Goal: Information Seeking & Learning: Learn about a topic

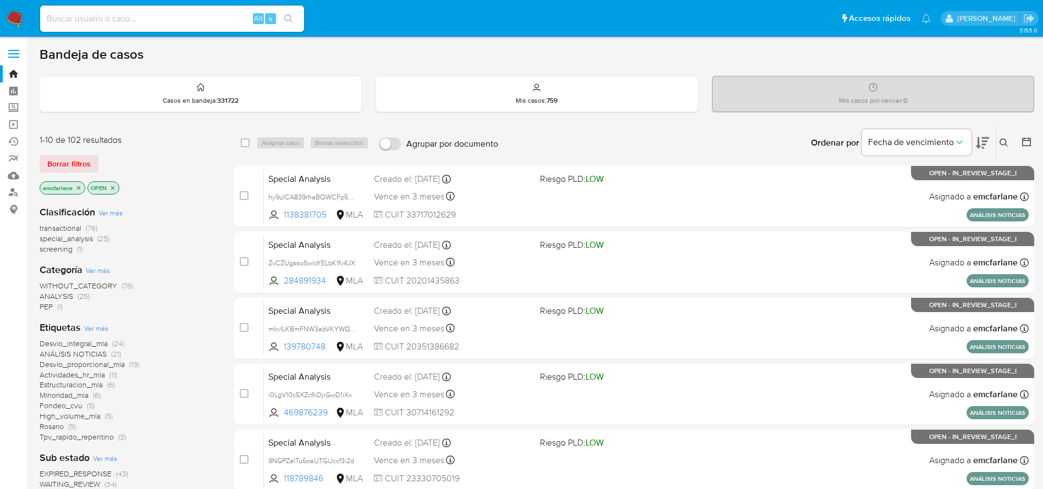
click at [118, 15] on input at bounding box center [172, 19] width 264 height 14
paste input "GixjxXH9S19xAoOTTjwcSepo"
type input "GixjxXH9S19xAoOTTjwcSepo"
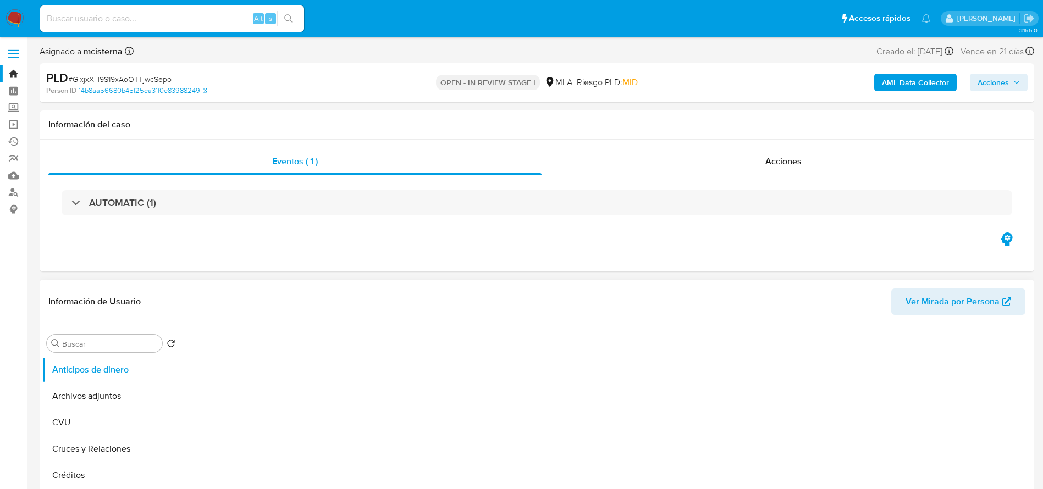
select select "10"
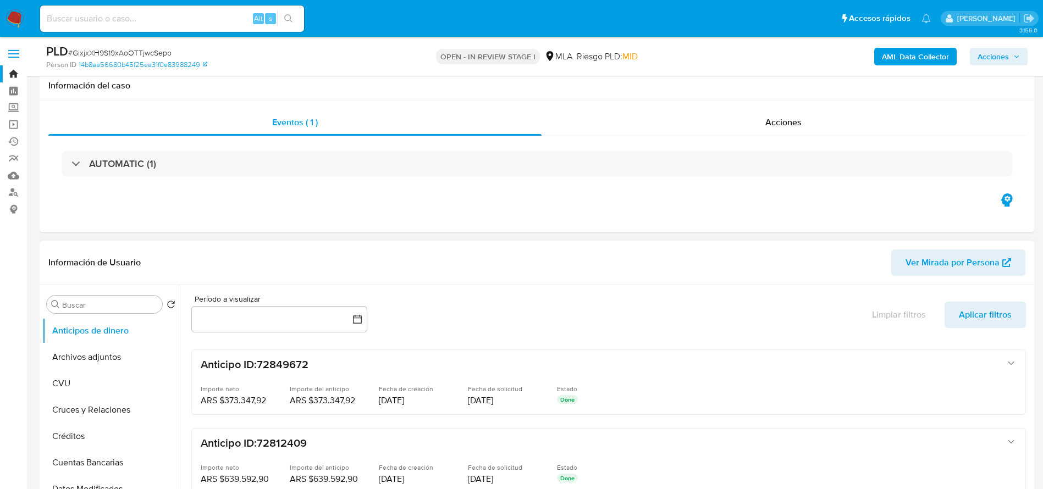
scroll to position [330, 0]
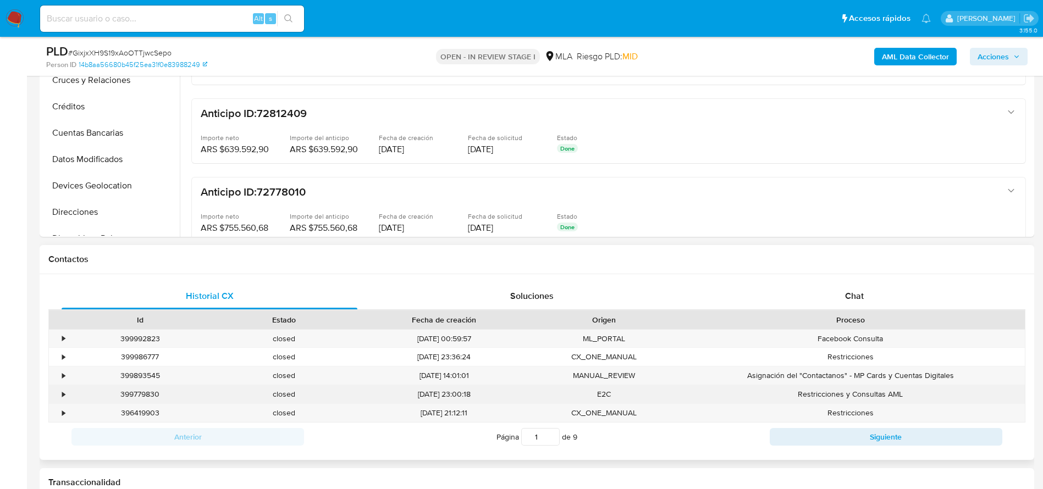
click at [133, 393] on div "399779830" at bounding box center [140, 394] width 144 height 18
copy div "399779830"
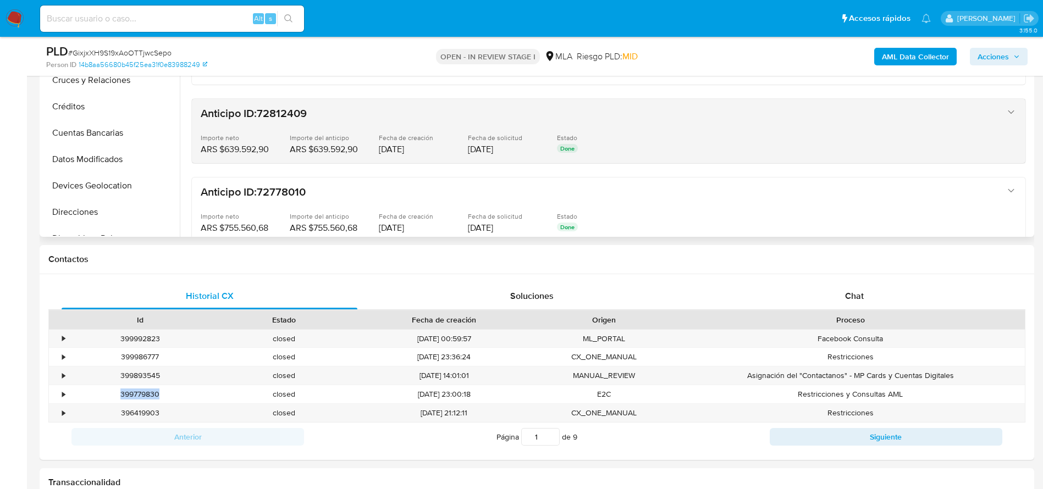
copy div "399779830"
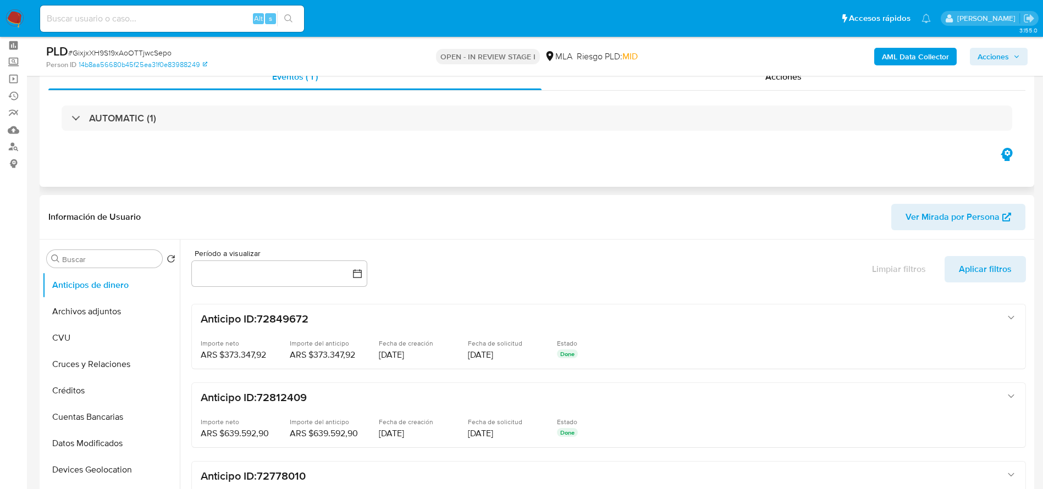
scroll to position [0, 0]
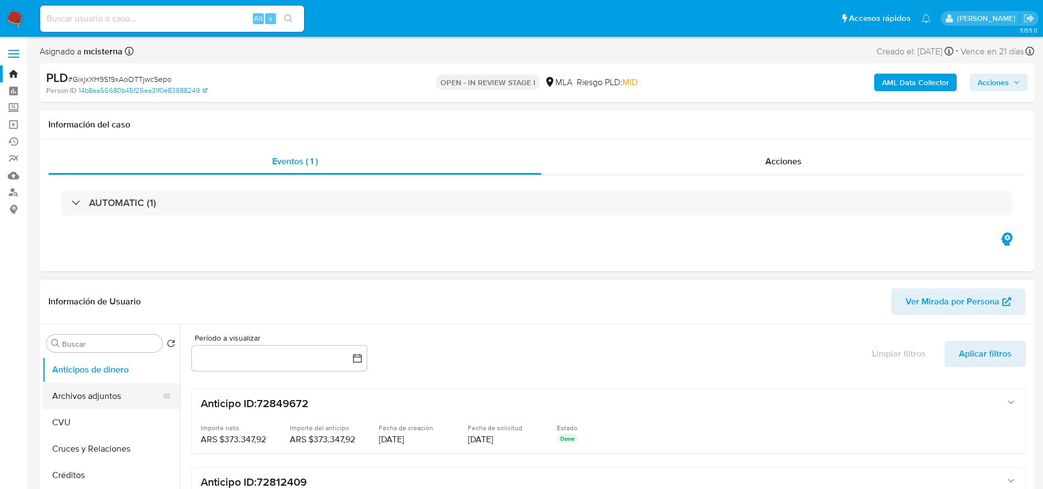
click at [87, 392] on button "Archivos adjuntos" at bounding box center [106, 396] width 129 height 26
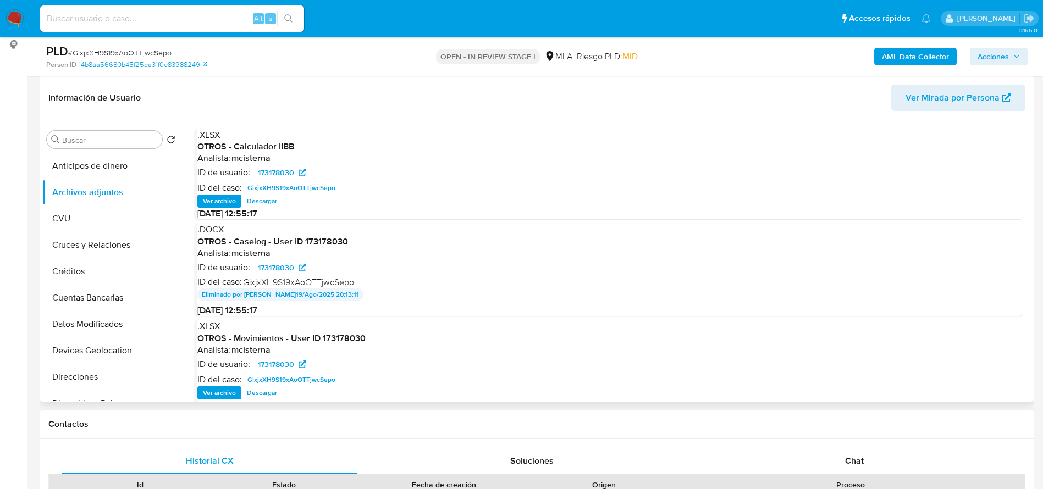
scroll to position [82, 0]
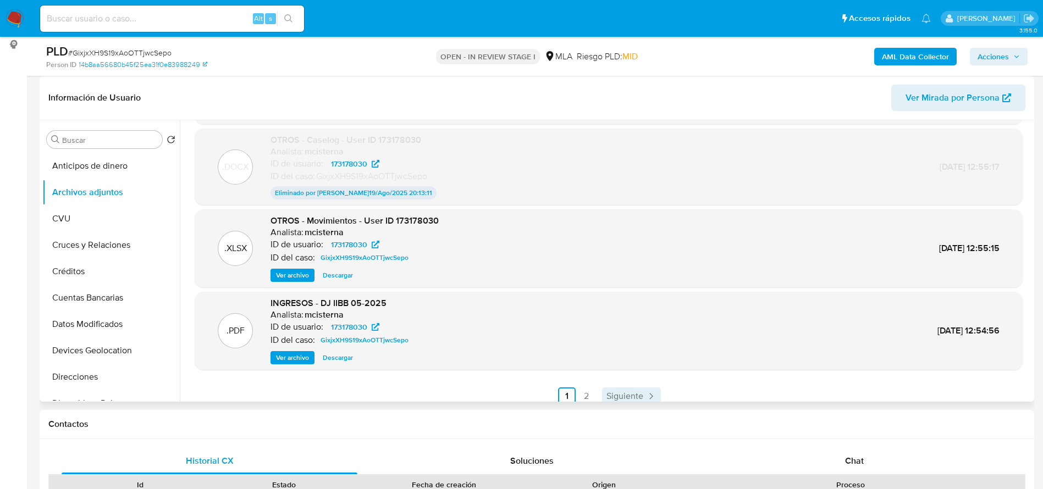
click at [629, 394] on span "Siguiente" at bounding box center [625, 396] width 37 height 9
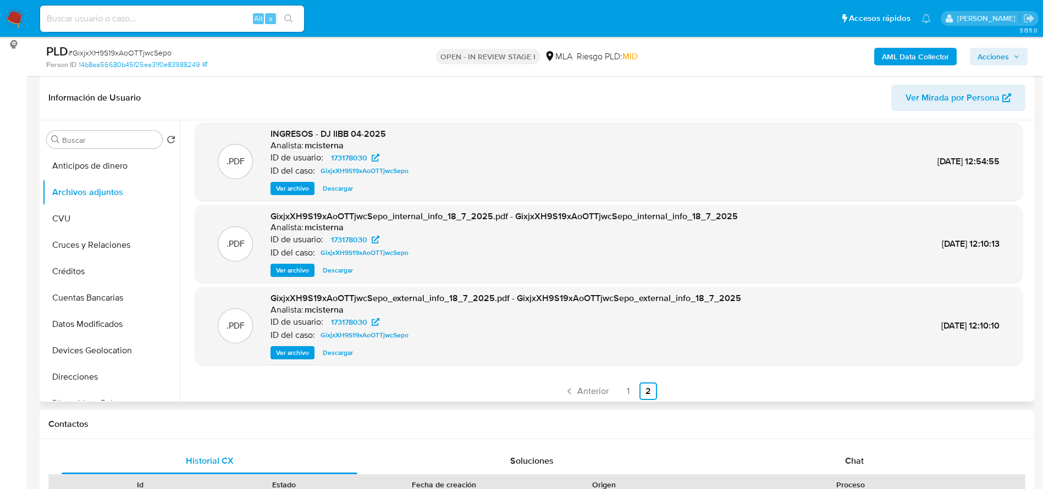
scroll to position [92, 0]
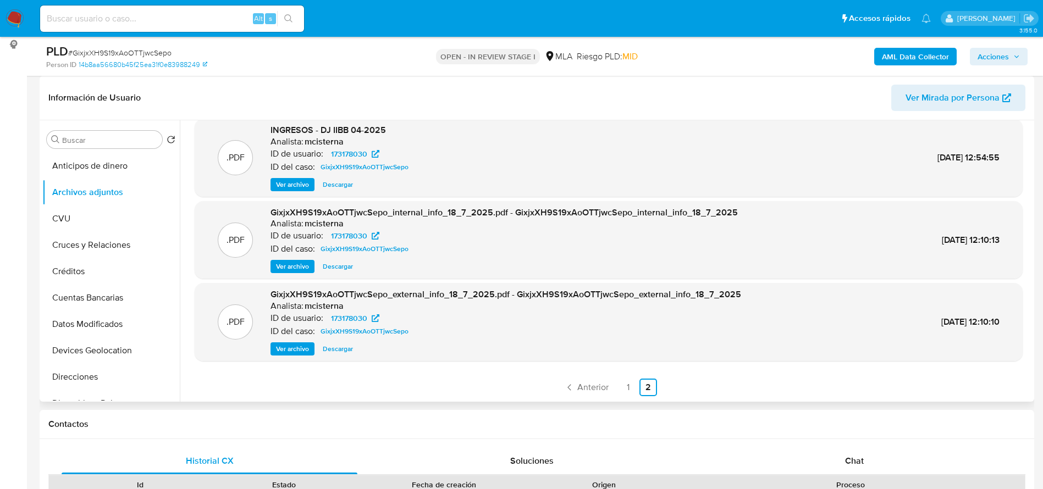
click at [133, 48] on span "# GixjxXH9S19xAoOTTjwcSepo" at bounding box center [119, 52] width 103 height 11
click at [133, 47] on span "# GixjxXH9S19xAoOTTjwcSepo" at bounding box center [119, 52] width 103 height 11
copy span "GixjxXH9S19xAoOTTjwcSepo"
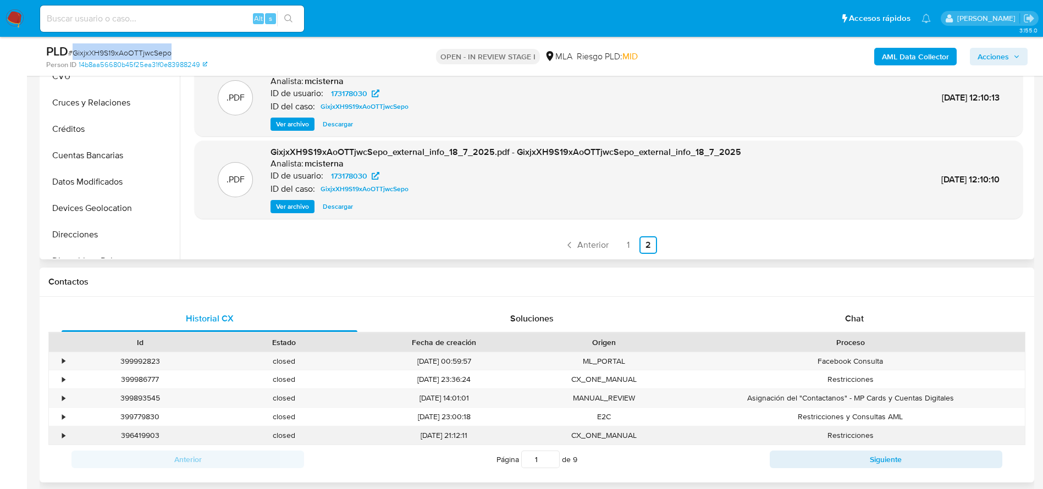
scroll to position [495, 0]
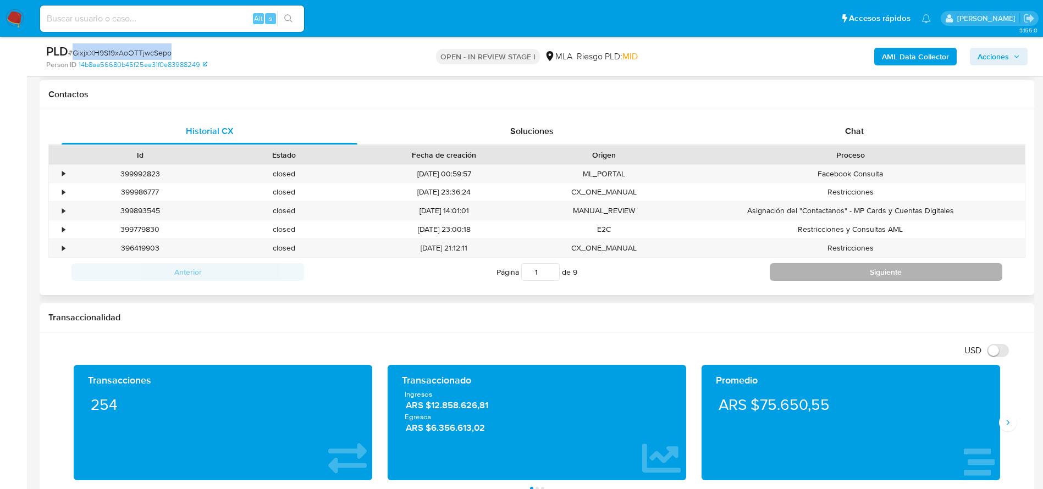
click at [848, 270] on button "Siguiente" at bounding box center [886, 272] width 233 height 18
type input "2"
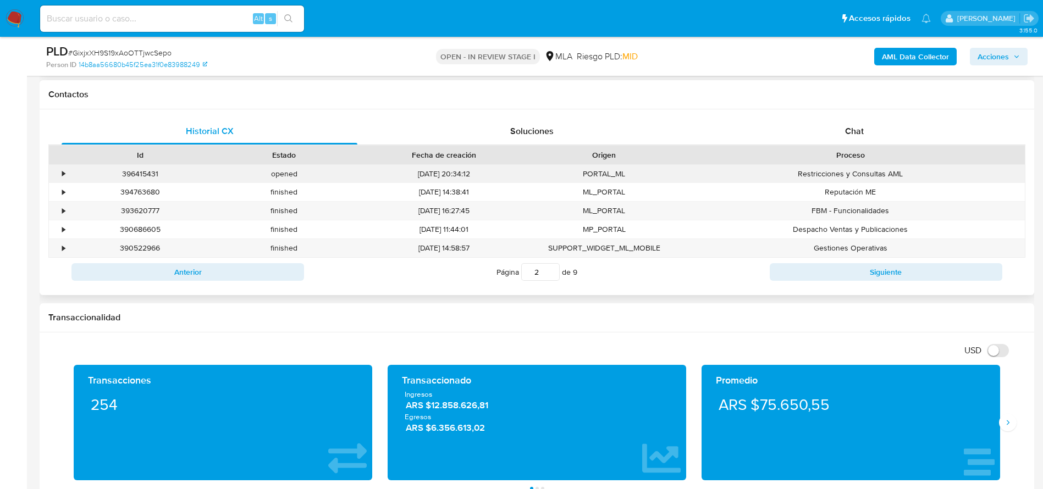
click at [137, 172] on div "396415431" at bounding box center [140, 174] width 144 height 18
copy div "396415431"
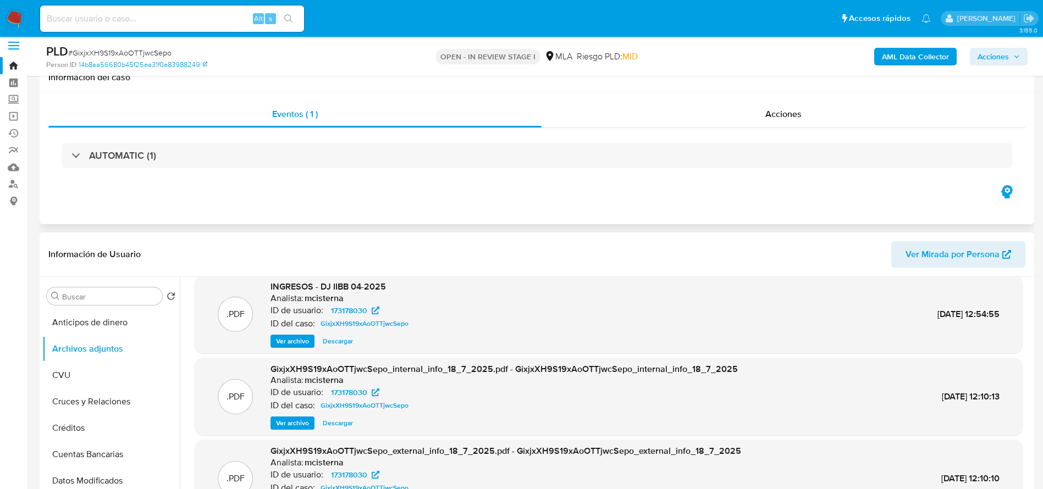
scroll to position [0, 0]
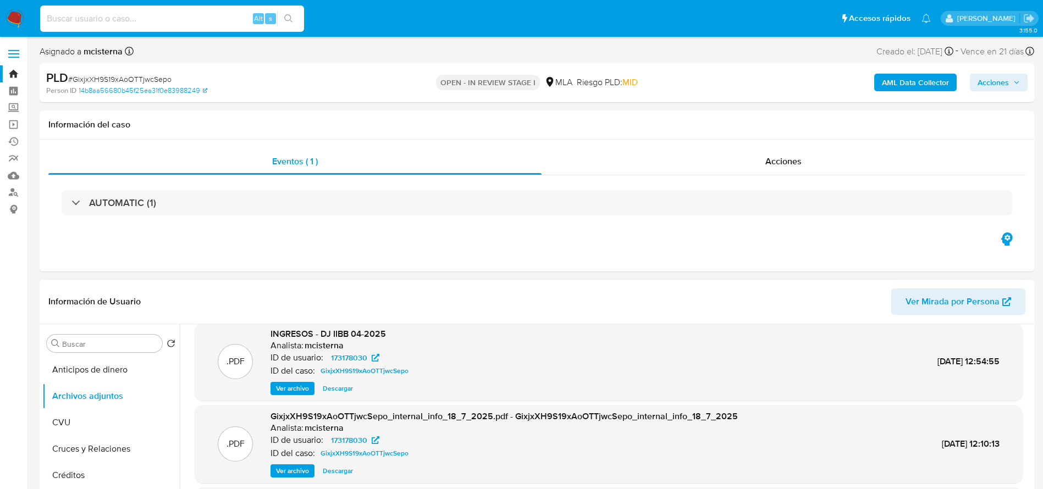
click at [122, 21] on input at bounding box center [172, 19] width 264 height 14
paste input "761694637"
type input "761694637"
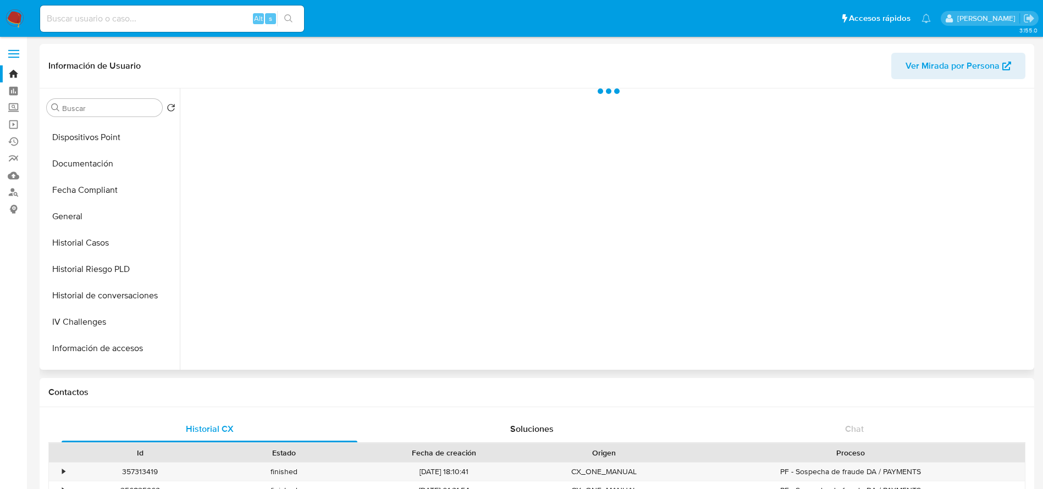
scroll to position [517, 0]
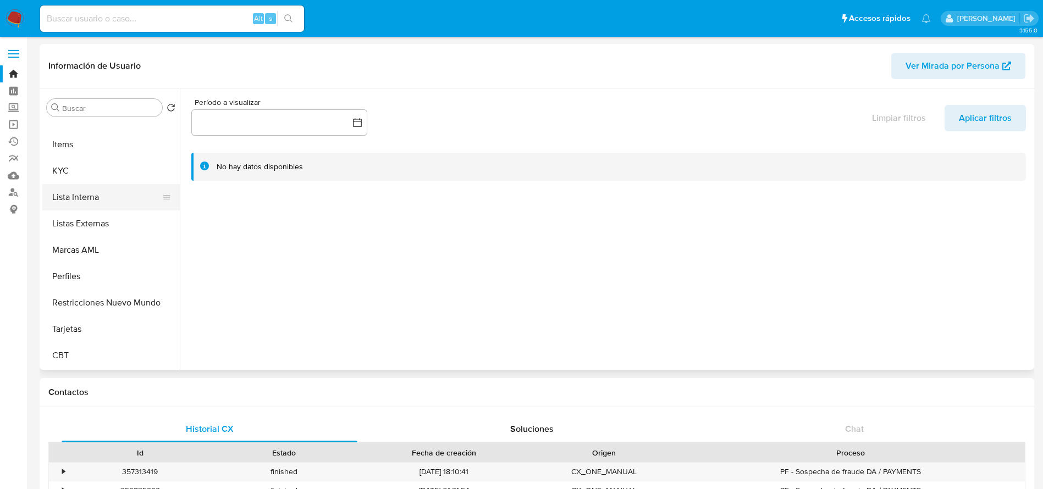
select select "10"
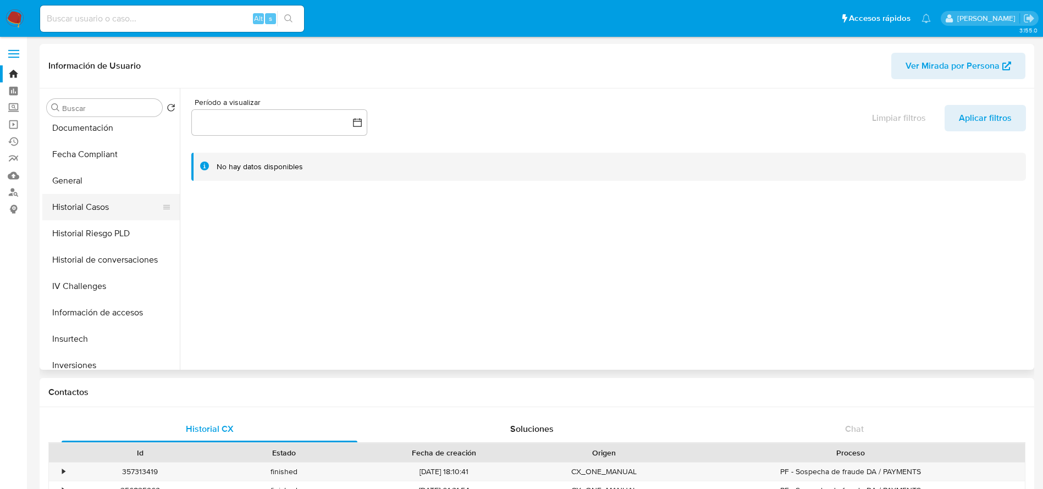
click at [81, 207] on button "Historial Casos" at bounding box center [106, 207] width 129 height 26
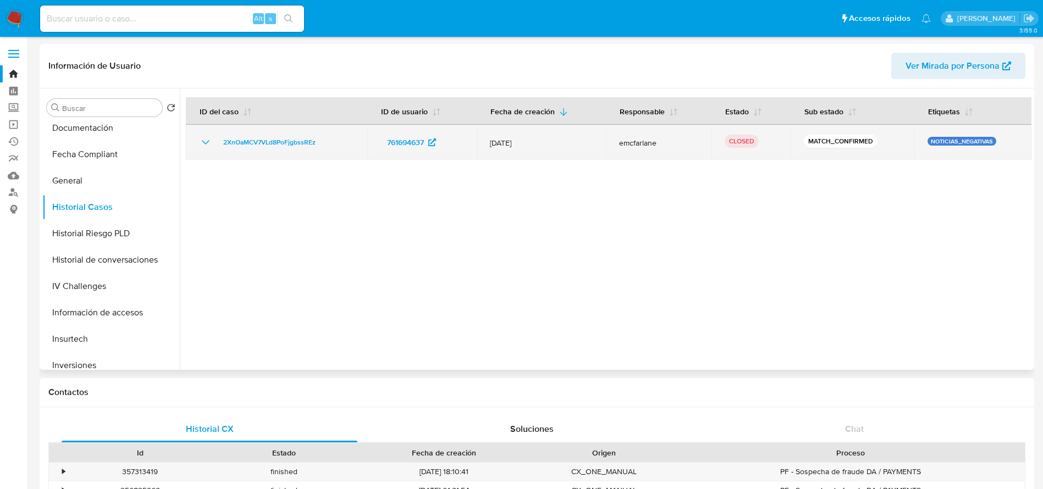
click at [207, 136] on icon "Mostrar/Ocultar" at bounding box center [205, 142] width 13 height 13
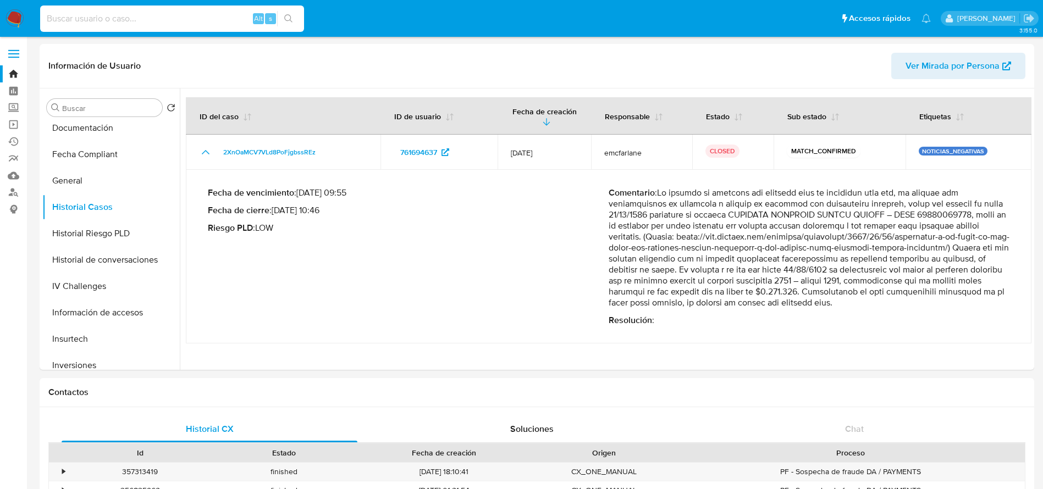
click at [158, 21] on input at bounding box center [172, 19] width 264 height 14
paste input "209540904"
type input "209540904"
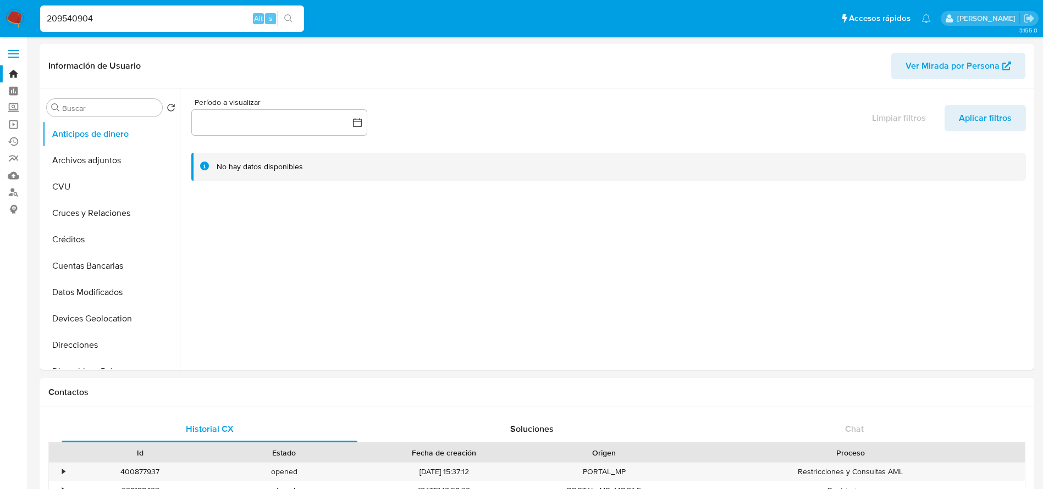
select select "10"
click at [94, 174] on button "CVU" at bounding box center [106, 187] width 129 height 26
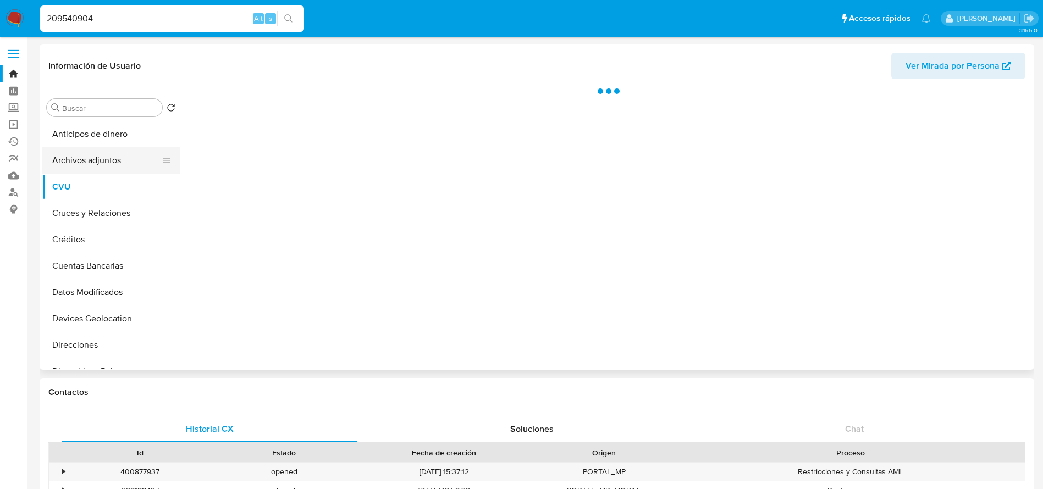
click at [89, 165] on button "Archivos adjuntos" at bounding box center [106, 160] width 129 height 26
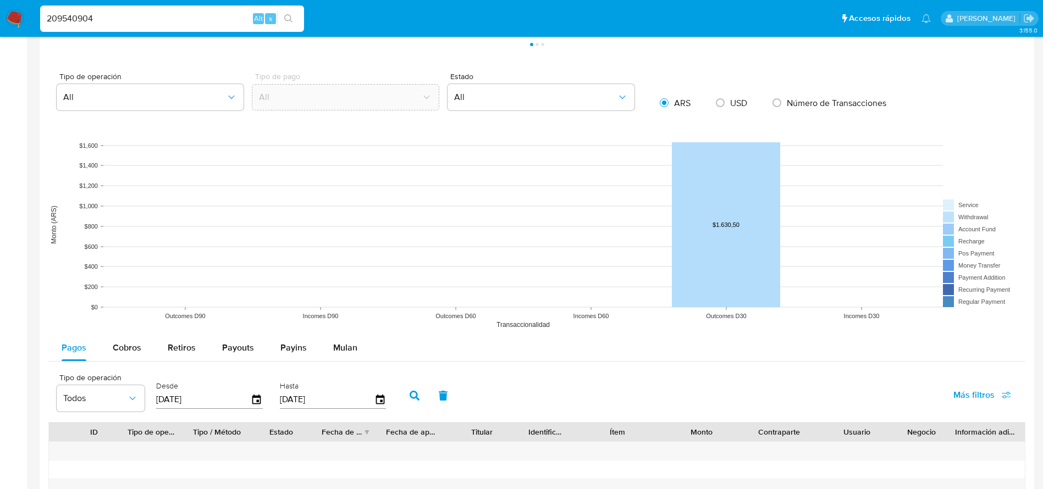
scroll to position [1162, 0]
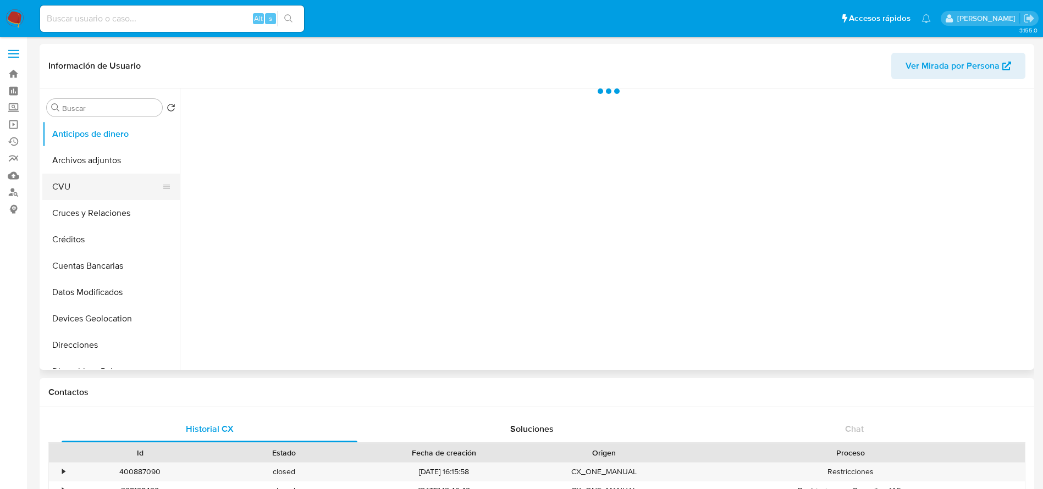
click at [94, 174] on button "CVU" at bounding box center [106, 187] width 129 height 26
click at [97, 160] on button "Archivos adjuntos" at bounding box center [106, 160] width 129 height 26
select select "10"
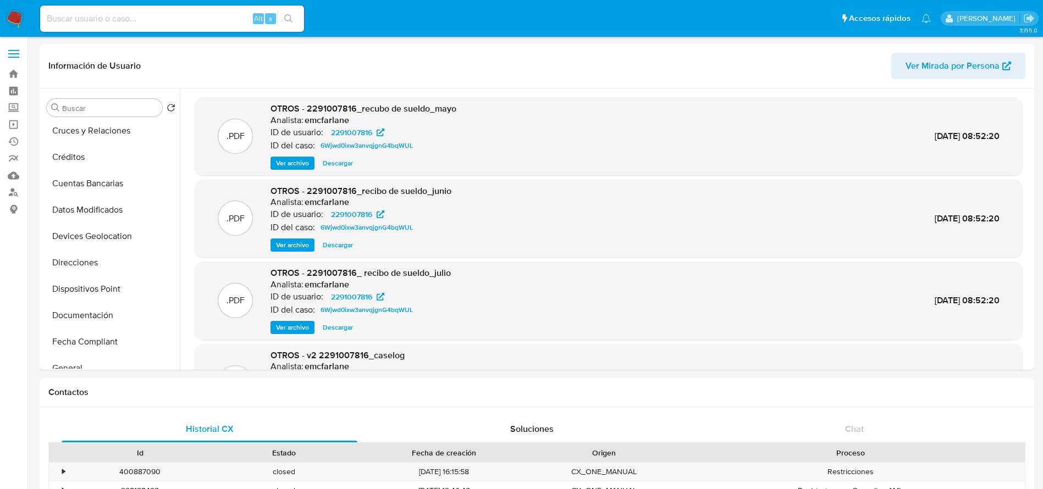
click at [113, 21] on input at bounding box center [172, 19] width 264 height 14
paste input "1795706269"
type input "1795706269"
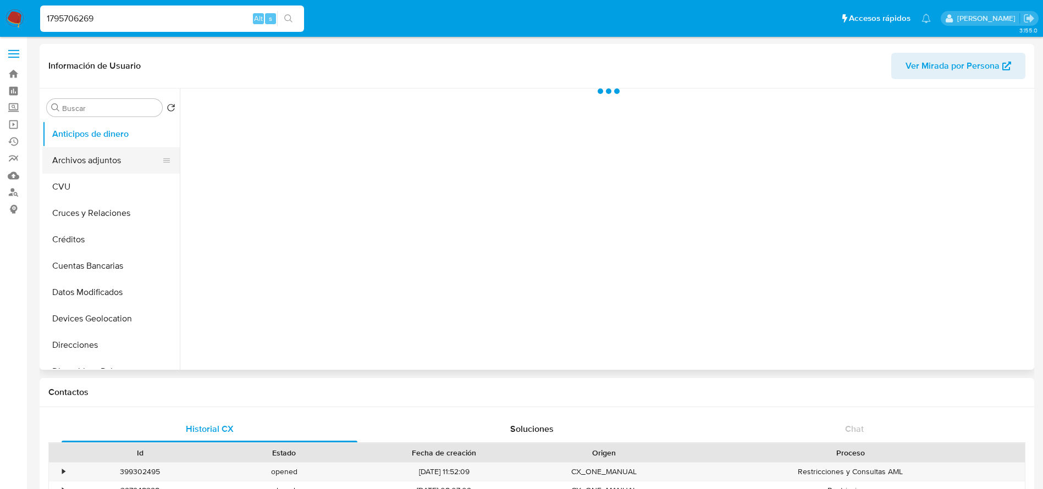
select select "10"
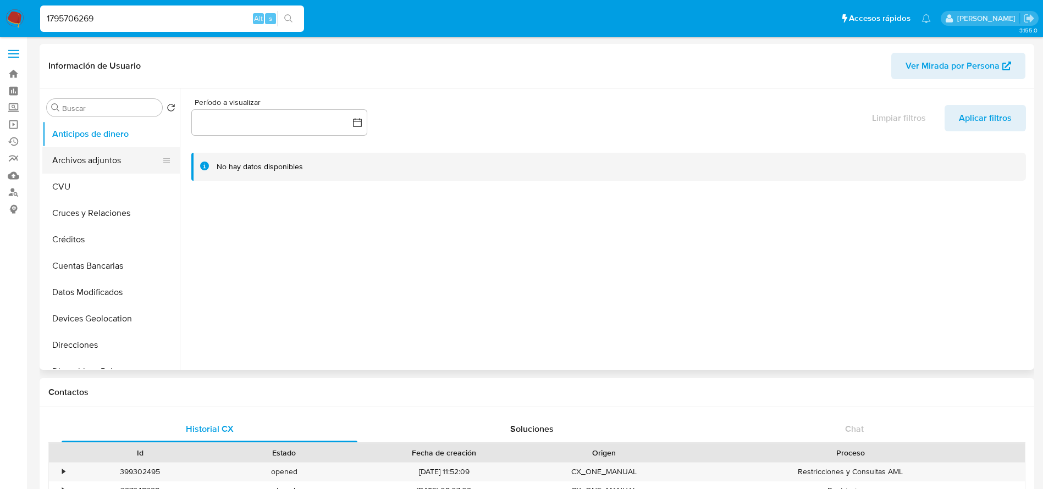
click at [95, 171] on button "Archivos adjuntos" at bounding box center [106, 160] width 129 height 26
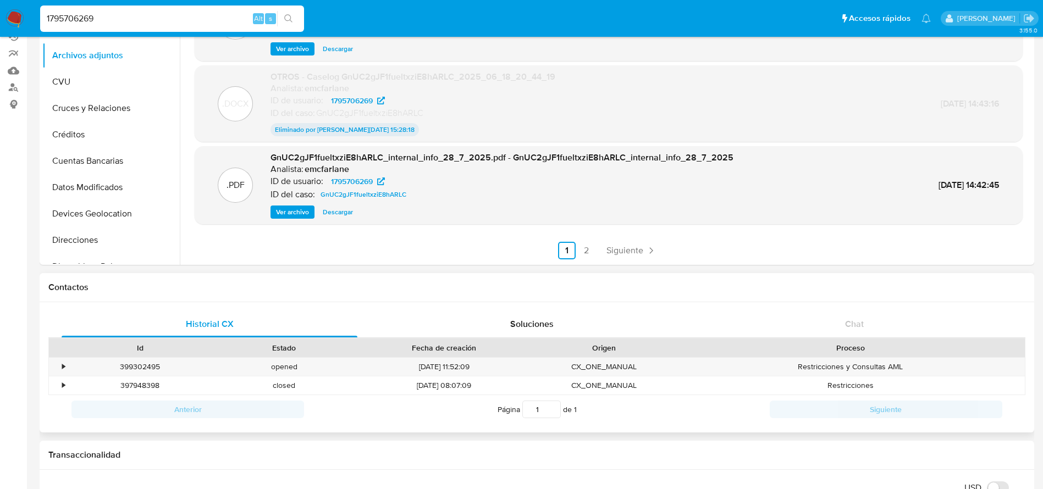
scroll to position [165, 0]
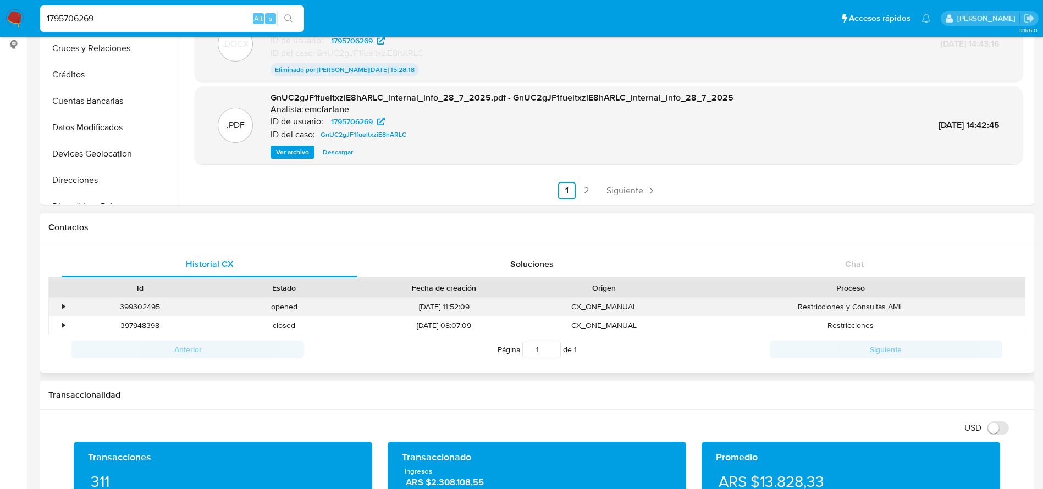
click at [137, 310] on div "399302495" at bounding box center [140, 307] width 144 height 18
copy div "399302495"
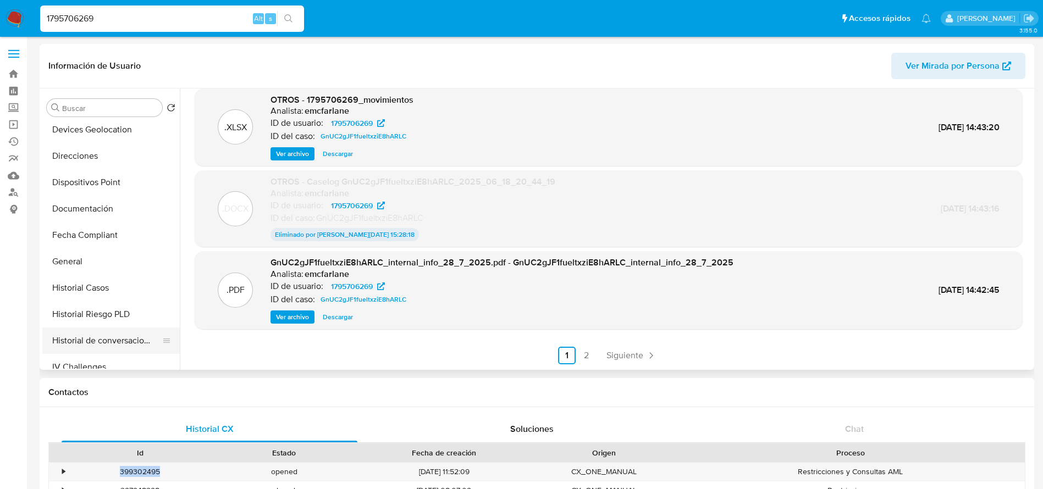
scroll to position [247, 0]
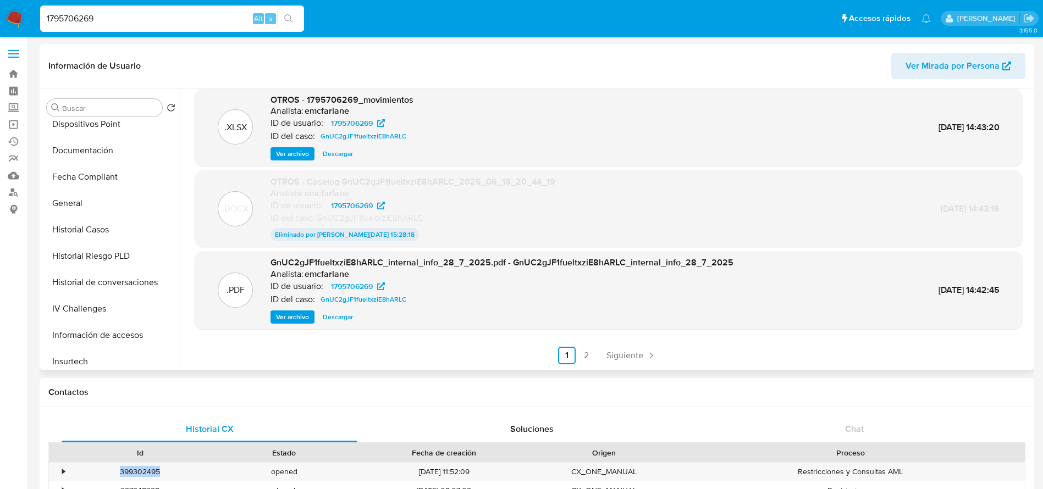
click at [59, 197] on button "General" at bounding box center [110, 203] width 137 height 26
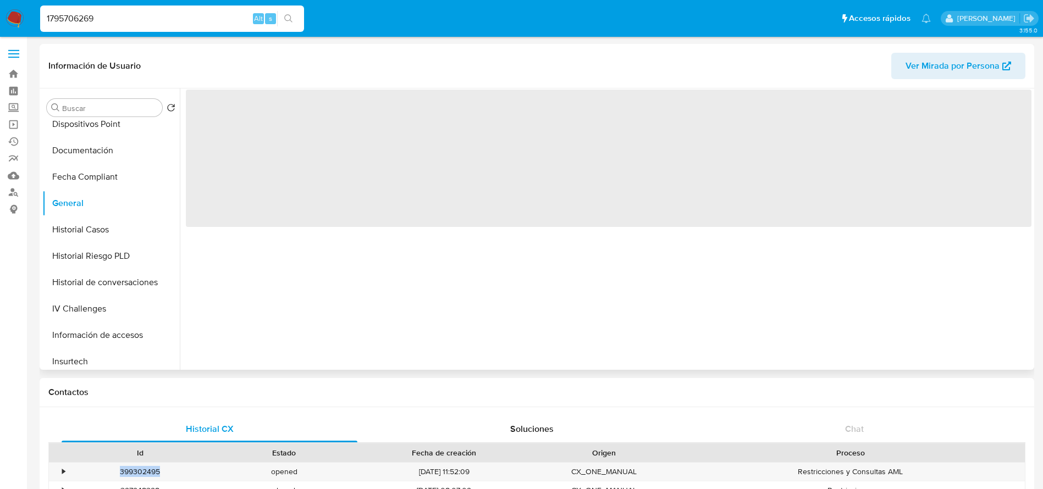
scroll to position [0, 0]
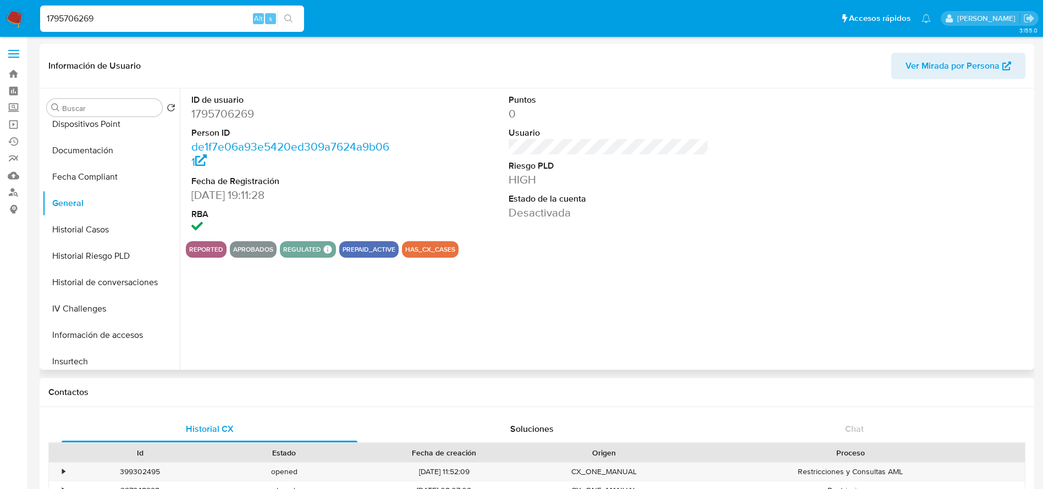
click at [229, 114] on dd "1795706269" at bounding box center [291, 113] width 201 height 15
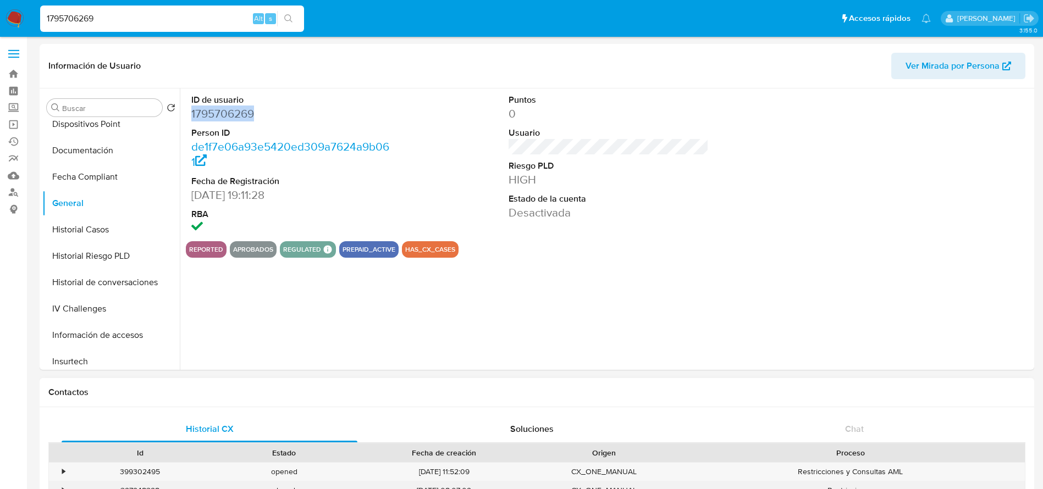
copy dd "1795706269"
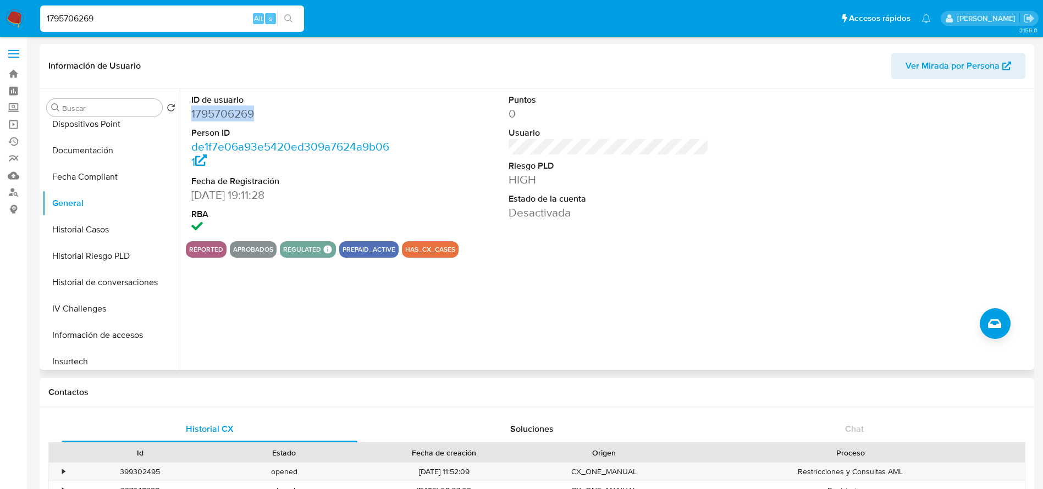
scroll to position [412, 0]
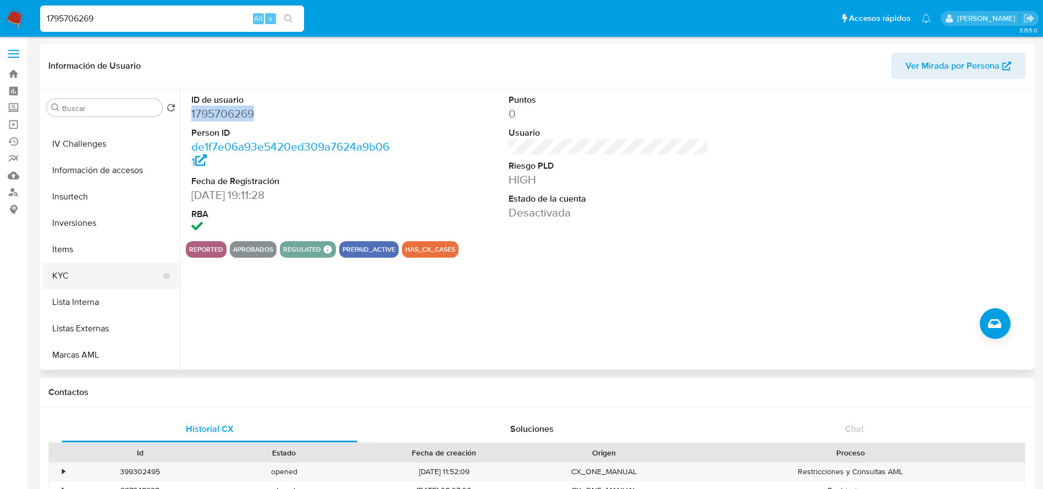
click at [85, 268] on button "KYC" at bounding box center [106, 276] width 129 height 26
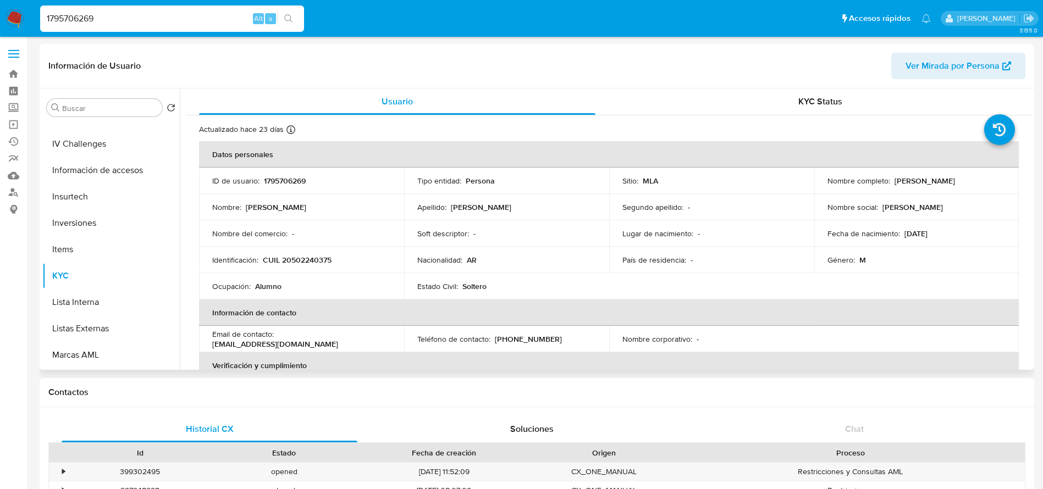
drag, startPoint x: 825, startPoint y: 185, endPoint x: 944, endPoint y: 188, distance: 119.4
click at [944, 186] on div "Nombre completo : Maximiliano Manuel Yasinowsky" at bounding box center [917, 181] width 179 height 10
copy p "Maximiliano Manuel Yasinowsky"
click at [301, 256] on p "CUIL 20502240375" at bounding box center [297, 260] width 69 height 10
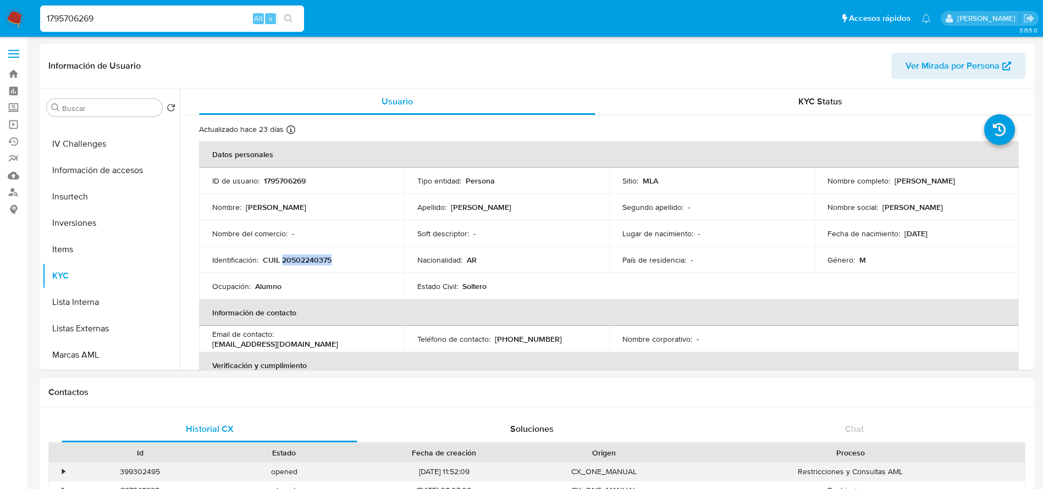
copy p "20502240375"
click at [274, 179] on p "1795706269" at bounding box center [285, 181] width 42 height 10
copy p "1795706269"
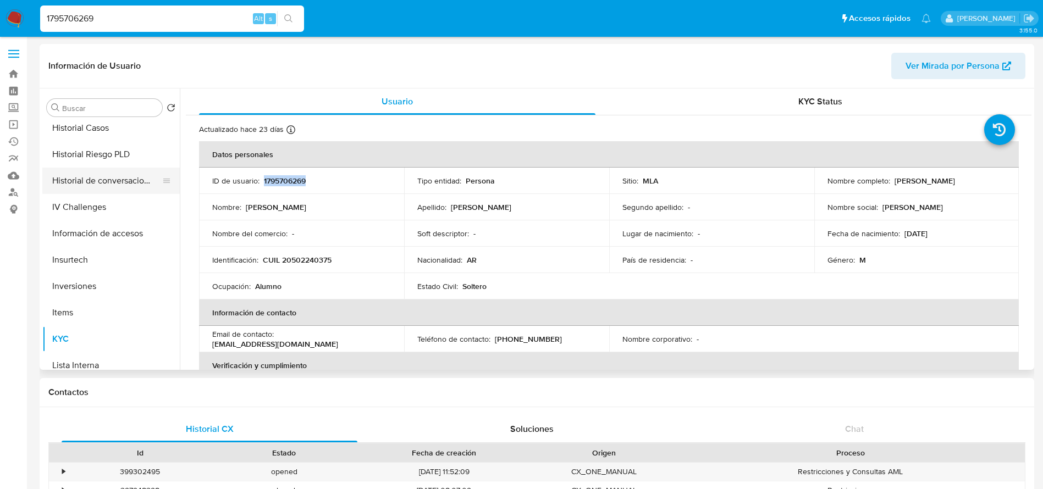
scroll to position [330, 0]
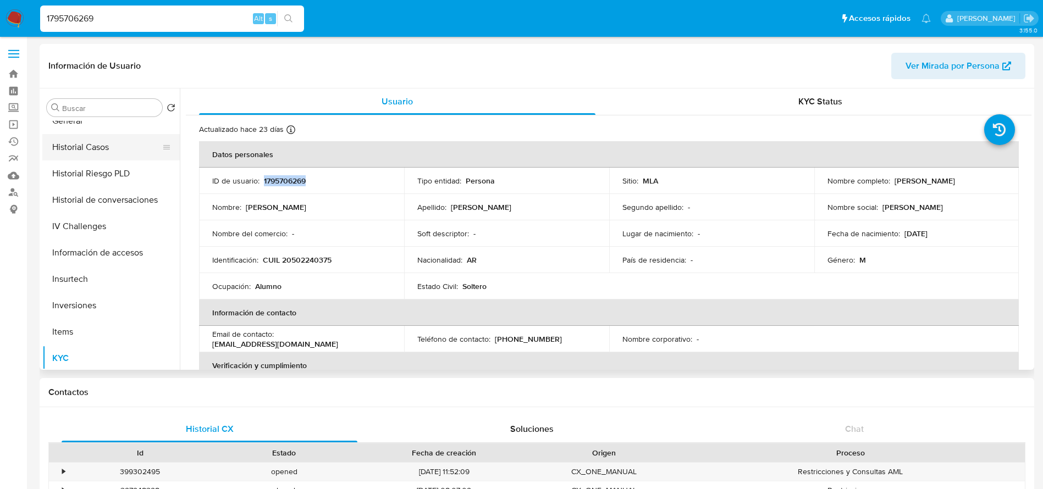
click at [97, 146] on button "Historial Casos" at bounding box center [106, 147] width 129 height 26
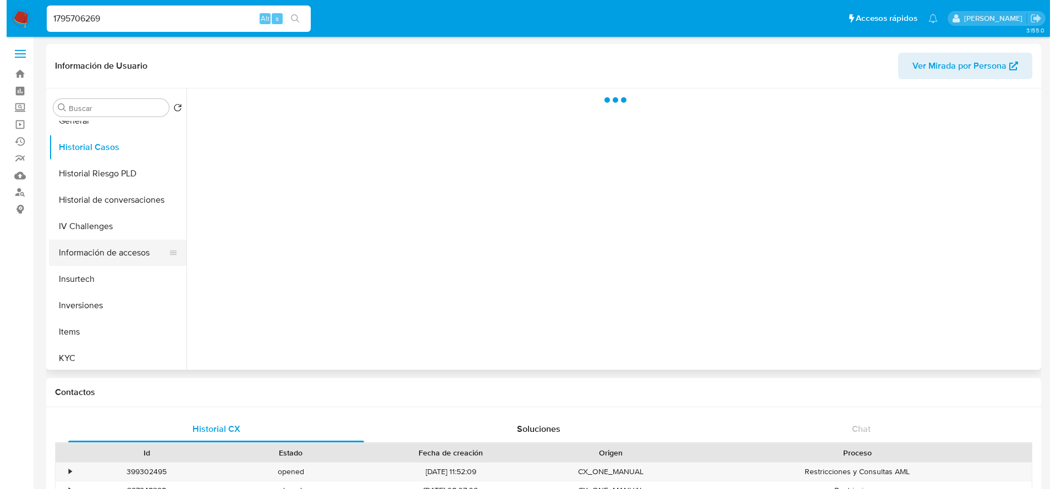
scroll to position [165, 0]
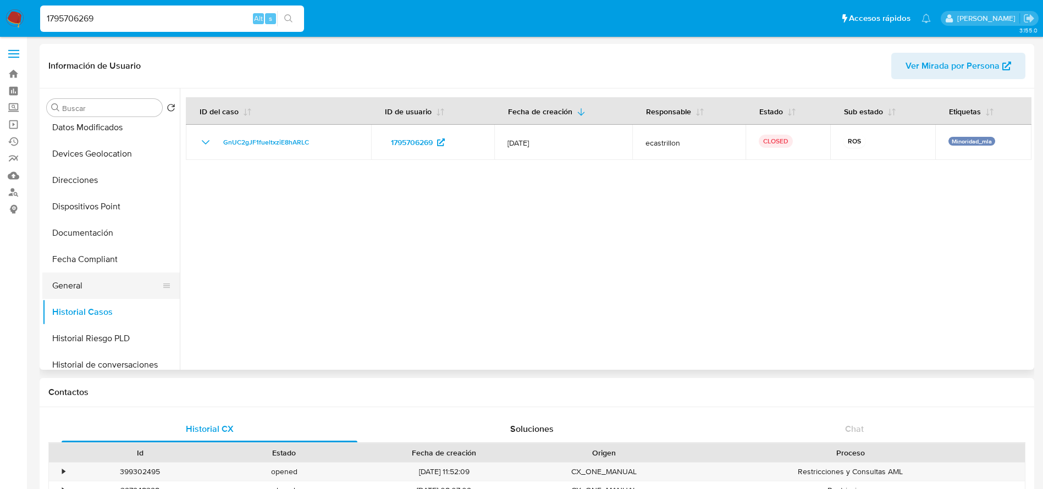
click at [82, 275] on button "General" at bounding box center [106, 286] width 129 height 26
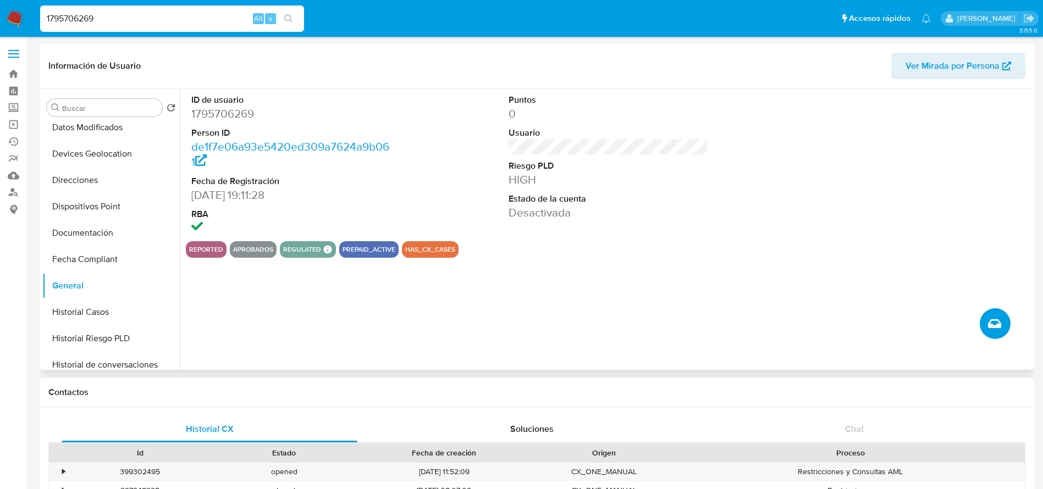
click at [990, 311] on button "Crear caso manual" at bounding box center [995, 323] width 31 height 31
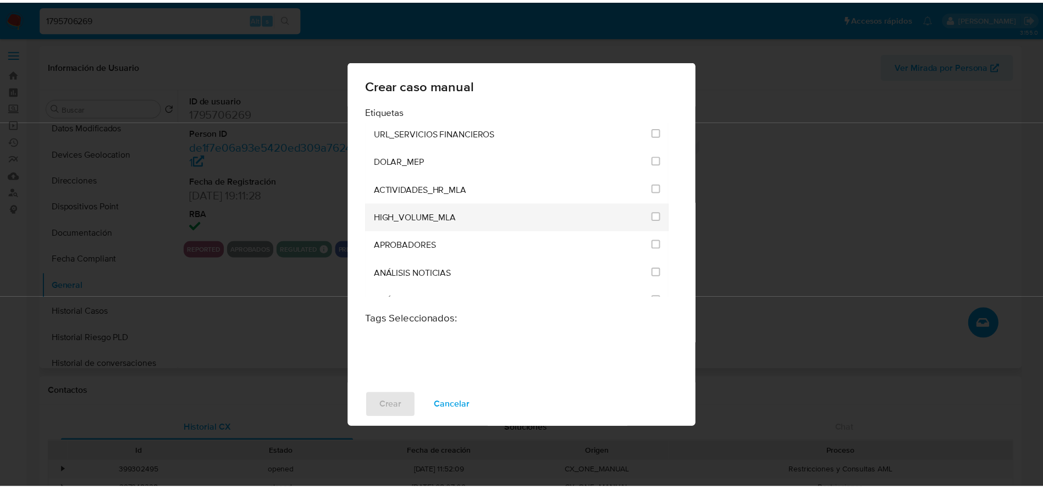
scroll to position [2188, 0]
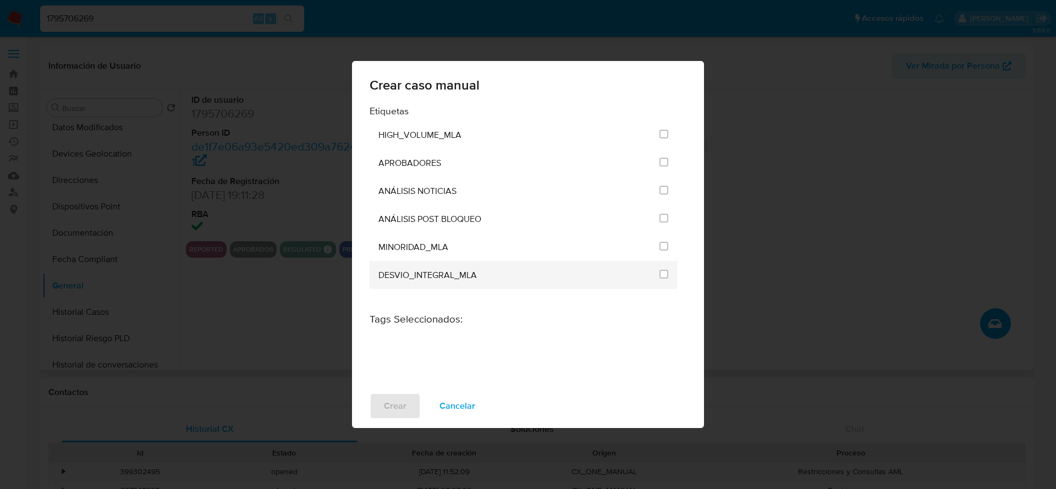
drag, startPoint x: 662, startPoint y: 214, endPoint x: 522, endPoint y: 274, distance: 152.2
click at [662, 215] on input "3249" at bounding box center [663, 218] width 9 height 9
checkbox input "true"
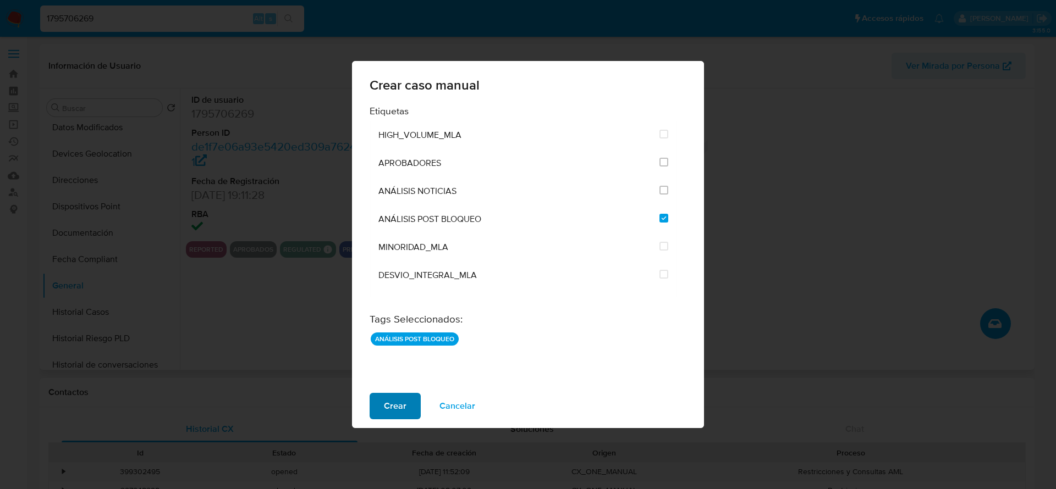
click at [394, 405] on span "Crear" at bounding box center [395, 406] width 23 height 24
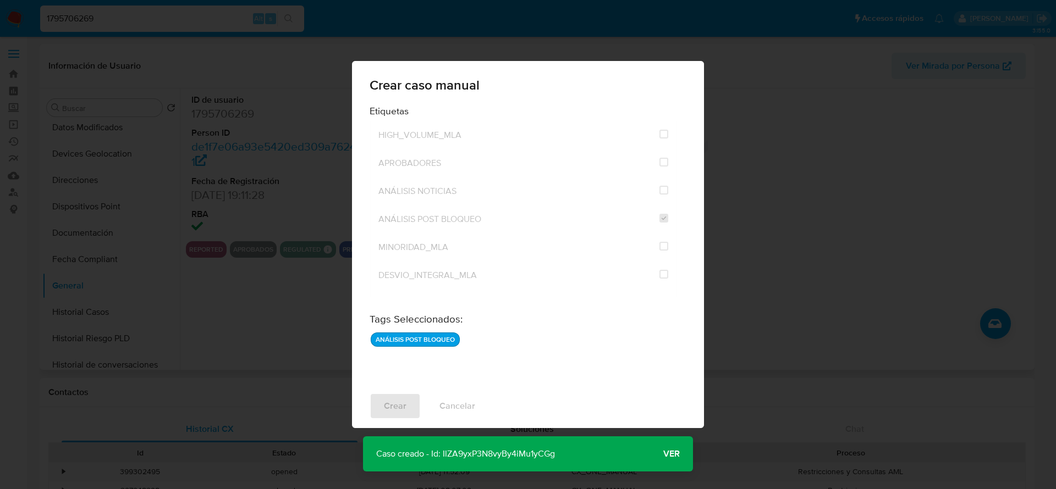
click at [84, 311] on div "Crear caso manual Etiquetas ANÁLISIS INTERNO COBROS_TICKET CONTROL_CAP_CASH_IN …" at bounding box center [528, 244] width 1056 height 489
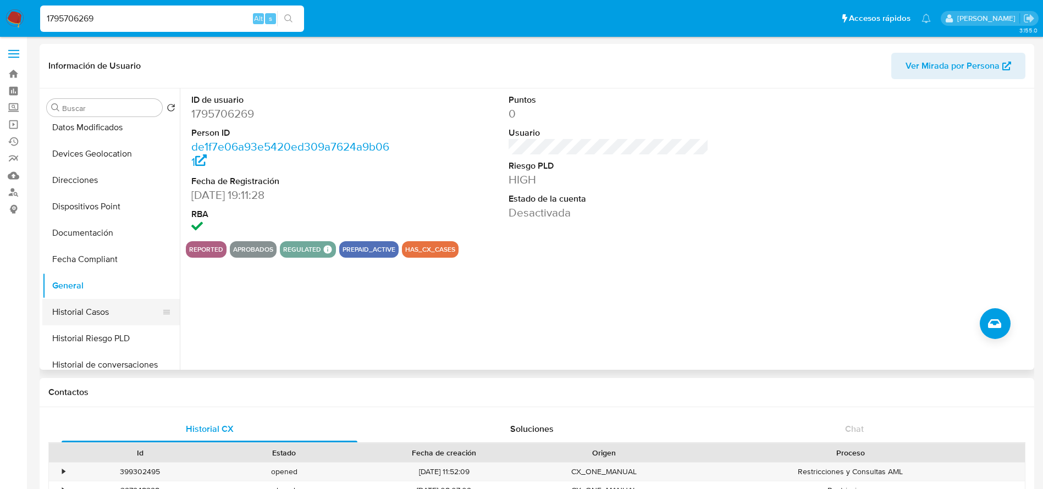
click at [84, 308] on button "Historial Casos" at bounding box center [106, 312] width 129 height 26
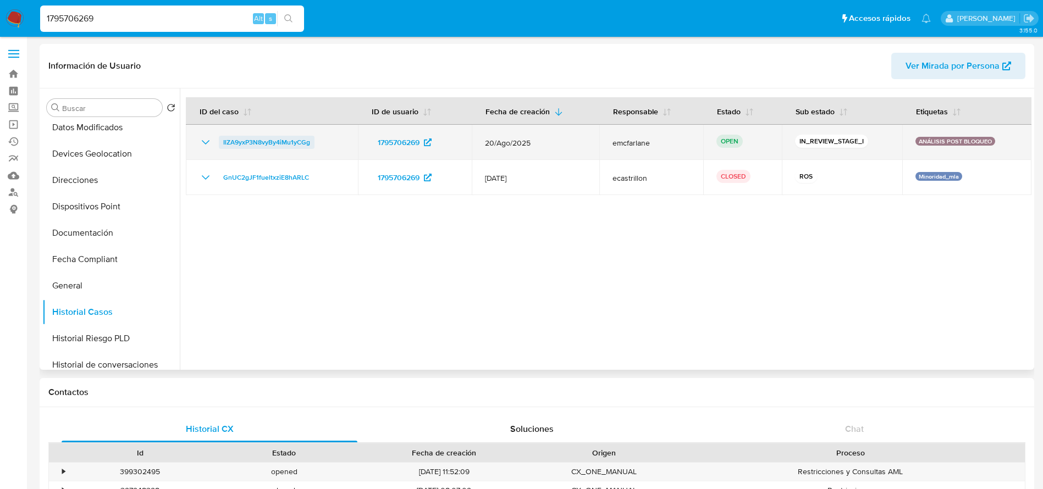
click at [252, 142] on span "IlZA9yxP3N8vyBy4iMu1yCGg" at bounding box center [266, 142] width 87 height 13
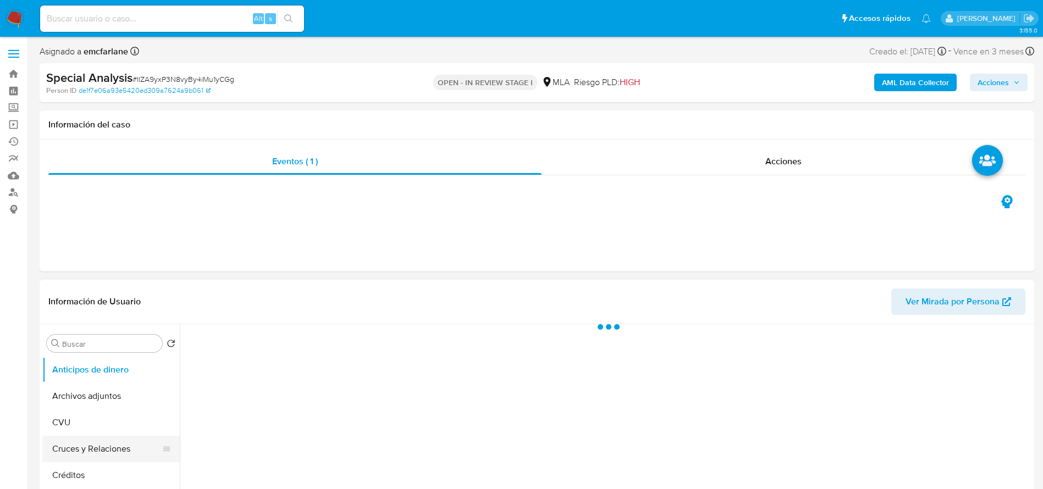
click at [107, 436] on button "Cruces y Relaciones" at bounding box center [106, 449] width 129 height 26
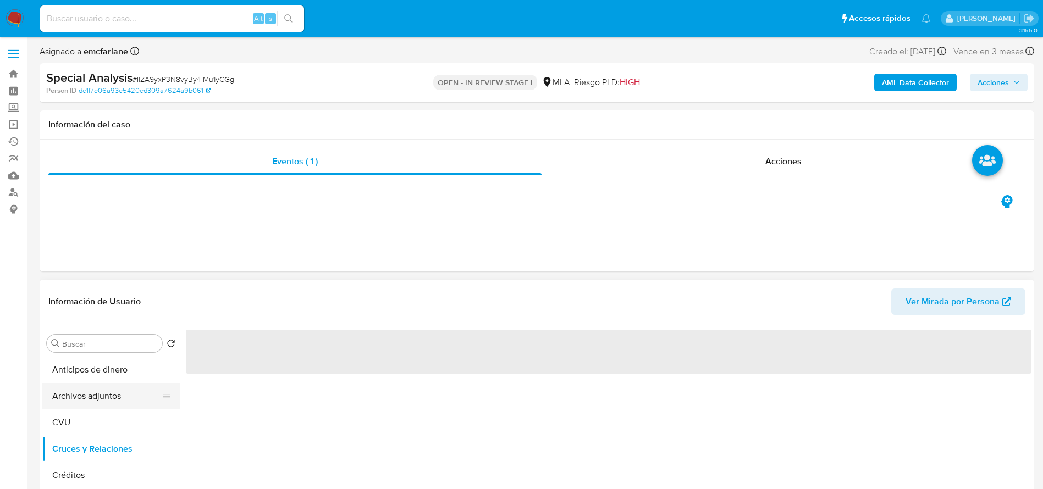
click at [107, 391] on button "Archivos adjuntos" at bounding box center [106, 396] width 129 height 26
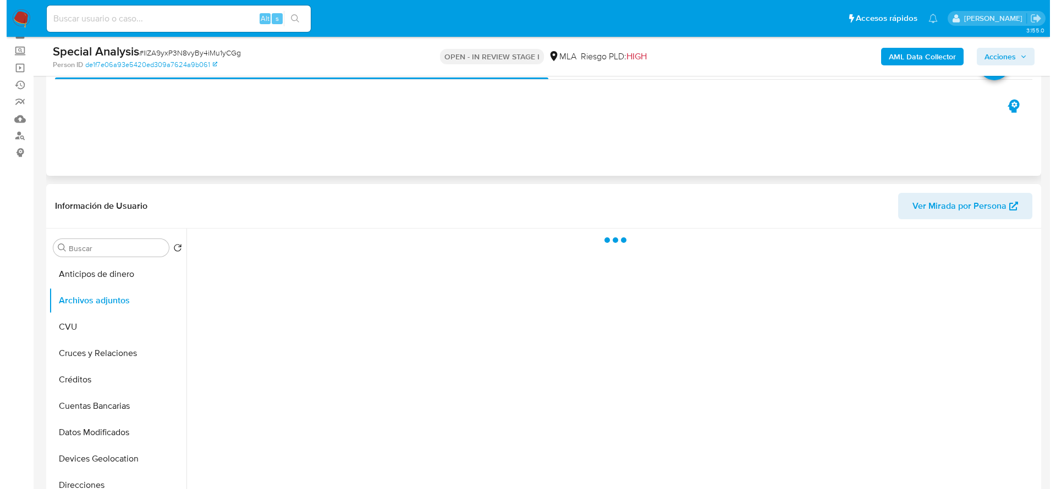
scroll to position [82, 0]
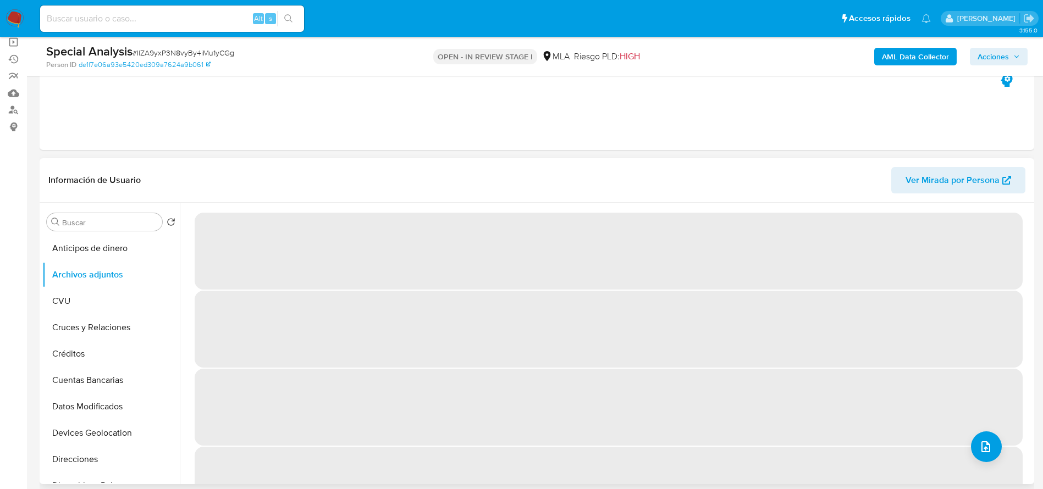
select select "10"
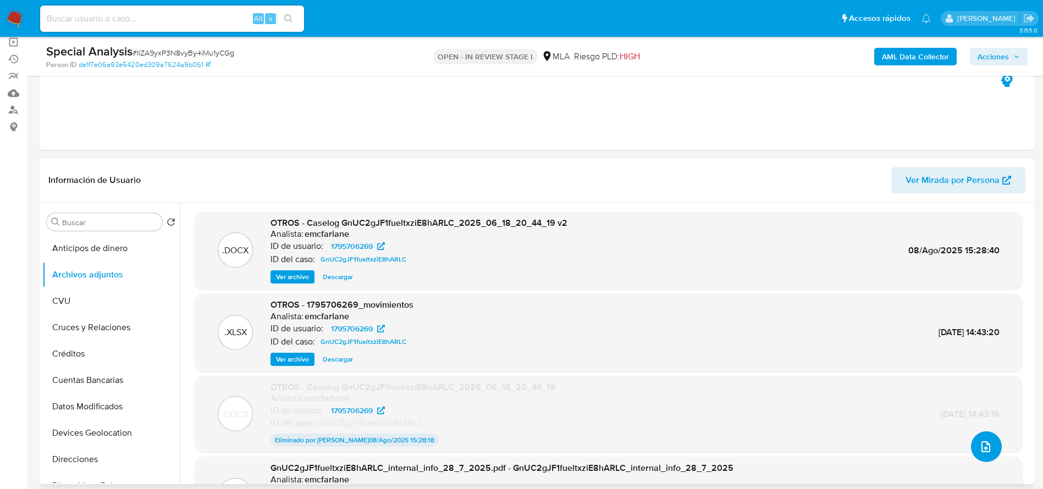
click at [982, 447] on icon "upload-file" at bounding box center [986, 447] width 9 height 11
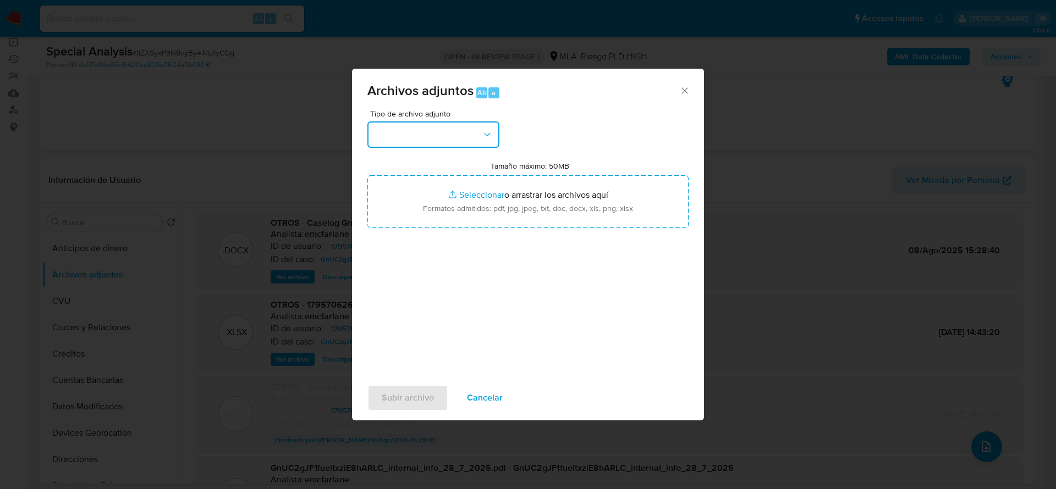
click at [457, 132] on button "button" at bounding box center [433, 135] width 132 height 26
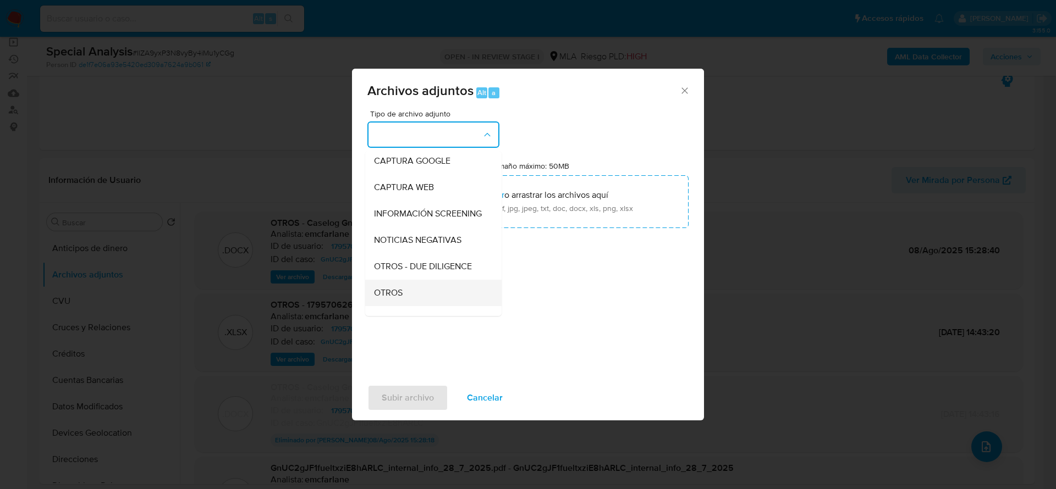
click at [416, 299] on div "OTROS" at bounding box center [430, 293] width 112 height 26
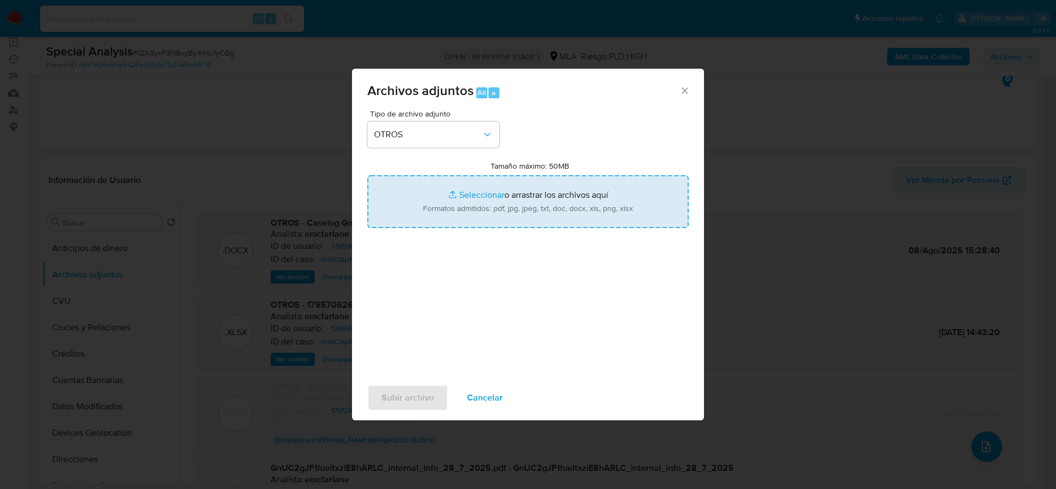
type input "C:\fakepath\1795706269_Liquidacion anual.pdf"
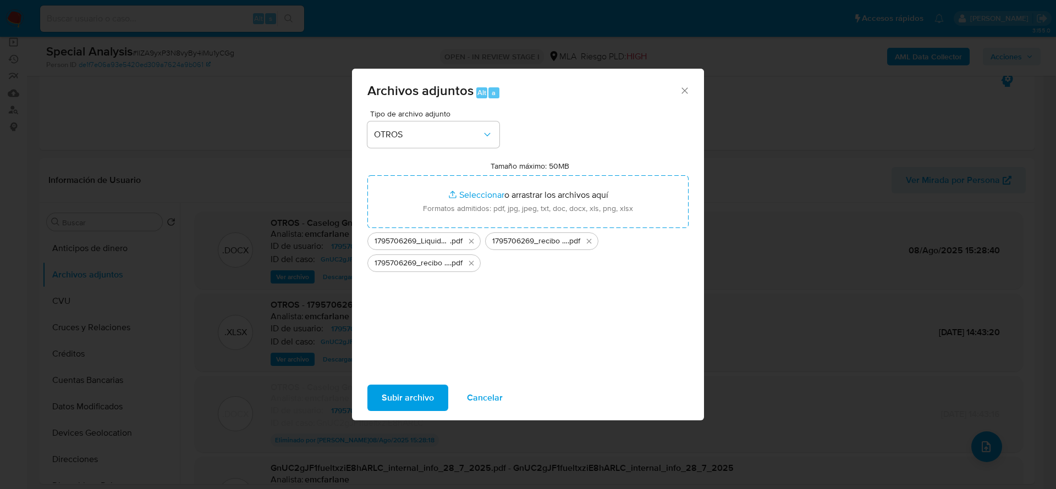
click at [392, 395] on span "Subir archivo" at bounding box center [408, 398] width 52 height 24
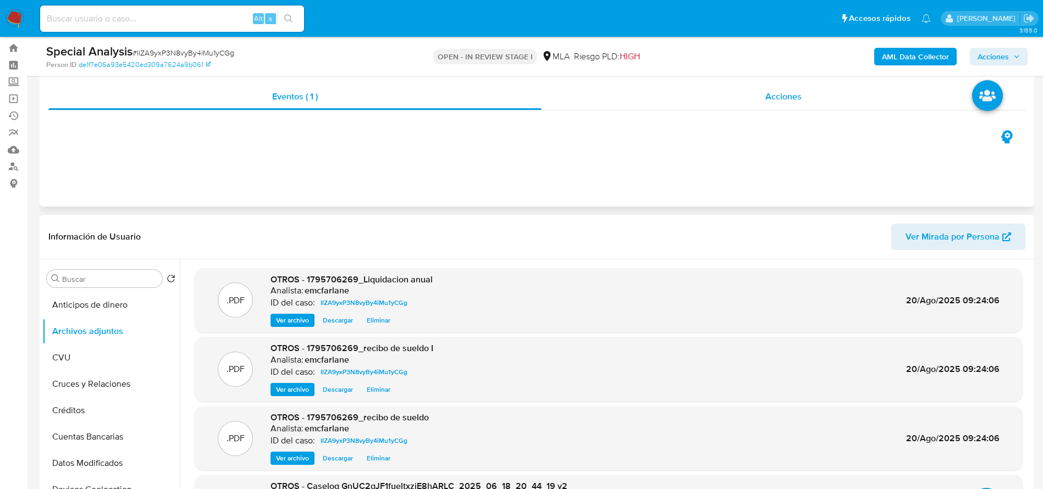
scroll to position [0, 0]
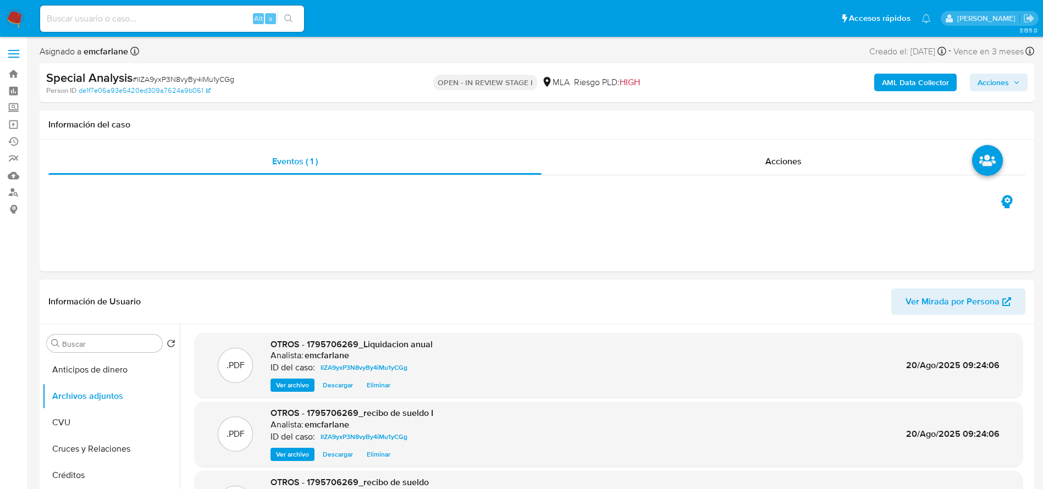
click at [989, 80] on span "Acciones" at bounding box center [993, 83] width 31 height 18
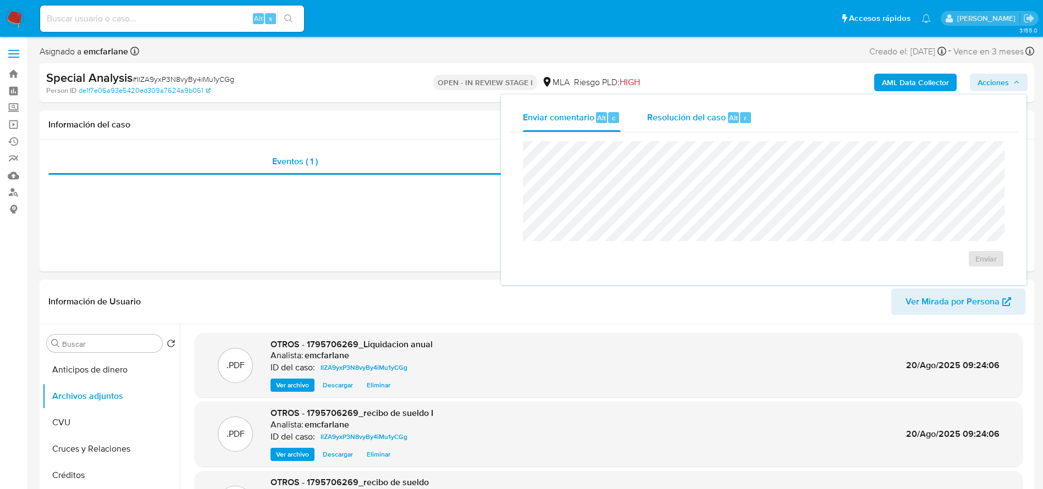
drag, startPoint x: 753, startPoint y: 115, endPoint x: 758, endPoint y: 140, distance: 25.2
click at [753, 115] on button "Resolución del caso Alt r" at bounding box center [699, 117] width 131 height 29
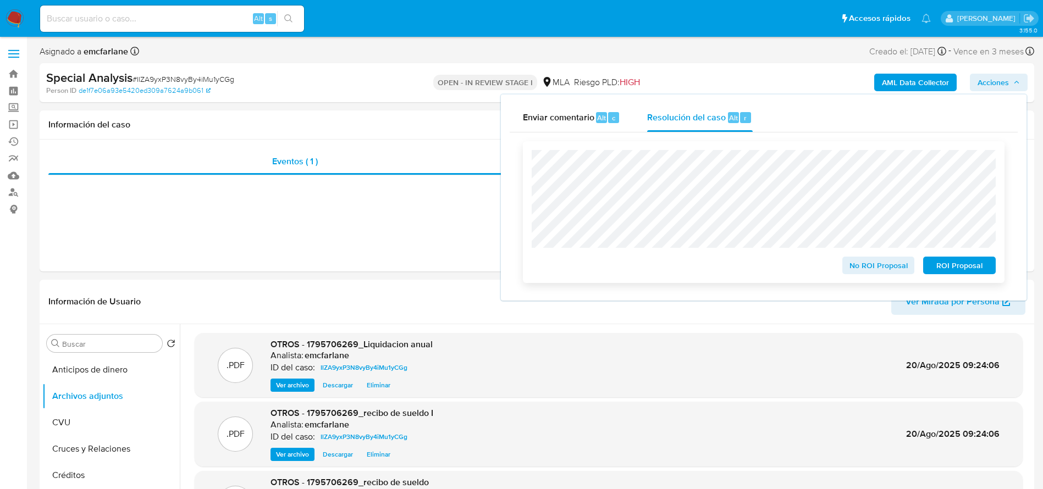
click at [874, 273] on span "No ROI Proposal" at bounding box center [878, 265] width 57 height 15
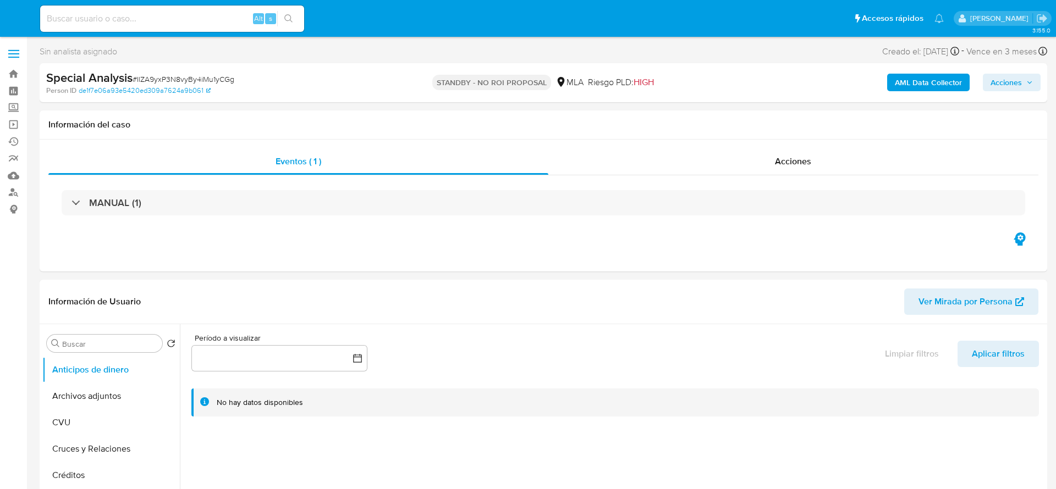
select select "10"
click at [156, 13] on input at bounding box center [172, 19] width 264 height 14
paste input "1422034114"
type input "1422034114"
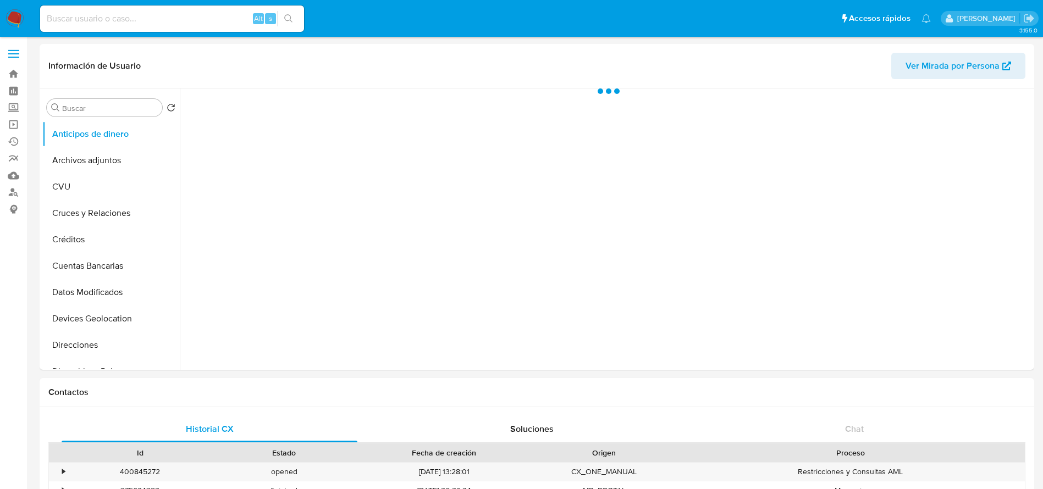
select select "10"
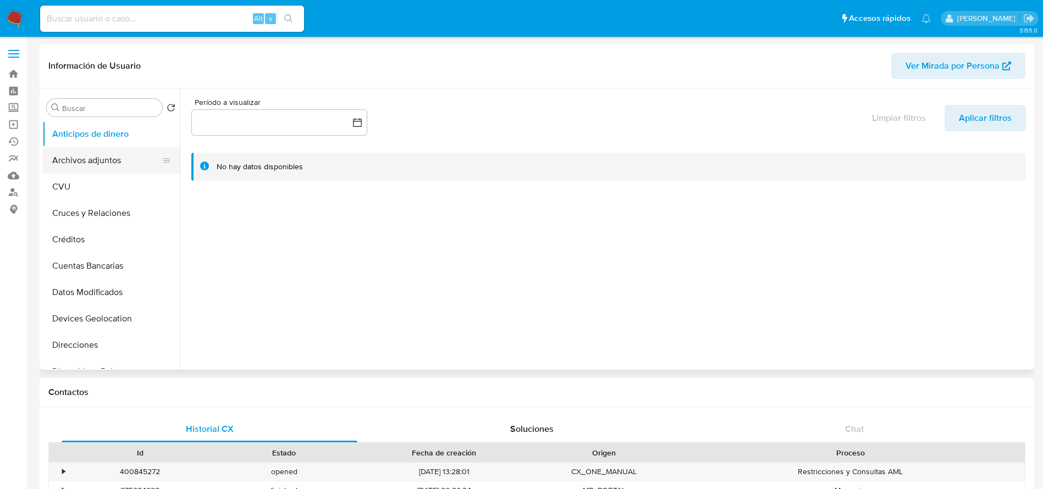
click at [103, 156] on button "Archivos adjuntos" at bounding box center [106, 160] width 129 height 26
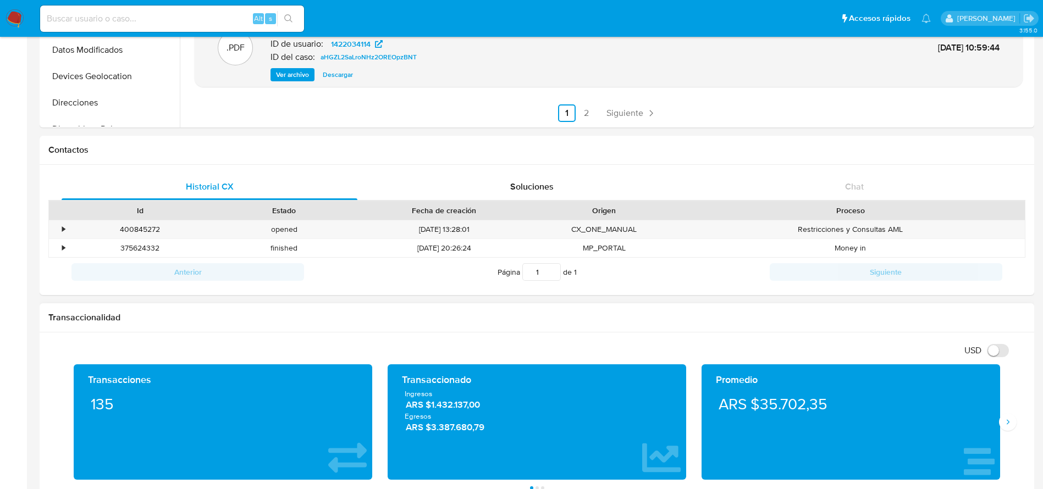
scroll to position [247, 0]
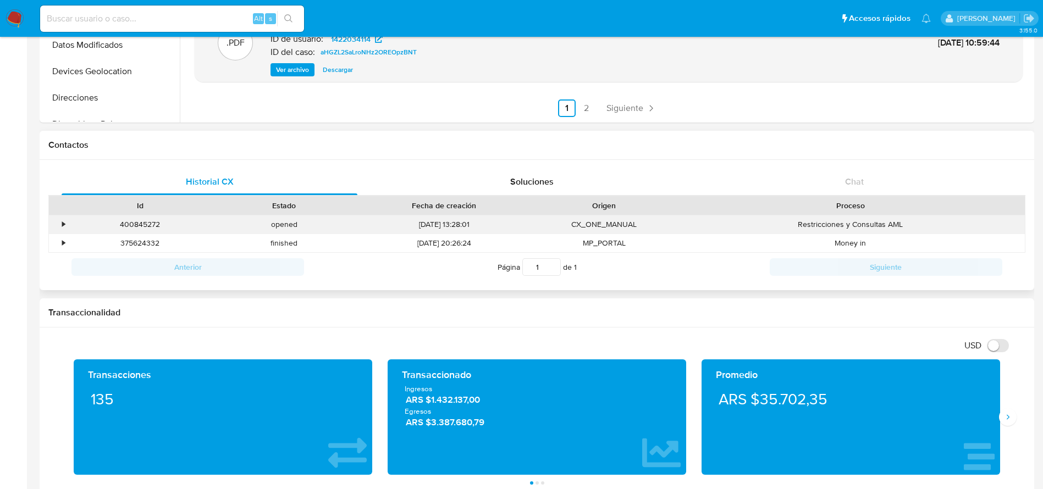
click at [146, 221] on div "400845272" at bounding box center [140, 225] width 144 height 18
copy div "400845272"
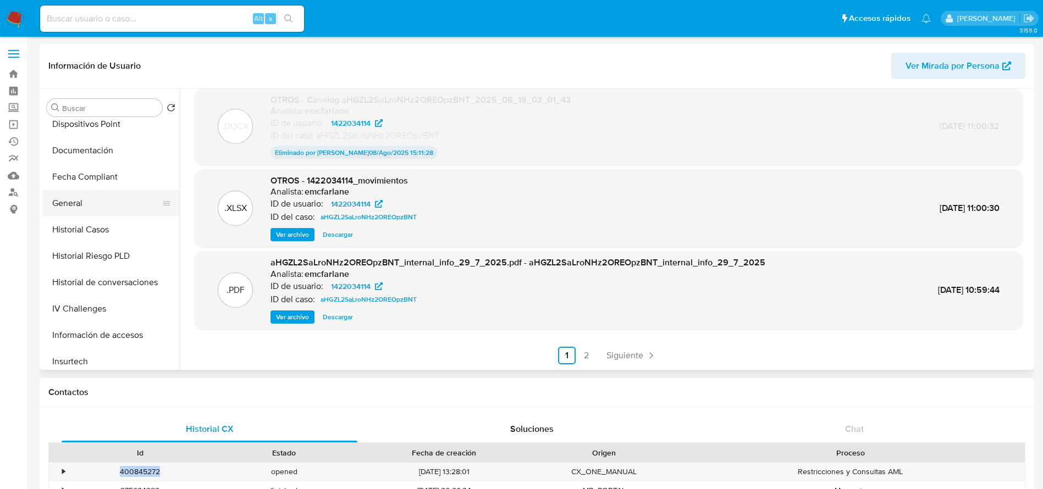
click at [73, 221] on button "Historial Casos" at bounding box center [110, 230] width 137 height 26
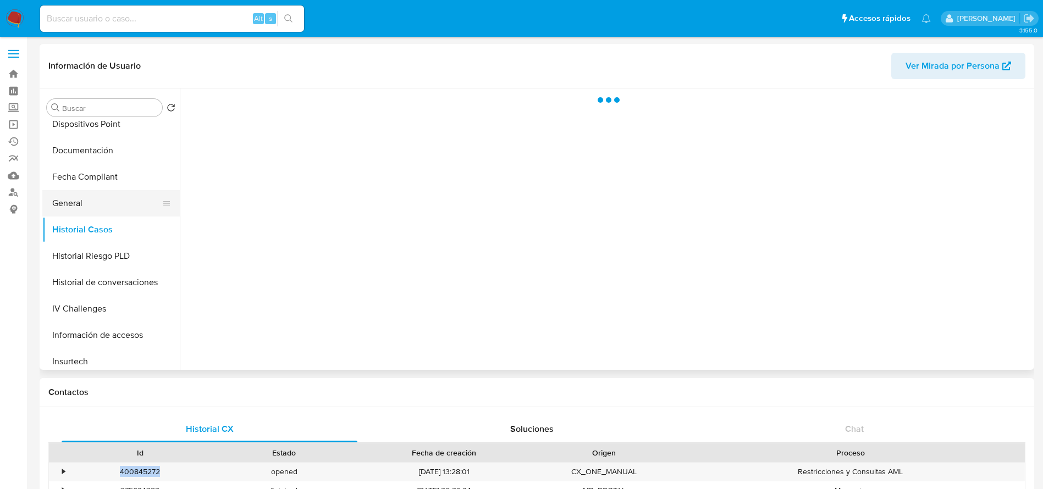
scroll to position [0, 0]
click at [72, 202] on button "General" at bounding box center [106, 203] width 129 height 26
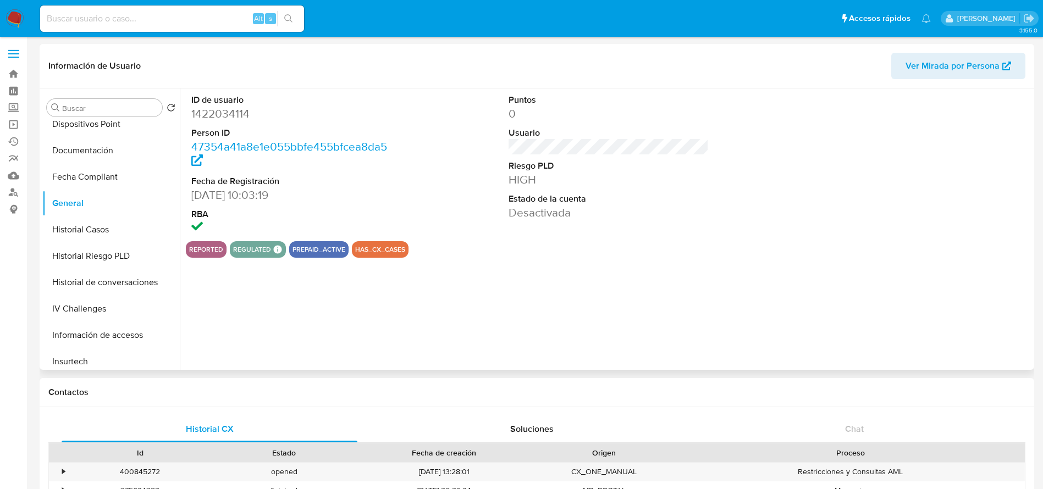
click at [228, 109] on dd "1422034114" at bounding box center [291, 113] width 201 height 15
copy dd "1422034114"
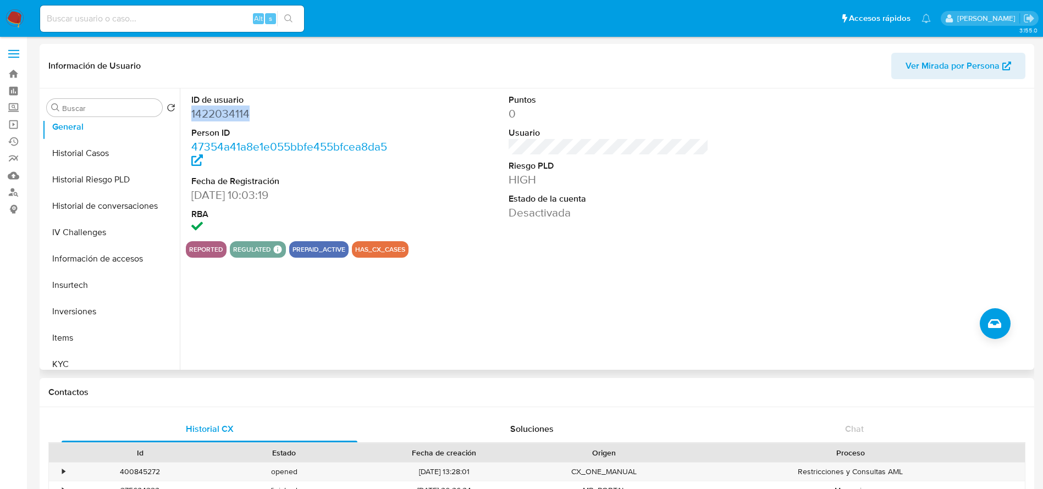
scroll to position [495, 0]
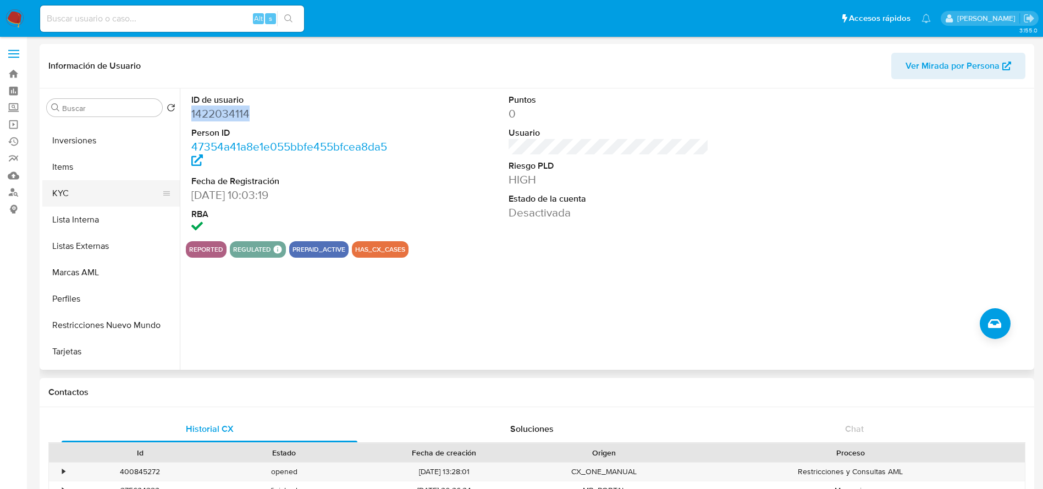
click at [56, 183] on button "KYC" at bounding box center [106, 193] width 129 height 26
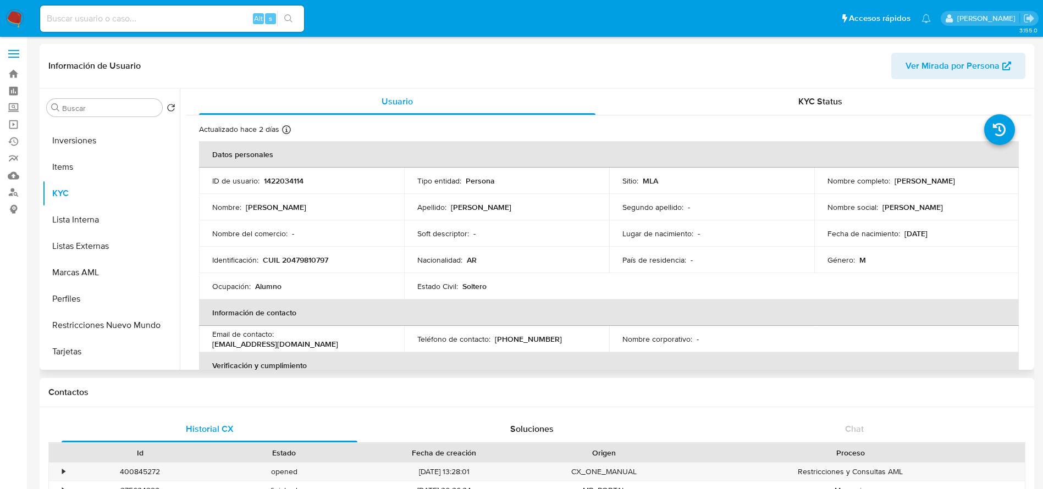
drag, startPoint x: 895, startPoint y: 178, endPoint x: 986, endPoint y: 183, distance: 91.4
click at [986, 183] on div "Nombre completo : Francisco Eduardo Ferreyra" at bounding box center [917, 181] width 179 height 10
copy p "Francisco Eduardo Ferreyra"
click at [132, 15] on input at bounding box center [172, 19] width 264 height 14
paste input "554925575"
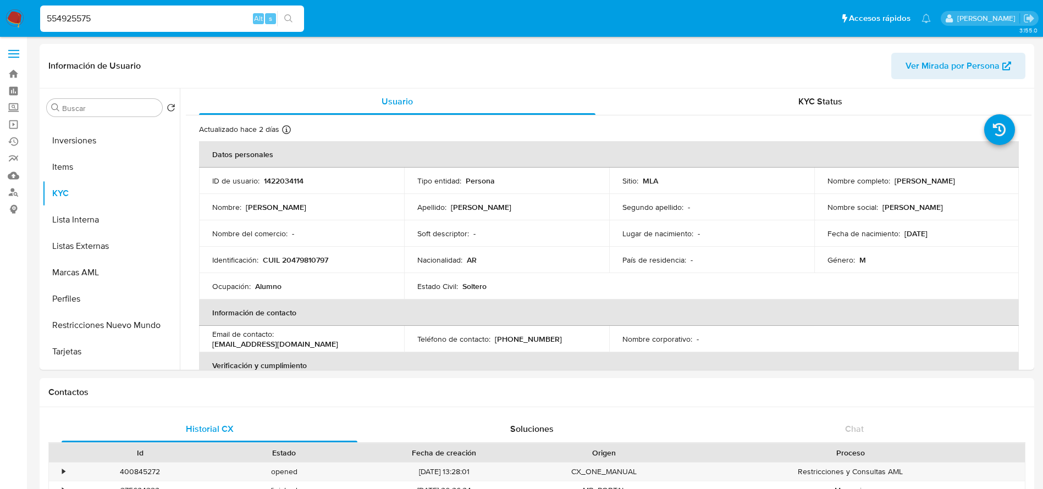
type input "554925575"
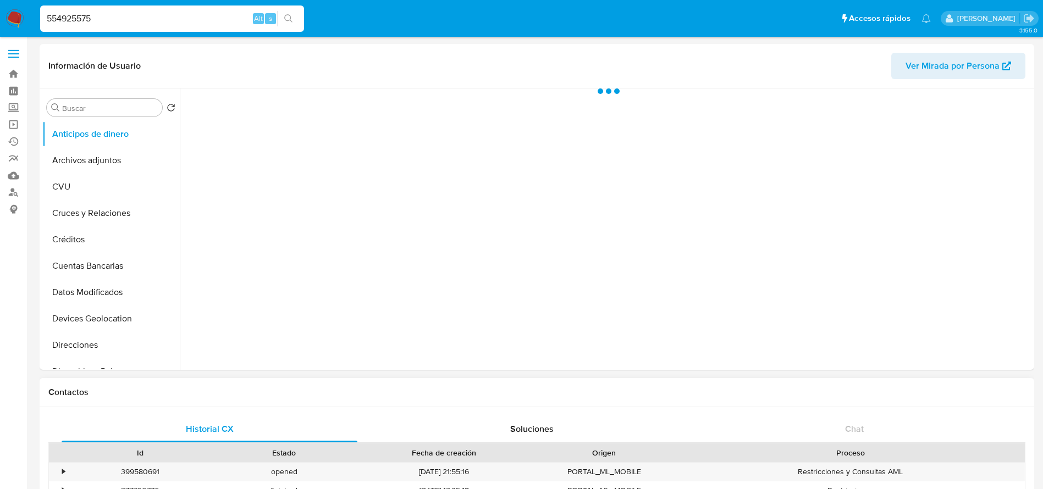
select select "10"
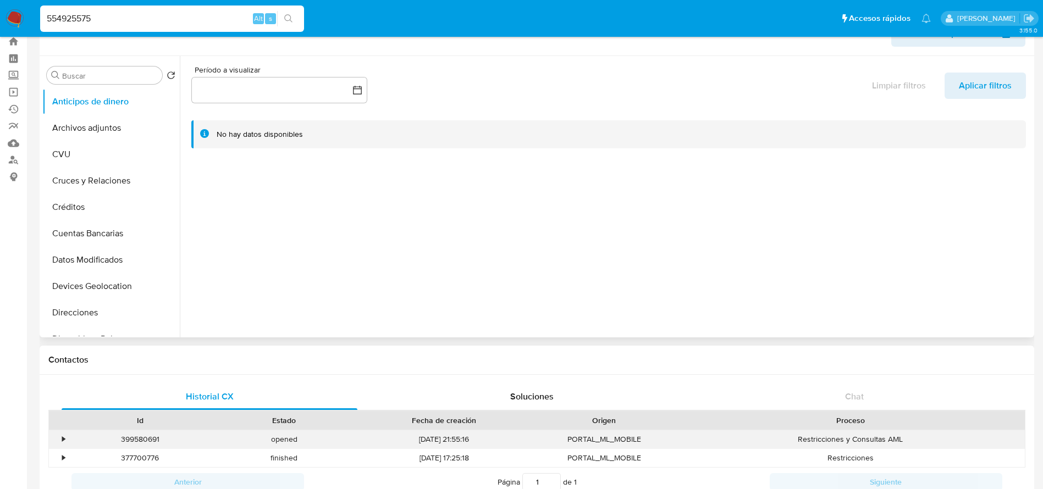
scroll to position [82, 0]
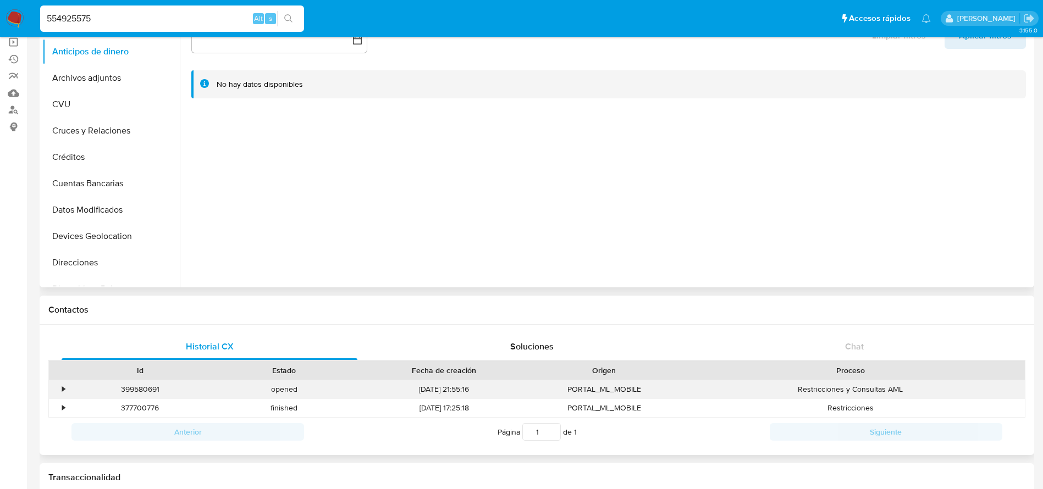
click at [136, 392] on div "399580691" at bounding box center [140, 390] width 144 height 18
click at [136, 390] on div "399580691" at bounding box center [140, 390] width 144 height 18
copy div "399580691"
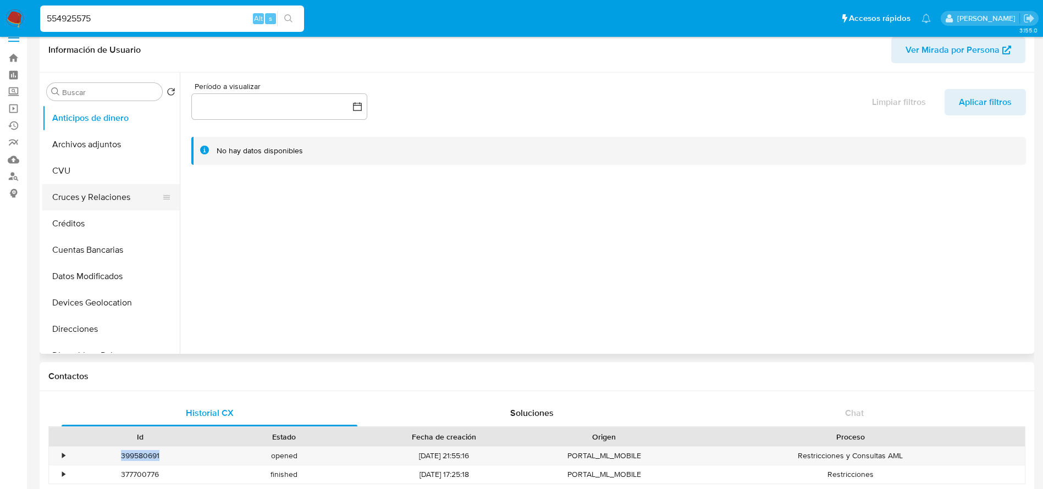
scroll to position [0, 0]
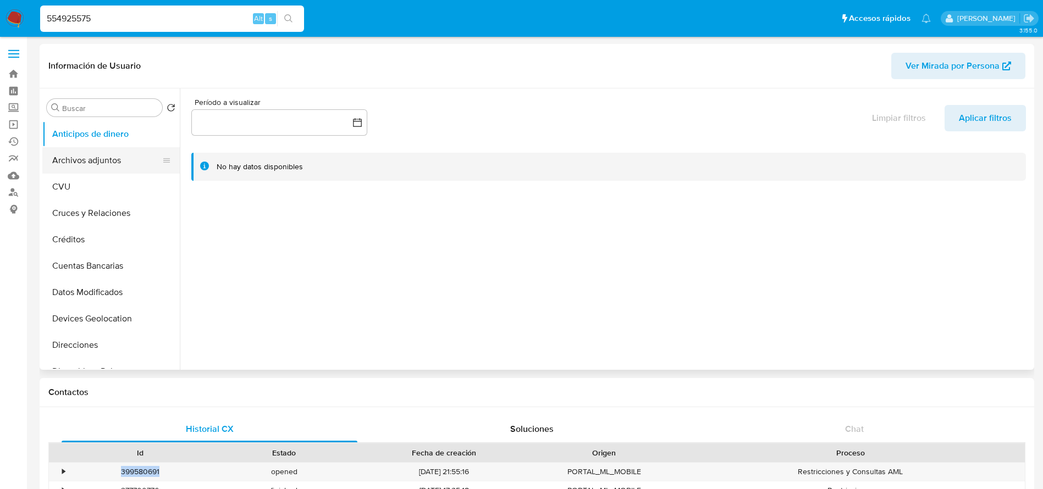
click at [101, 161] on button "Archivos adjuntos" at bounding box center [106, 160] width 129 height 26
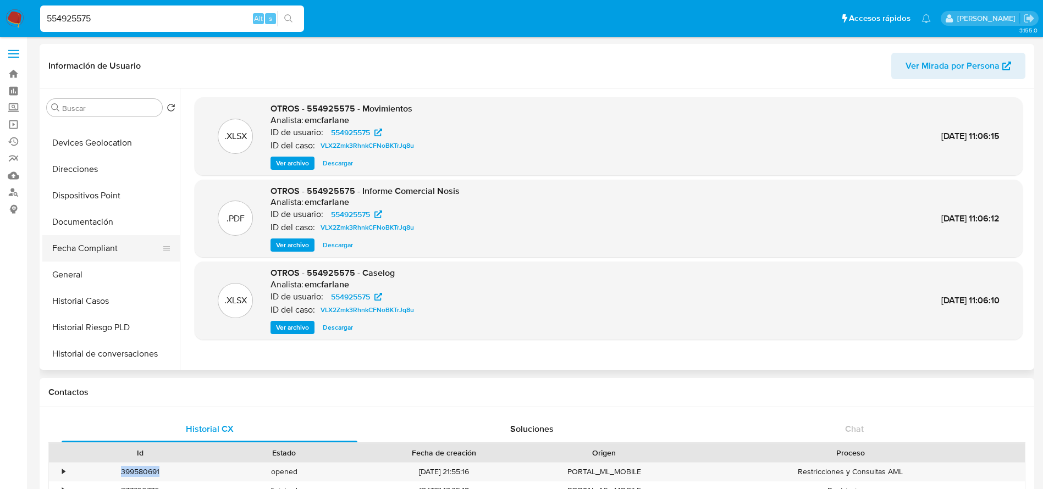
scroll to position [165, 0]
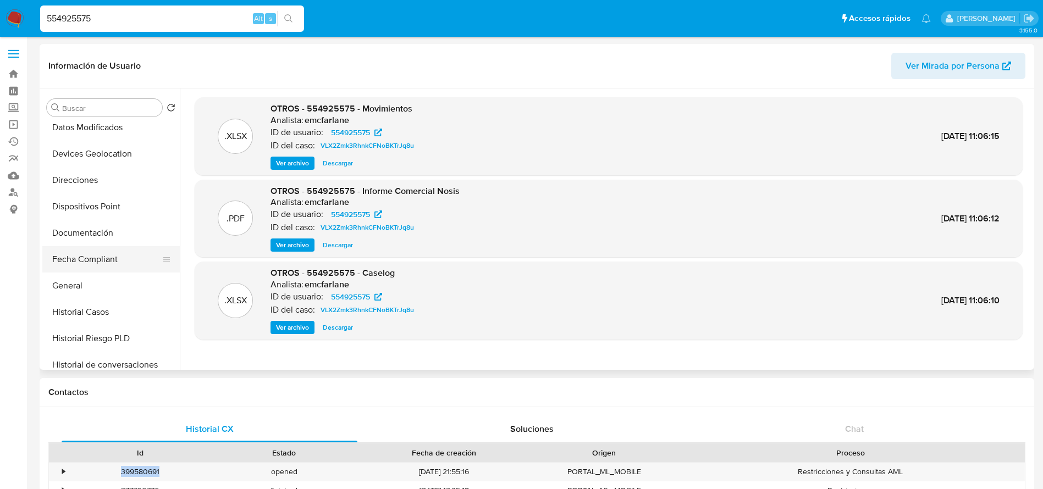
drag, startPoint x: 87, startPoint y: 286, endPoint x: 125, endPoint y: 249, distance: 53.3
click at [87, 286] on button "General" at bounding box center [110, 286] width 137 height 26
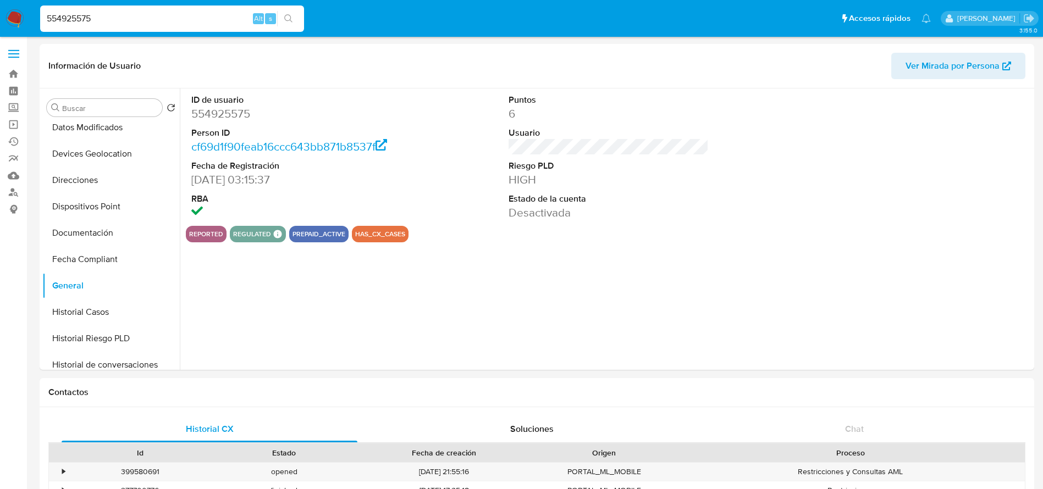
click at [233, 108] on dd "554925575" at bounding box center [291, 113] width 201 height 15
copy dd "554925575"
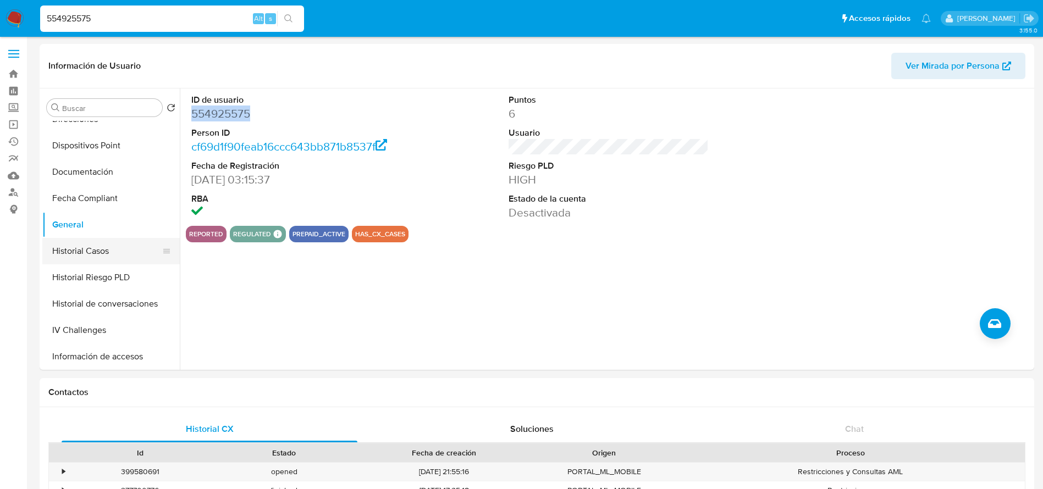
scroll to position [412, 0]
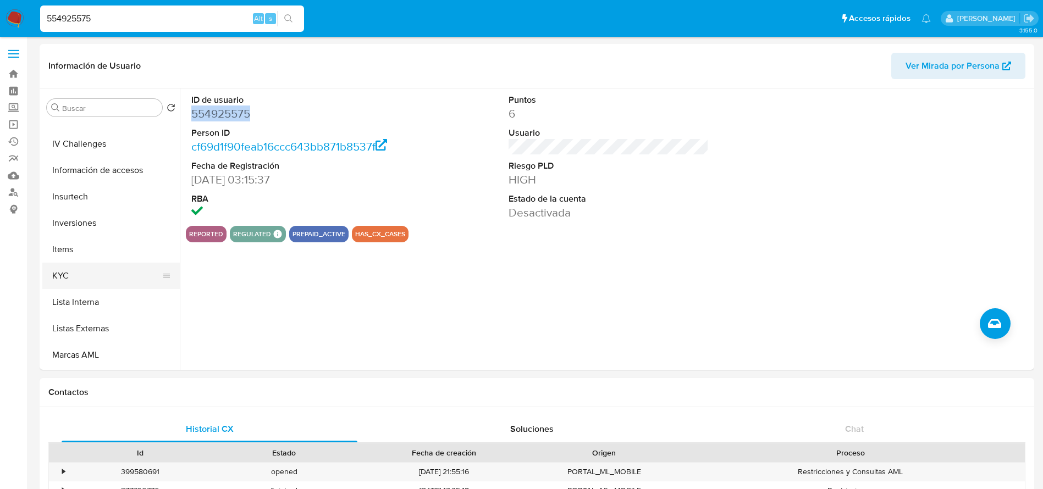
click at [102, 268] on button "KYC" at bounding box center [106, 276] width 129 height 26
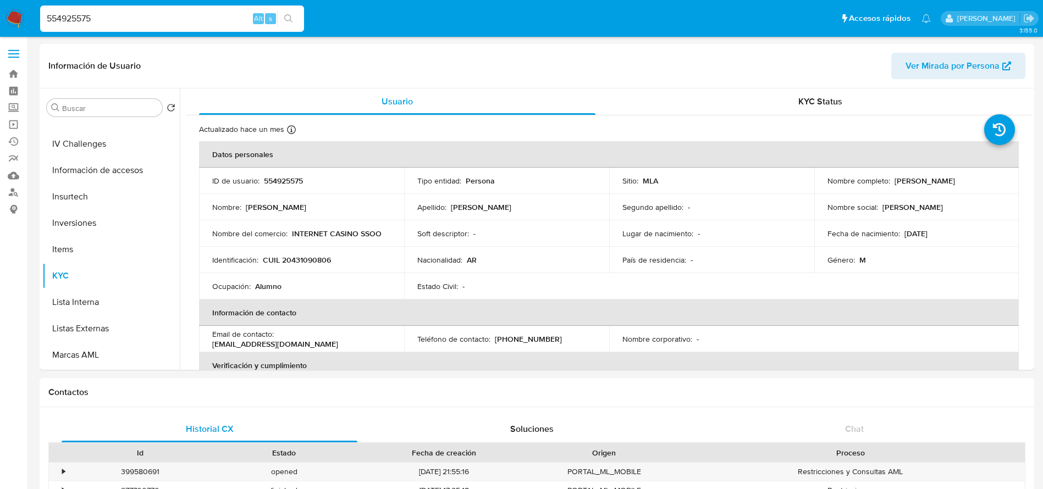
click at [895, 180] on p "Alejandro Gabriel Godoy" at bounding box center [925, 181] width 60 height 10
drag, startPoint x: 892, startPoint y: 180, endPoint x: 966, endPoint y: 185, distance: 74.4
click at [955, 185] on p "Alejandro Gabriel Godoy" at bounding box center [925, 181] width 60 height 10
click at [981, 195] on td "Nombre social : Alejandro" at bounding box center [916, 207] width 205 height 26
drag, startPoint x: 892, startPoint y: 180, endPoint x: 976, endPoint y: 184, distance: 84.2
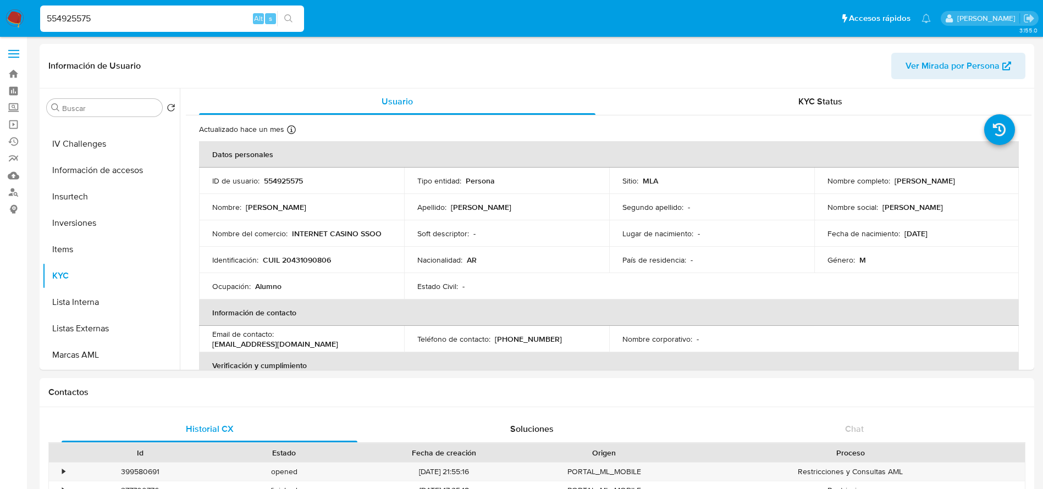
click at [976, 184] on div "Nombre completo : Alejandro Gabriel Godoy" at bounding box center [917, 181] width 179 height 10
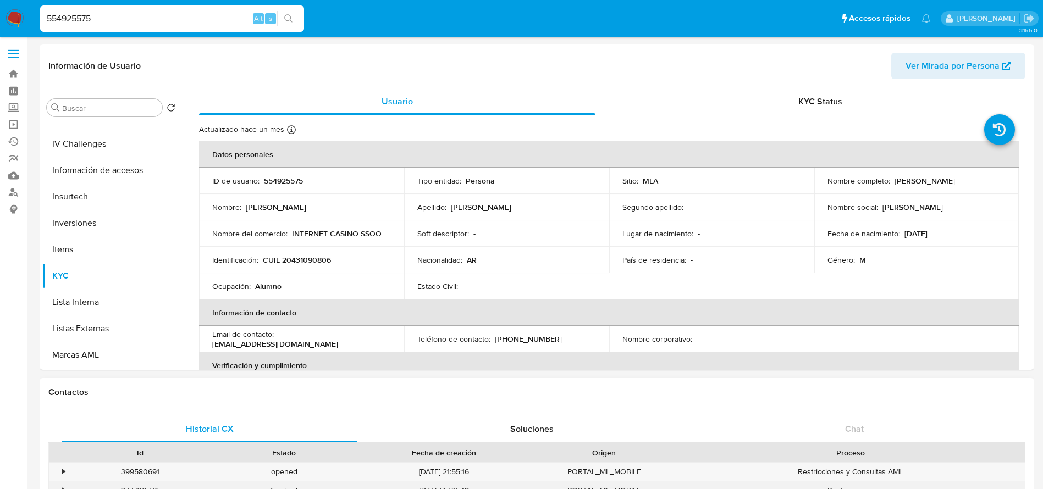
copy p "Alejandro Gabriel Godoy"
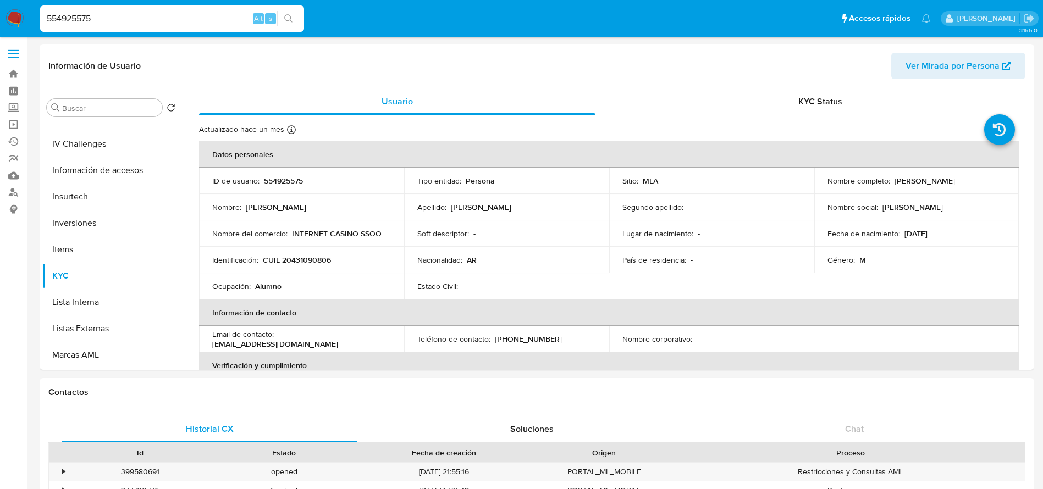
click at [95, 16] on input "554925575" at bounding box center [172, 19] width 264 height 14
paste input "666402513"
type input "666402513"
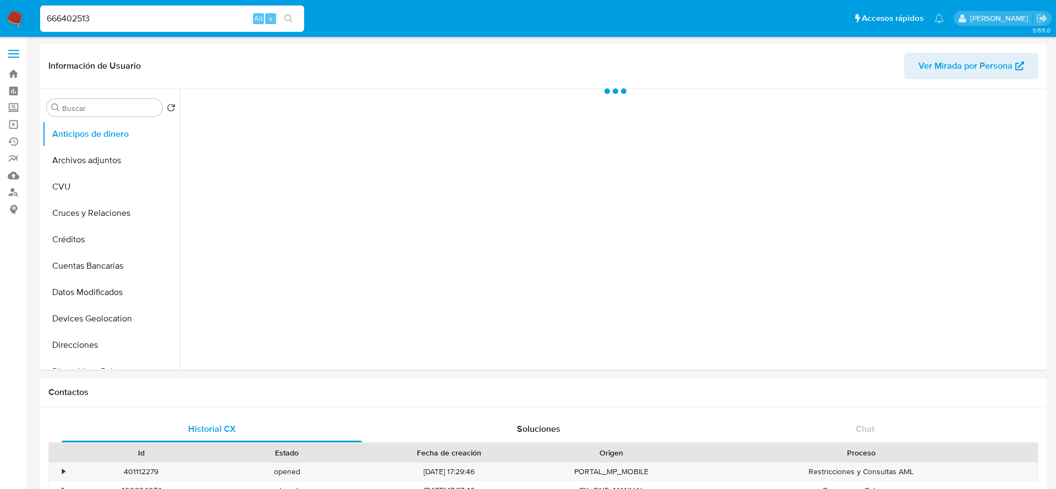
select select "10"
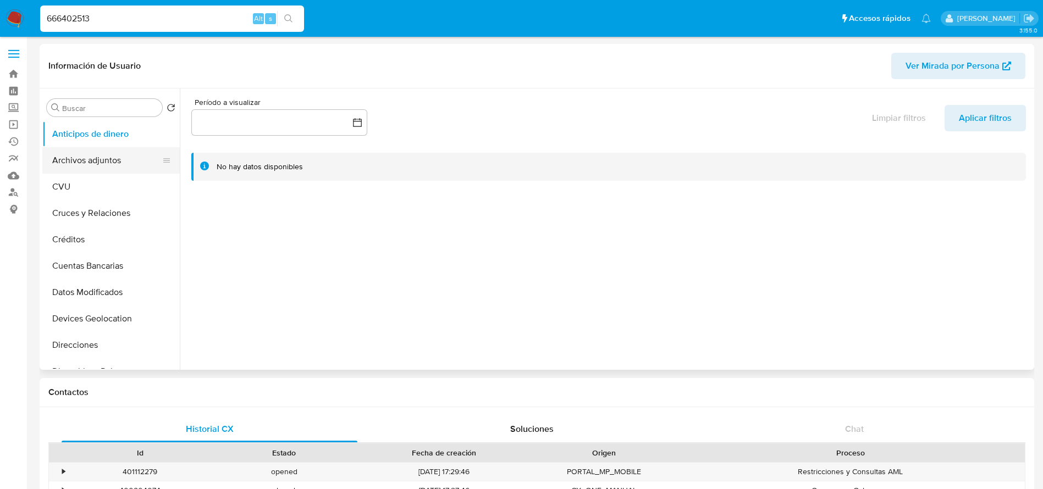
click at [68, 159] on button "Archivos adjuntos" at bounding box center [106, 160] width 129 height 26
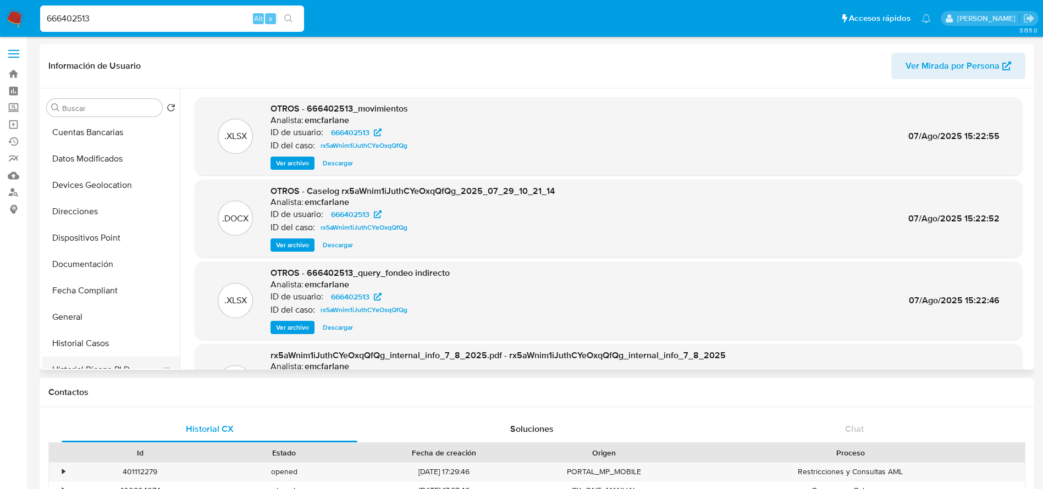
scroll to position [247, 0]
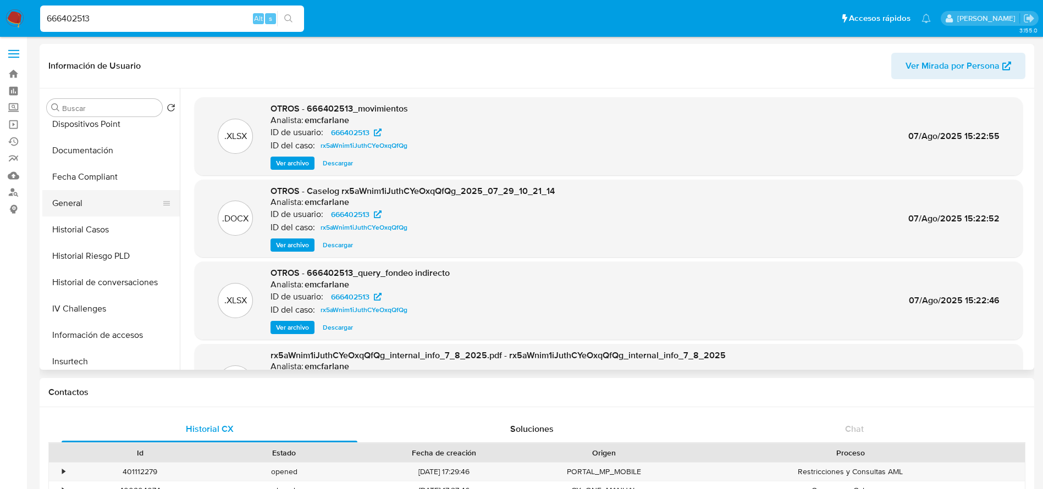
click at [79, 203] on button "General" at bounding box center [106, 203] width 129 height 26
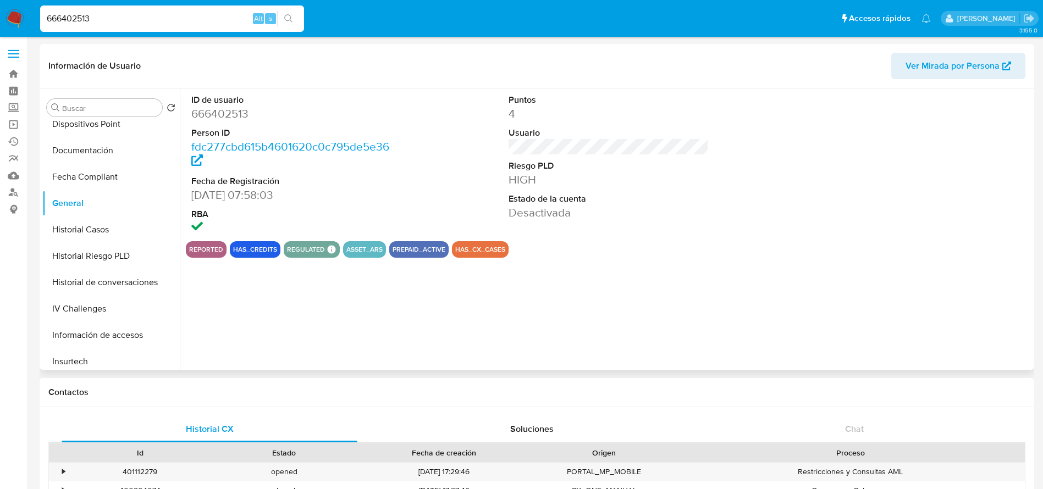
click at [225, 112] on dd "666402513" at bounding box center [291, 113] width 201 height 15
copy dd "666402513"
drag, startPoint x: 95, startPoint y: 224, endPoint x: 431, endPoint y: 22, distance: 392.2
click at [95, 225] on button "Historial Casos" at bounding box center [110, 230] width 137 height 26
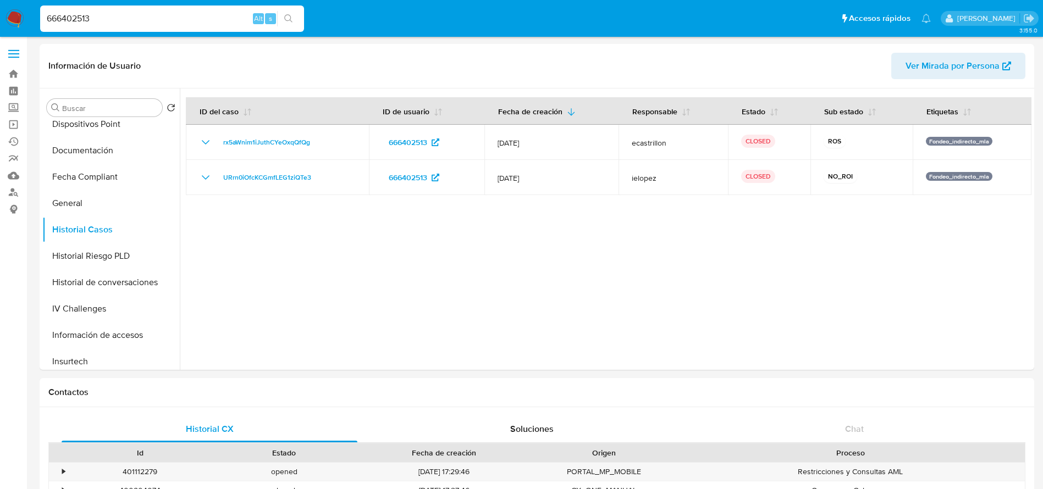
click at [11, 20] on img at bounding box center [14, 18] width 19 height 19
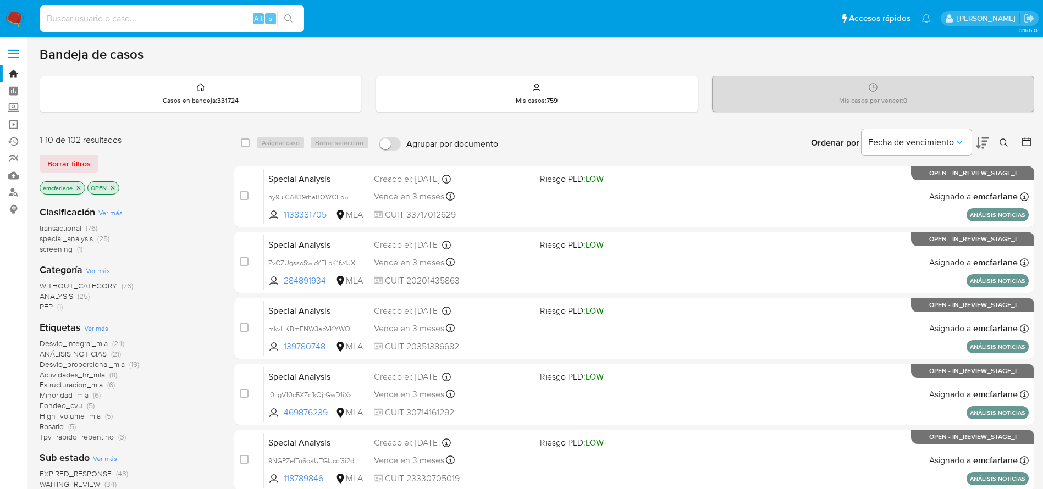
click at [169, 12] on input at bounding box center [172, 19] width 264 height 14
paste input "Xwz337MfUov9wmGUut0UlOHP"
type input "Xwz337MfUov9wmGUut0UlOHP"
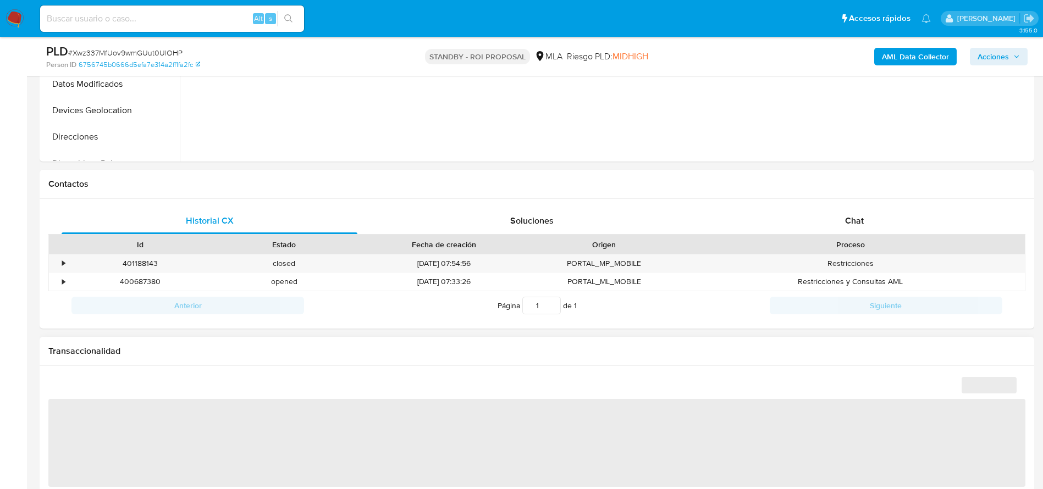
scroll to position [412, 0]
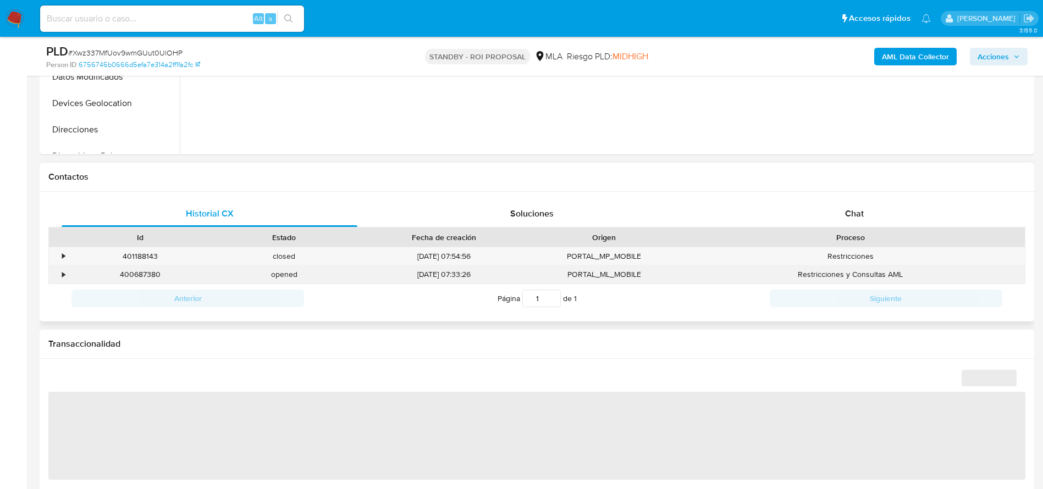
click at [146, 274] on div "400687380" at bounding box center [140, 275] width 144 height 18
copy div "400687380"
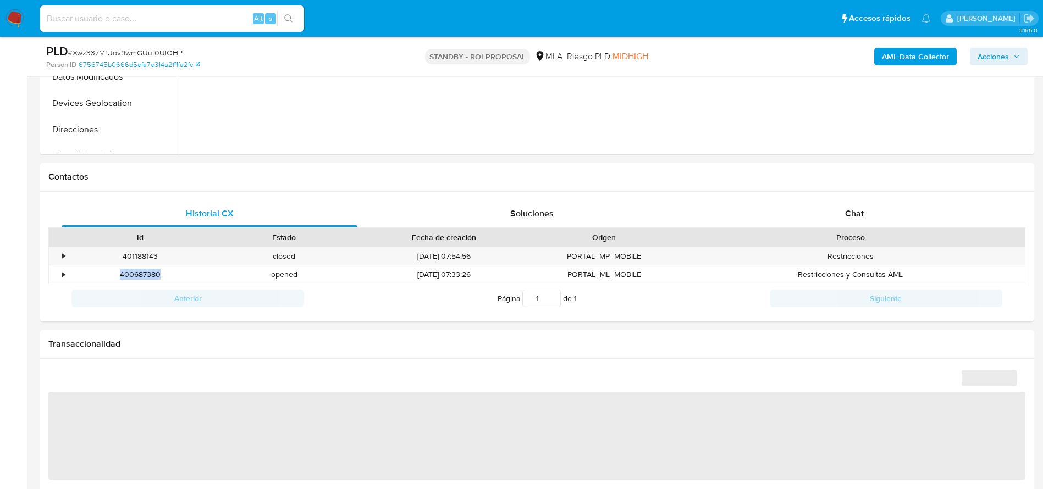
select select "10"
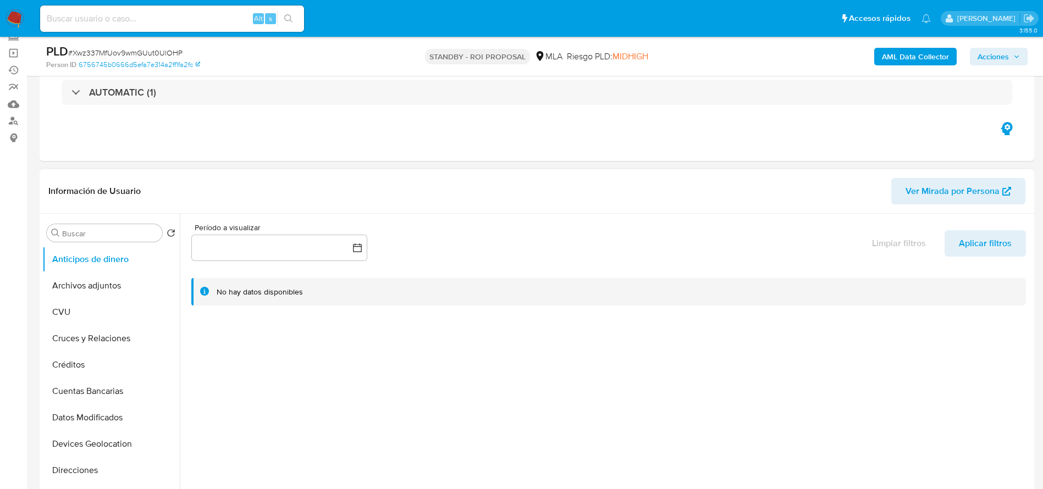
scroll to position [0, 0]
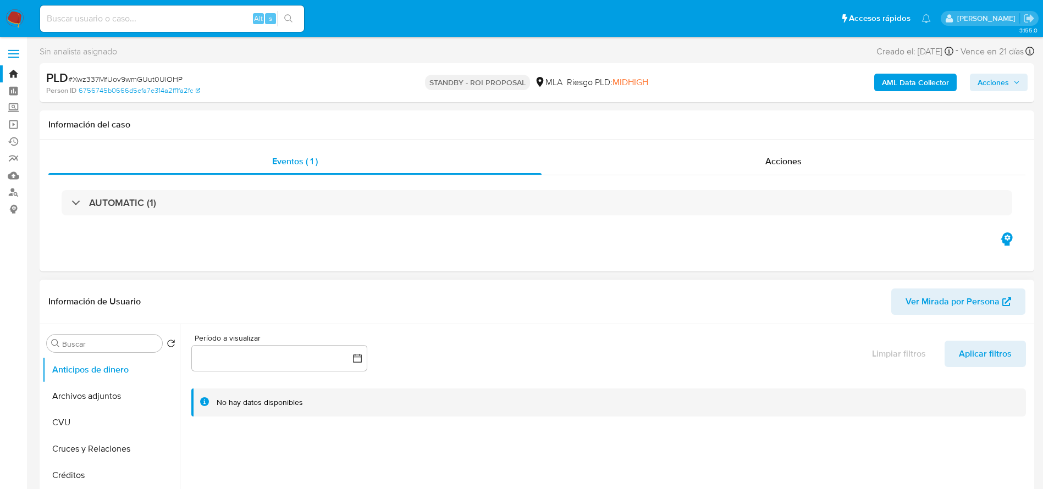
click at [89, 389] on button "Archivos adjuntos" at bounding box center [110, 396] width 137 height 26
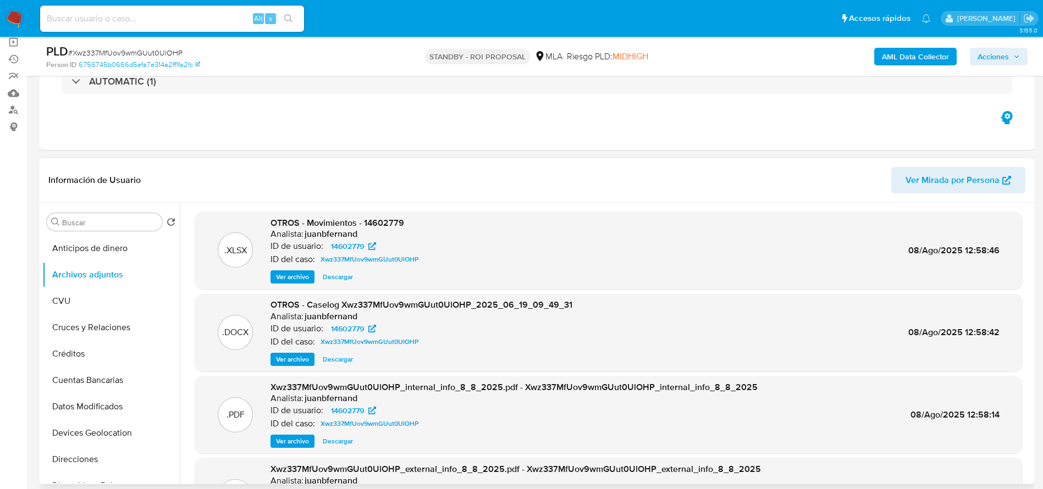
click at [337, 276] on span "Descargar" at bounding box center [338, 277] width 30 height 11
click at [341, 356] on span "Descargar" at bounding box center [338, 359] width 30 height 11
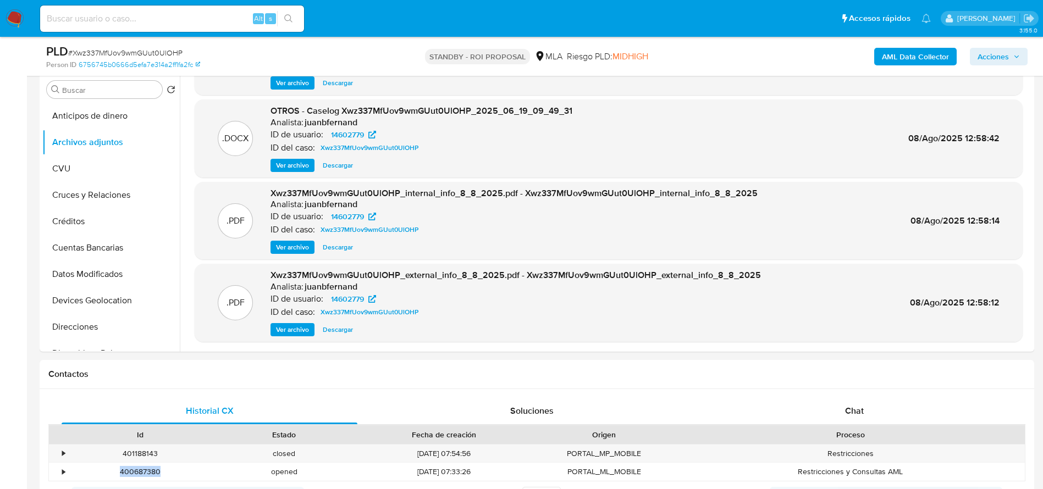
scroll to position [412, 0]
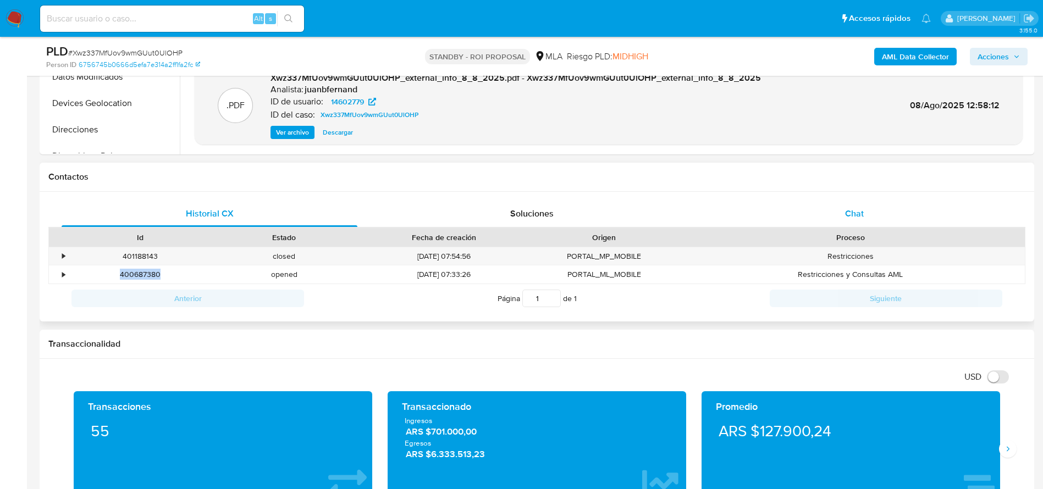
click at [879, 207] on div "Chat" at bounding box center [855, 214] width 296 height 26
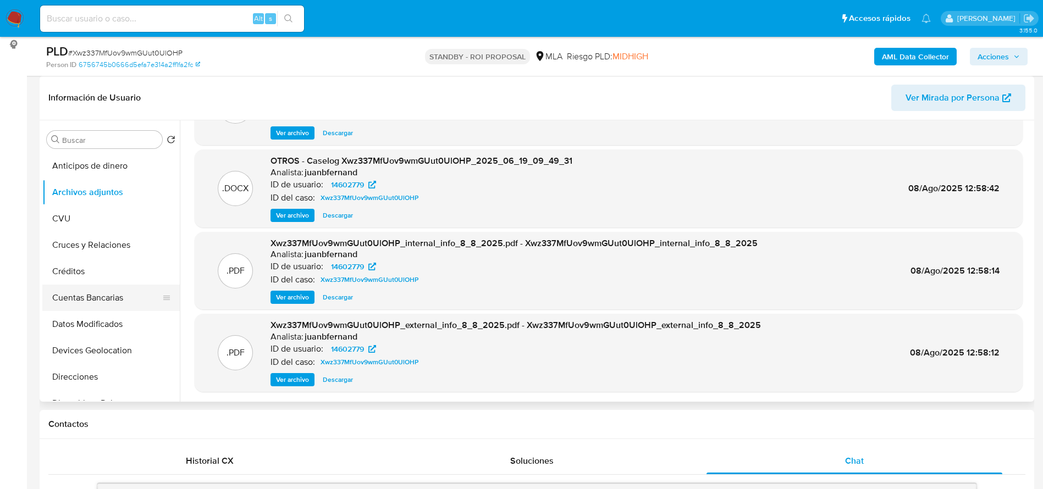
scroll to position [495, 0]
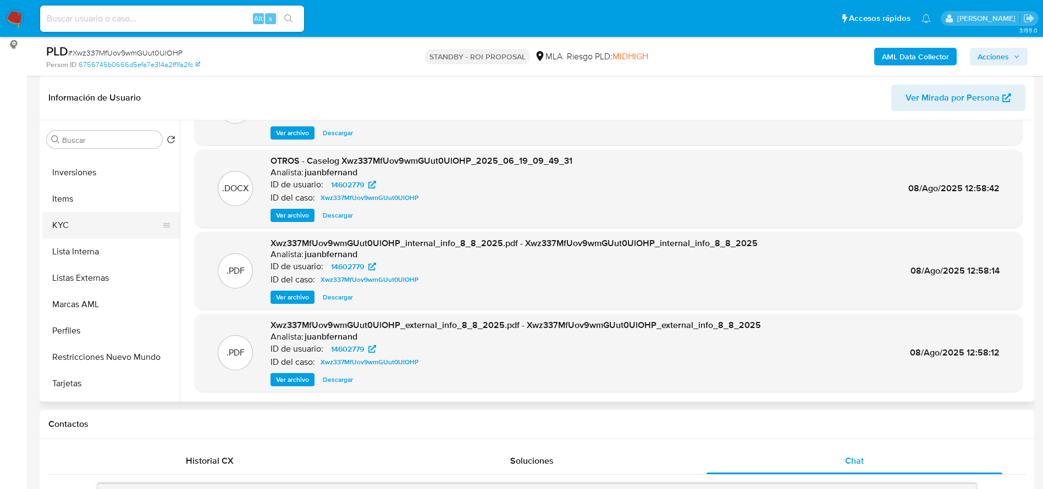
drag, startPoint x: 73, startPoint y: 214, endPoint x: 87, endPoint y: 219, distance: 15.3
click at [73, 213] on button "KYC" at bounding box center [106, 225] width 129 height 26
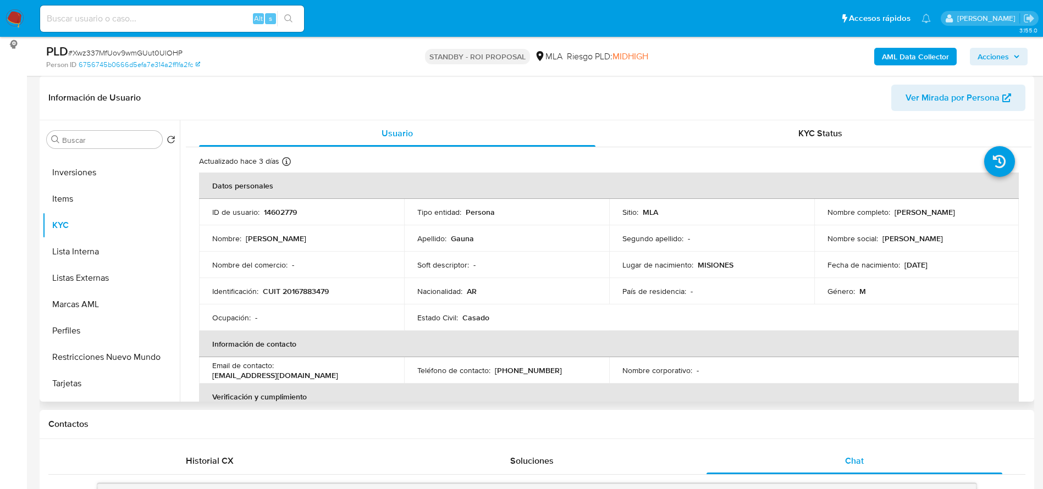
drag, startPoint x: 899, startPoint y: 211, endPoint x: 959, endPoint y: 219, distance: 60.4
click at [959, 219] on td "Nombre completo : Hèctor Orlando Gauna" at bounding box center [916, 212] width 205 height 26
copy p "Hèctor Orlando Gauna"
click at [277, 203] on td "ID de usuario : 14602779" at bounding box center [301, 212] width 205 height 26
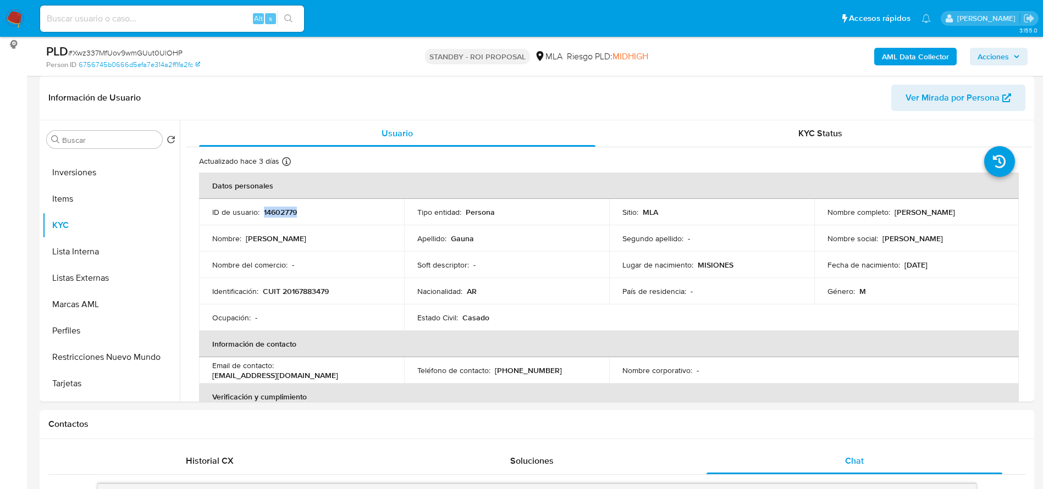
copy p "14602779"
click at [177, 13] on input at bounding box center [172, 19] width 264 height 14
paste input "Gr0iKTzF0i29AbomEBdHEXit"
type input "Gr0iKTzF0i29AbomEBdHEXit"
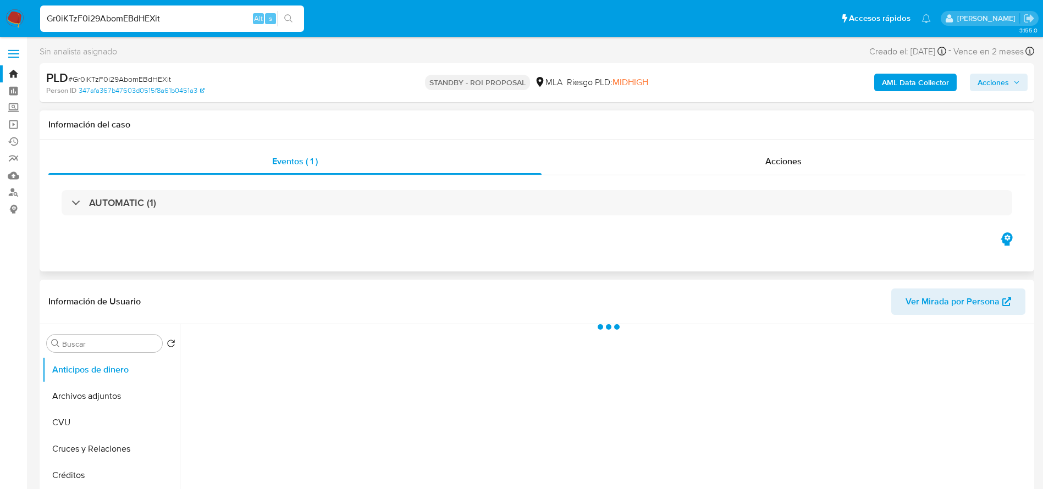
select select "10"
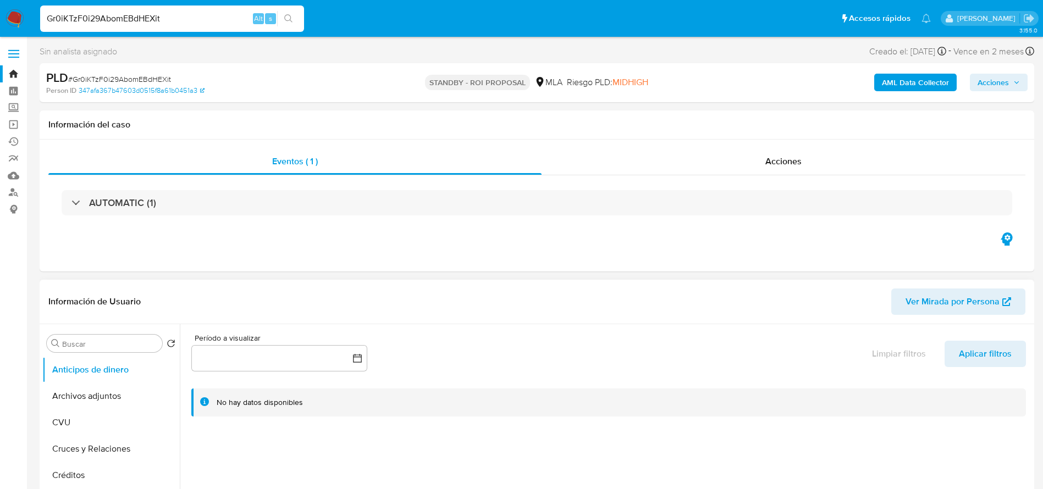
drag, startPoint x: 120, startPoint y: 389, endPoint x: 287, endPoint y: 310, distance: 185.2
click at [120, 390] on button "Archivos adjuntos" at bounding box center [110, 396] width 137 height 26
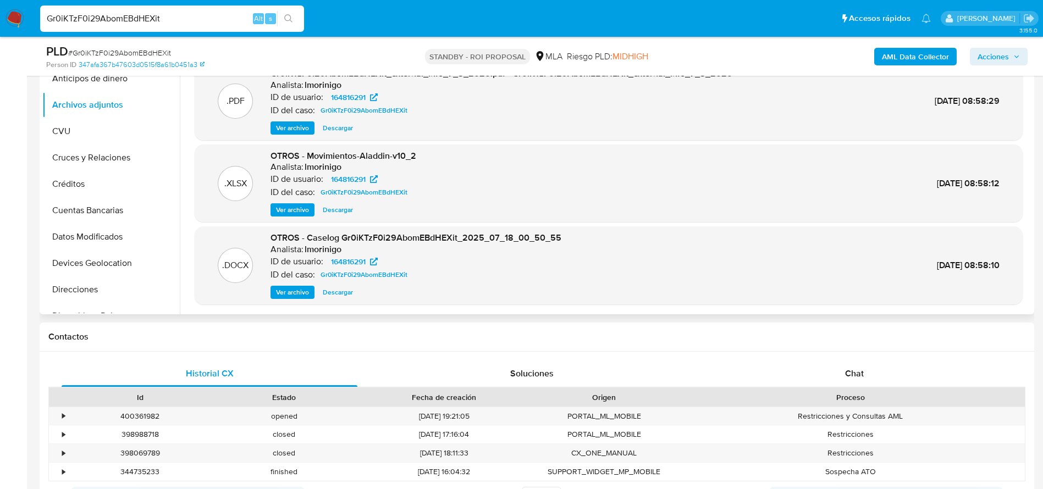
scroll to position [330, 0]
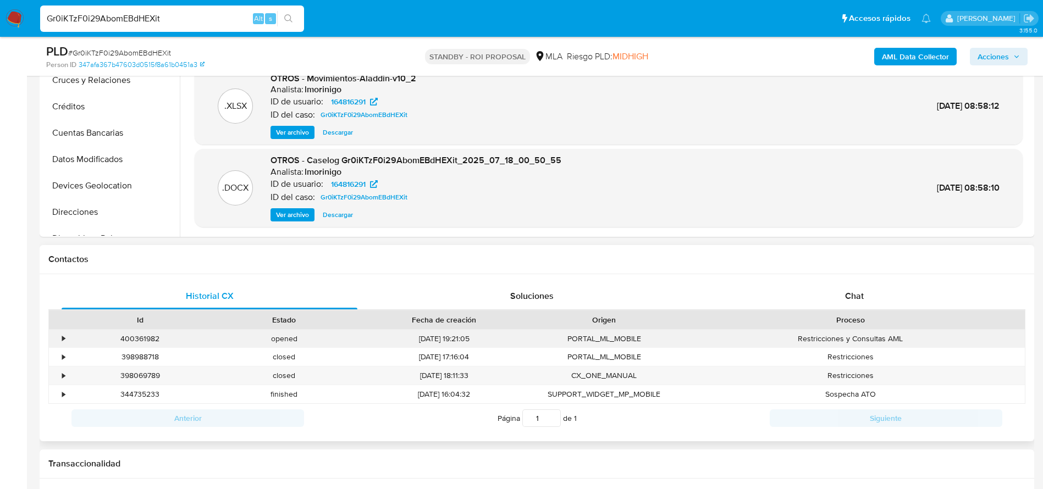
click at [126, 340] on div "400361982" at bounding box center [140, 339] width 144 height 18
click at [126, 339] on div "400361982" at bounding box center [140, 339] width 144 height 18
copy div "400361982"
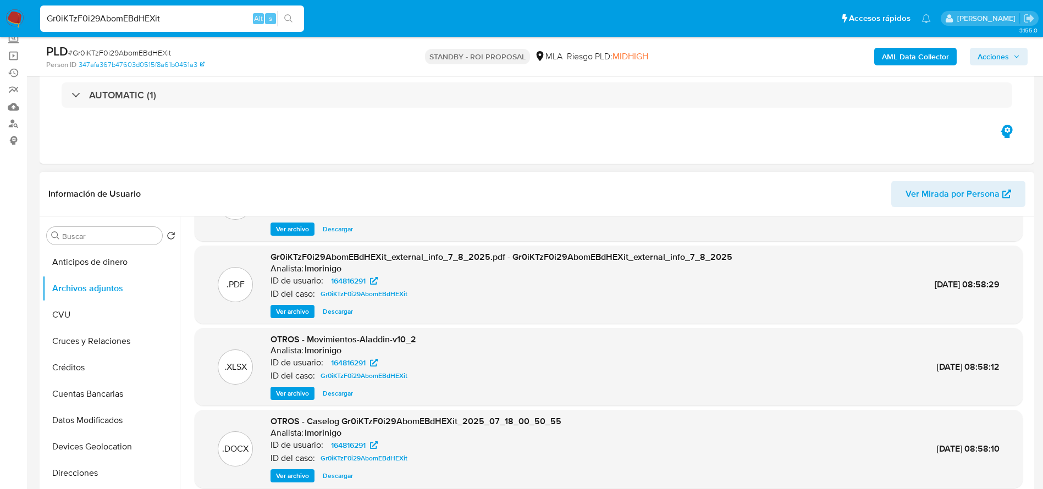
scroll to position [247, 0]
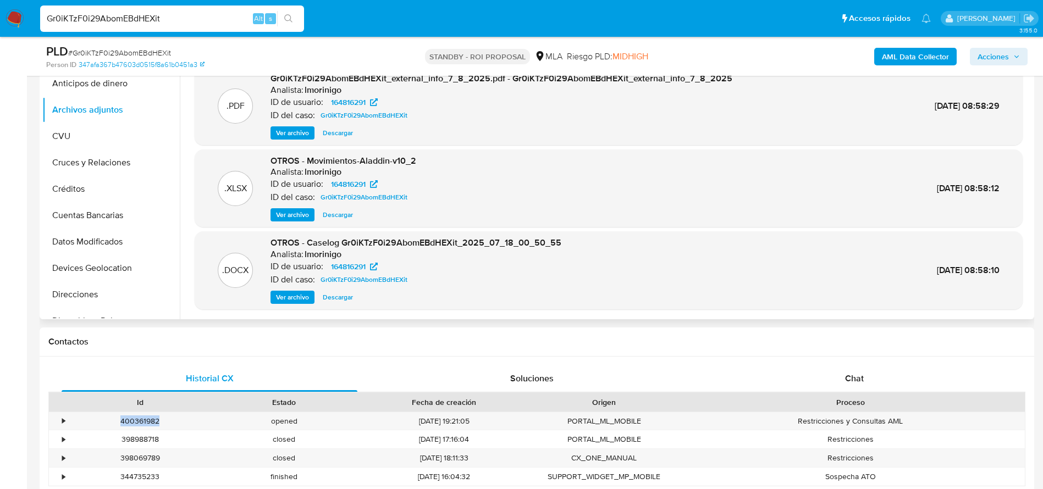
click at [343, 217] on span "Descargar" at bounding box center [338, 215] width 30 height 11
click at [851, 385] on div "Chat" at bounding box center [855, 379] width 296 height 26
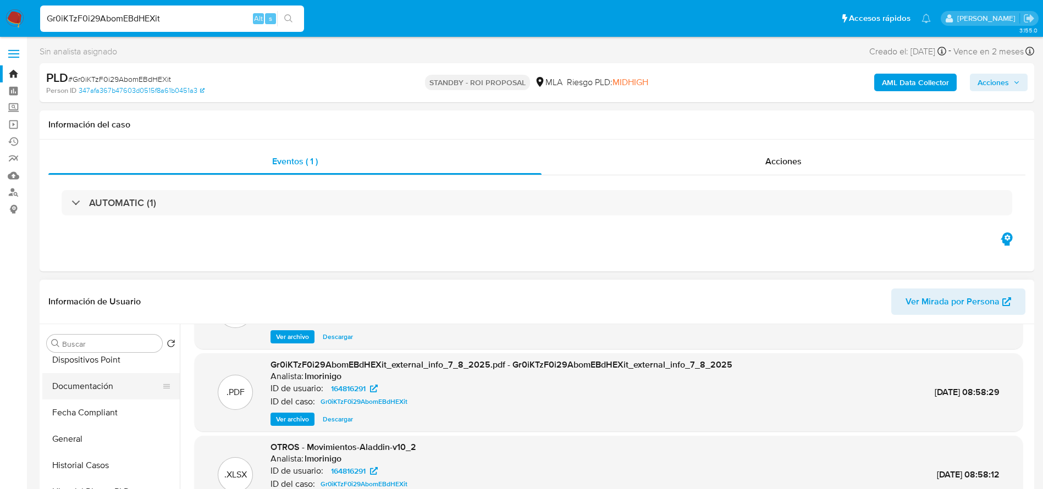
click at [89, 390] on button "Documentación" at bounding box center [106, 386] width 129 height 26
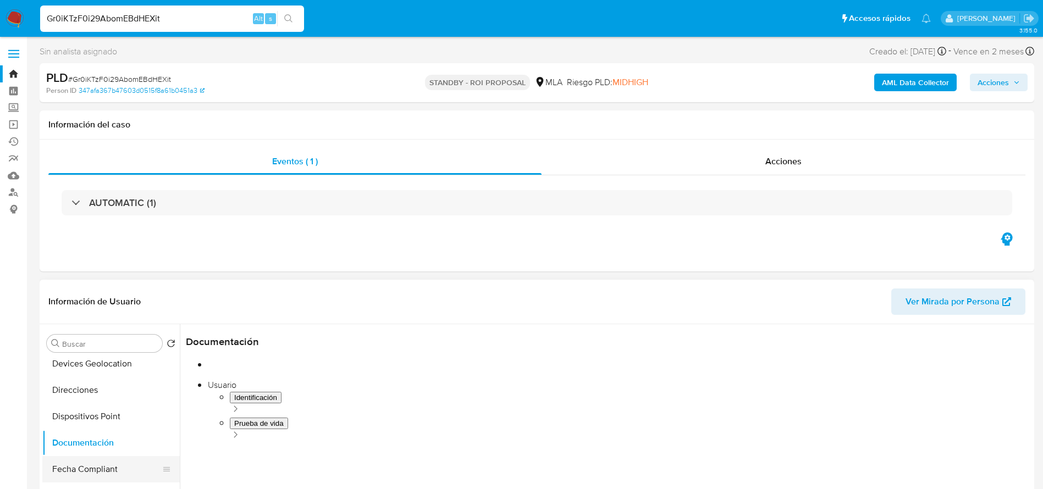
scroll to position [165, 0]
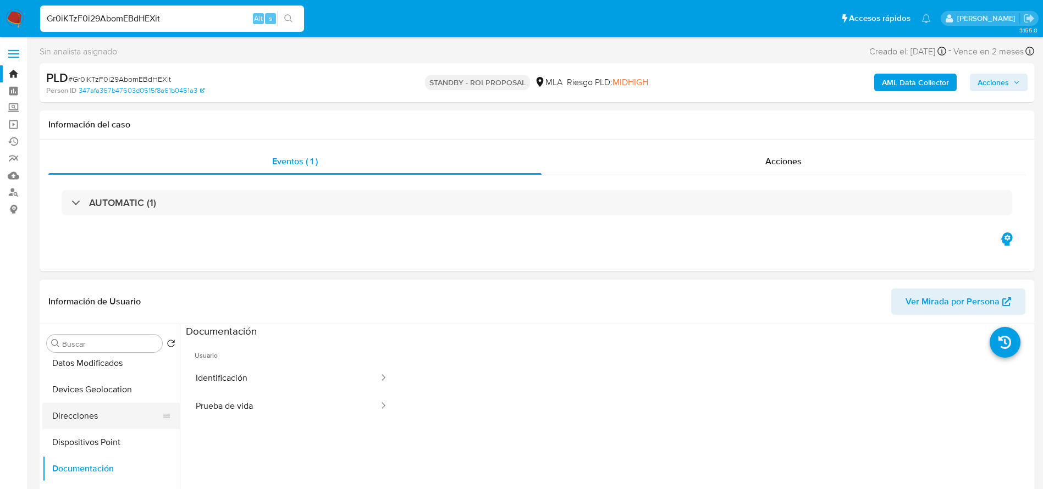
click at [95, 418] on button "Direcciones" at bounding box center [106, 416] width 129 height 26
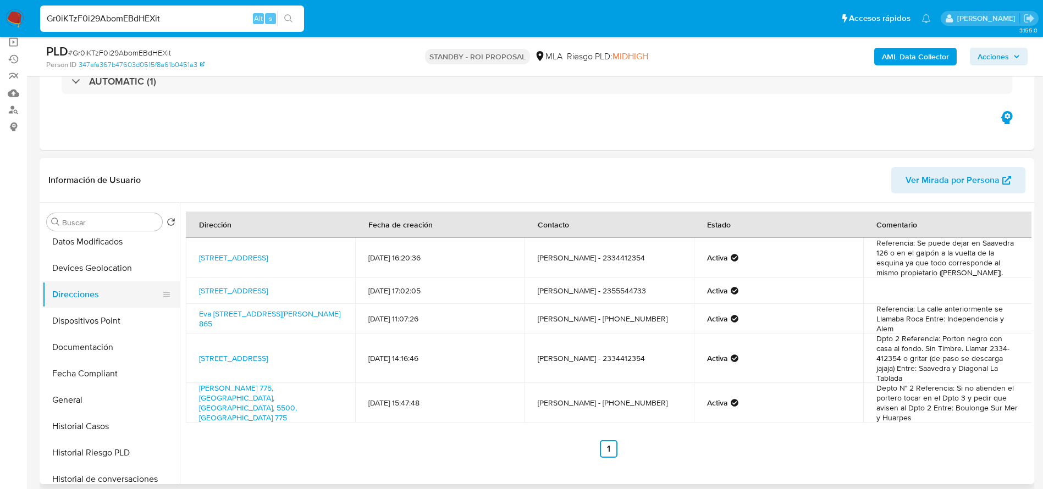
scroll to position [0, 0]
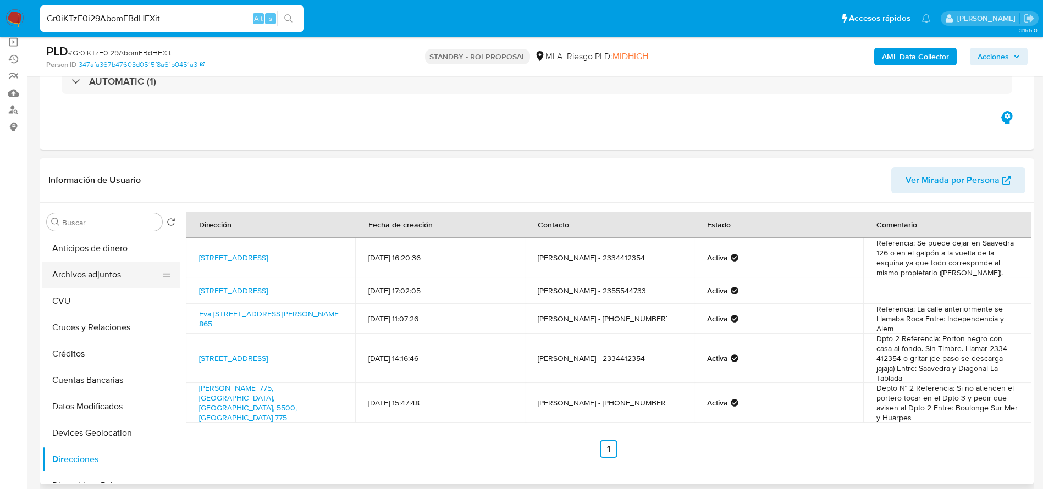
click at [96, 277] on button "Archivos adjuntos" at bounding box center [106, 275] width 129 height 26
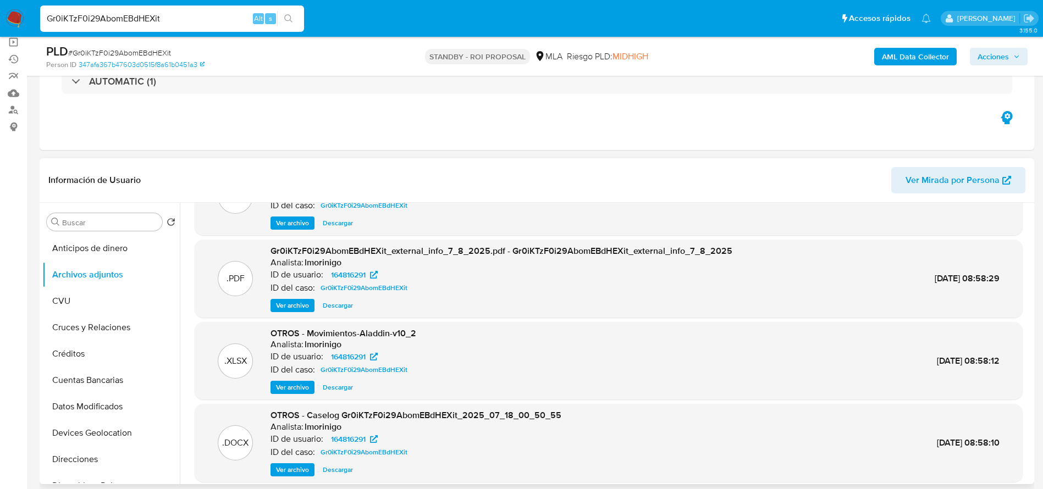
scroll to position [62, 0]
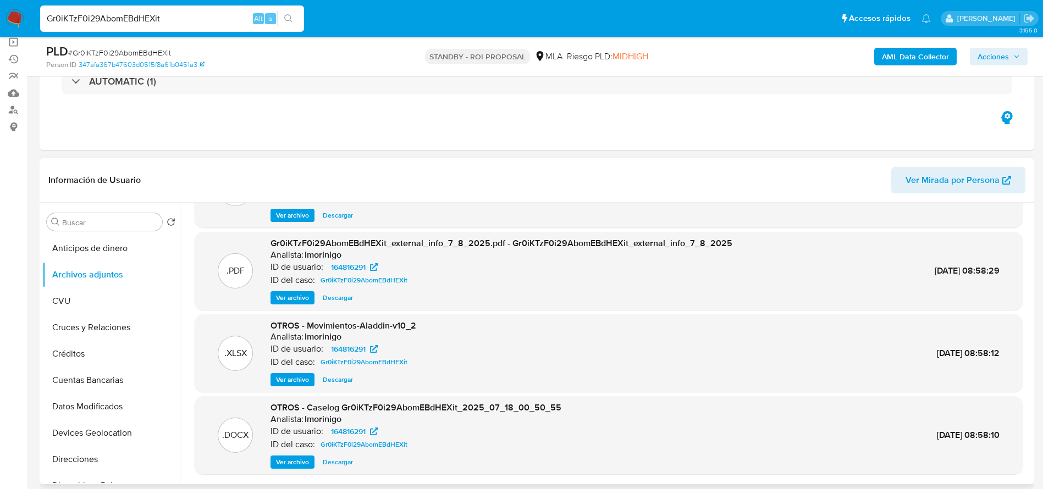
click at [345, 465] on span "Descargar" at bounding box center [338, 462] width 30 height 11
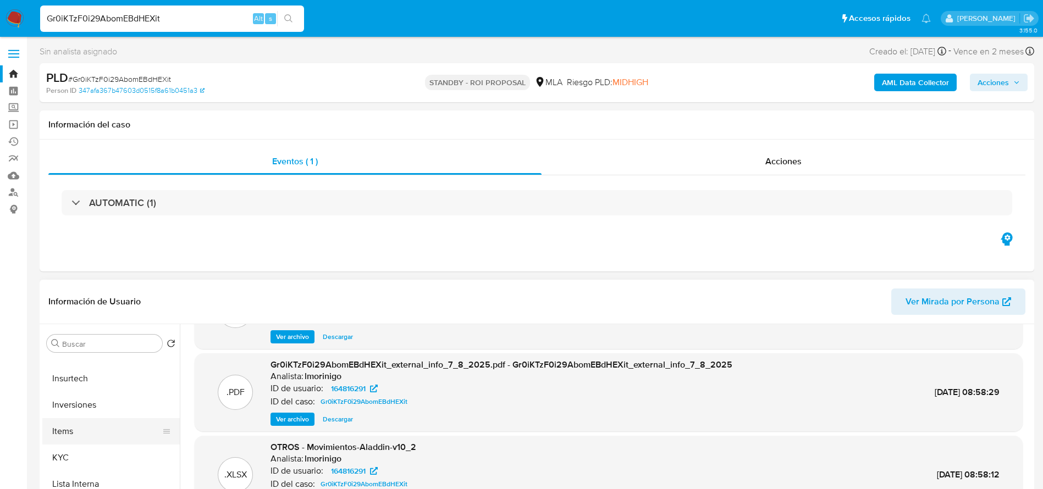
scroll to position [517, 0]
click at [81, 388] on button "Items" at bounding box center [106, 380] width 129 height 26
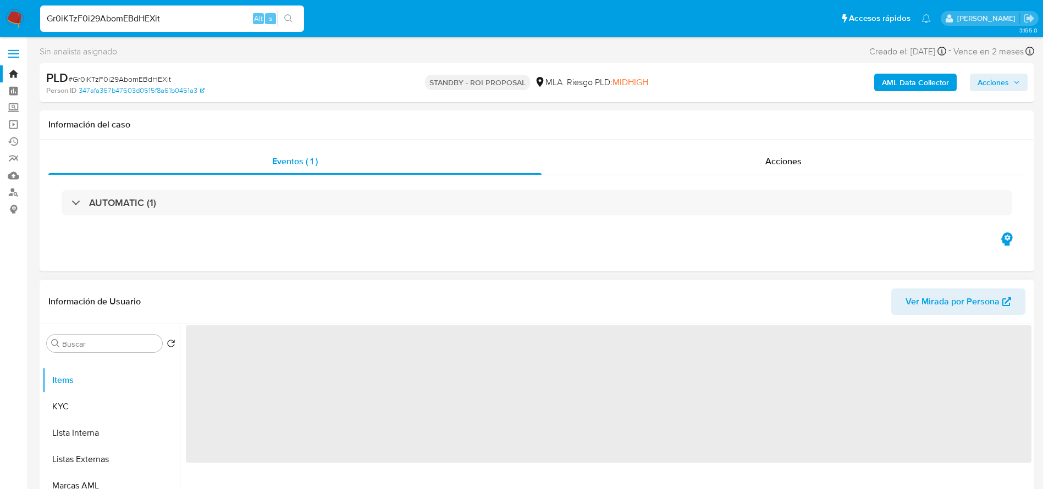
scroll to position [0, 0]
drag, startPoint x: 90, startPoint y: 412, endPoint x: 473, endPoint y: 321, distance: 394.1
click at [91, 412] on button "KYC" at bounding box center [110, 407] width 137 height 26
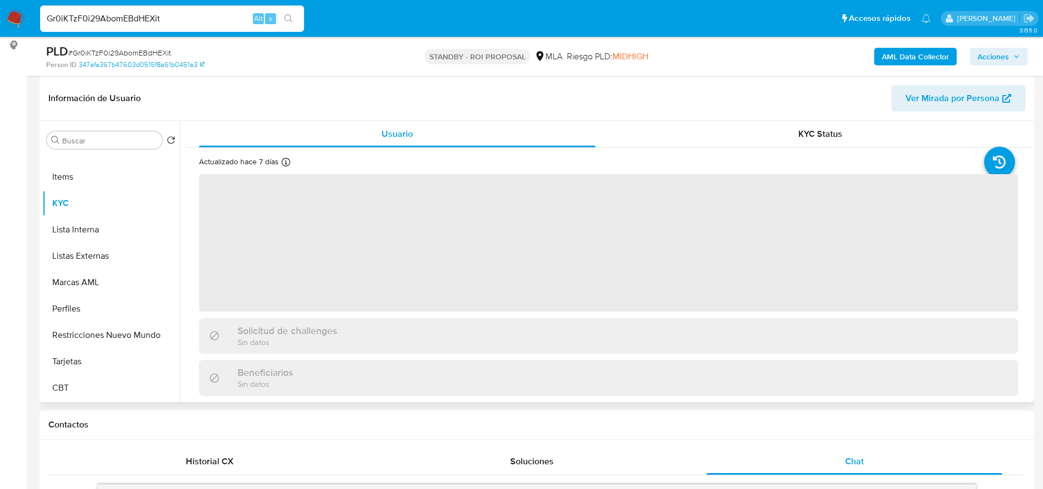
scroll to position [165, 0]
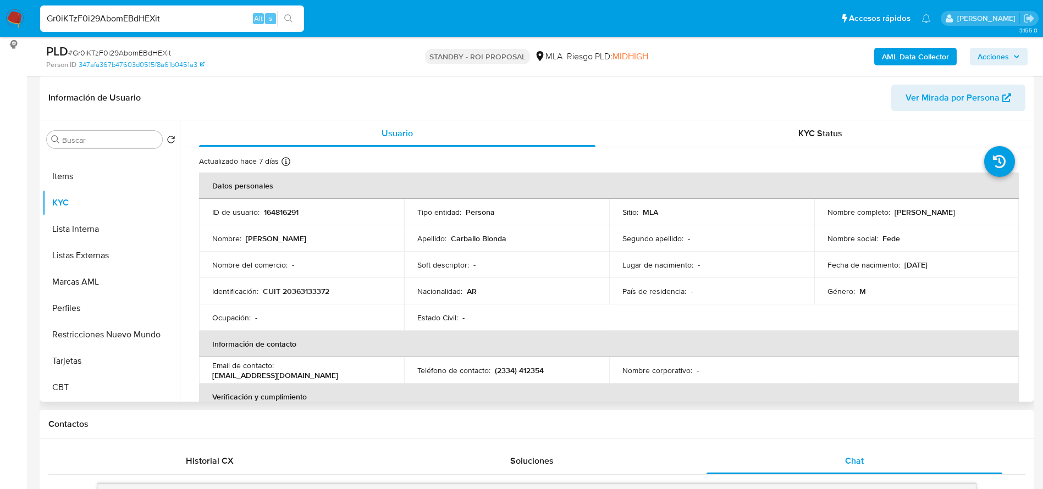
click at [305, 291] on p "CUIT 20363133372" at bounding box center [296, 291] width 67 height 10
copy p "20363133372"
click at [353, 278] on td "Identificación : CUIT 20363133372" at bounding box center [301, 291] width 205 height 26
drag, startPoint x: 290, startPoint y: 290, endPoint x: 327, endPoint y: 292, distance: 36.4
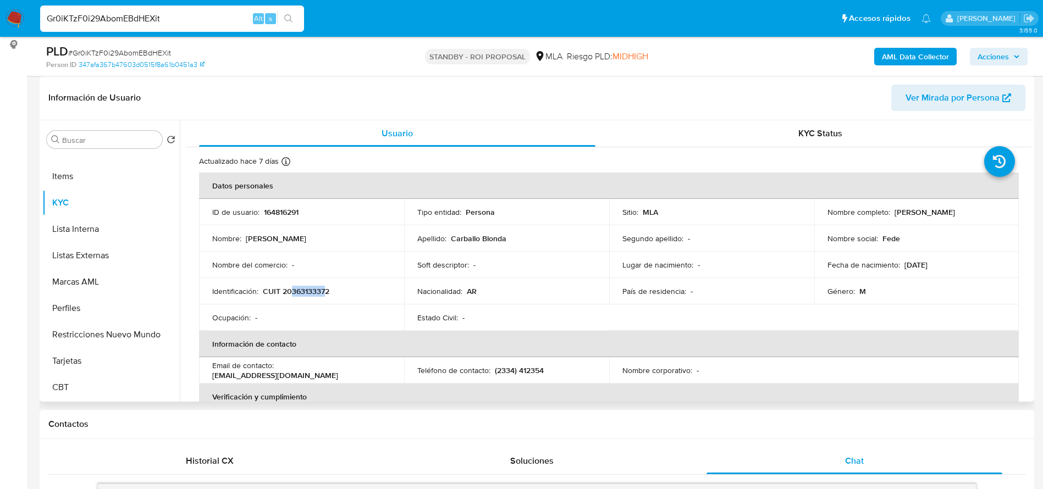
click at [327, 292] on p "CUIT 20363133372" at bounding box center [296, 291] width 67 height 10
copy p "36313337"
click at [338, 302] on td "Identificación : CUIT 20363133372" at bounding box center [301, 291] width 205 height 26
click at [310, 293] on p "CUIT 20363133372" at bounding box center [296, 291] width 67 height 10
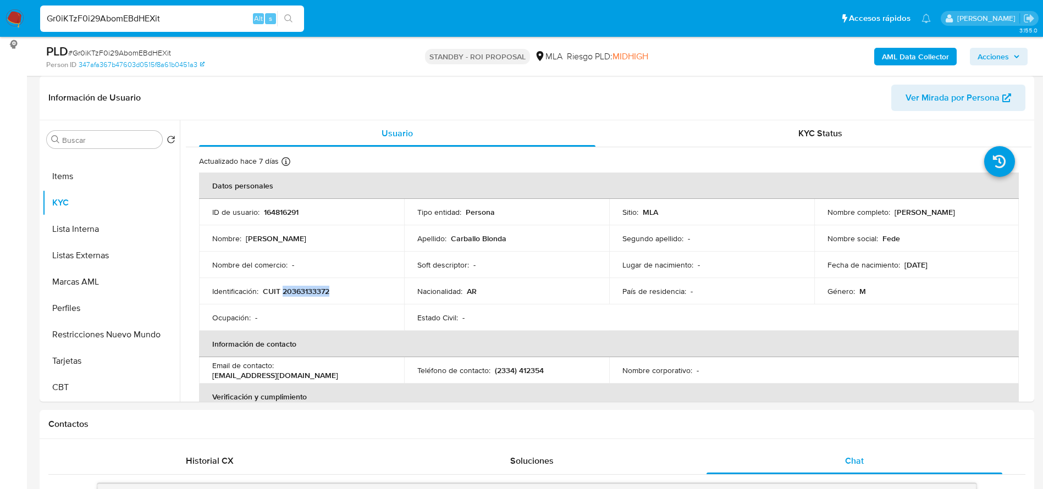
copy p "20363133372"
click at [282, 214] on p "164816291" at bounding box center [281, 212] width 35 height 10
copy p "164816291"
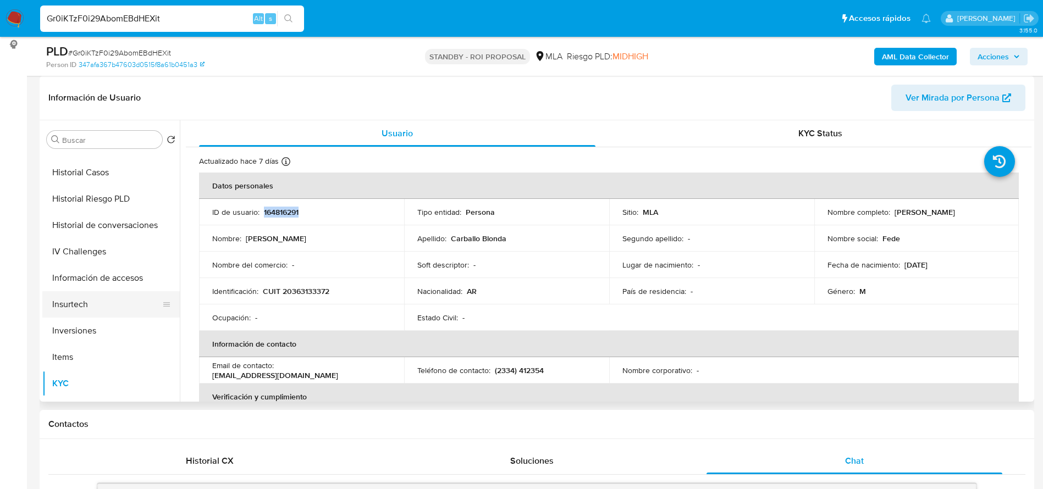
scroll to position [270, 0]
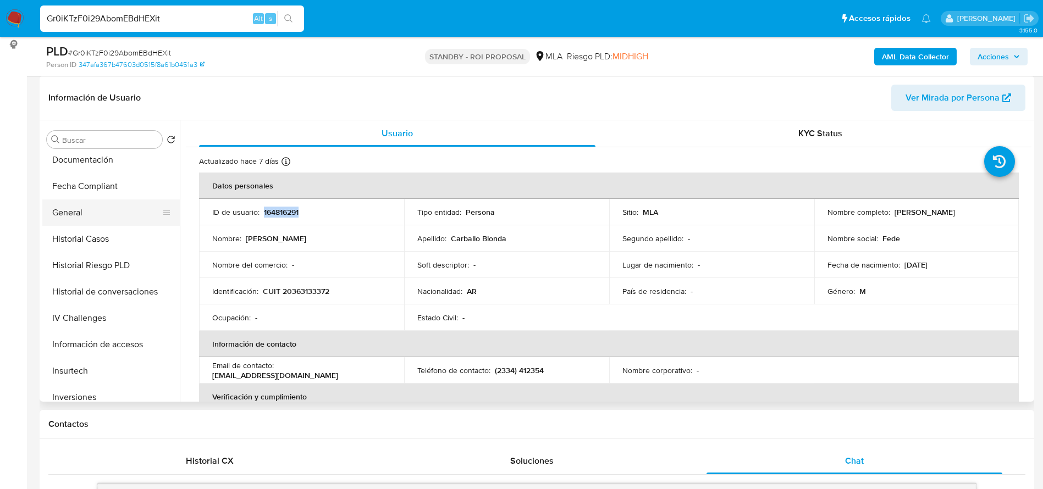
click at [86, 223] on button "General" at bounding box center [106, 213] width 129 height 26
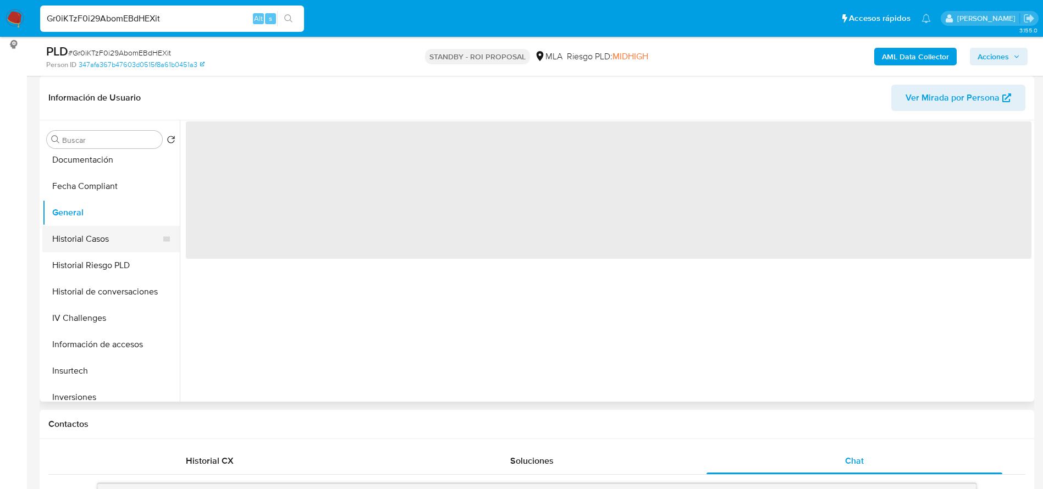
click at [88, 240] on button "Historial Casos" at bounding box center [106, 239] width 129 height 26
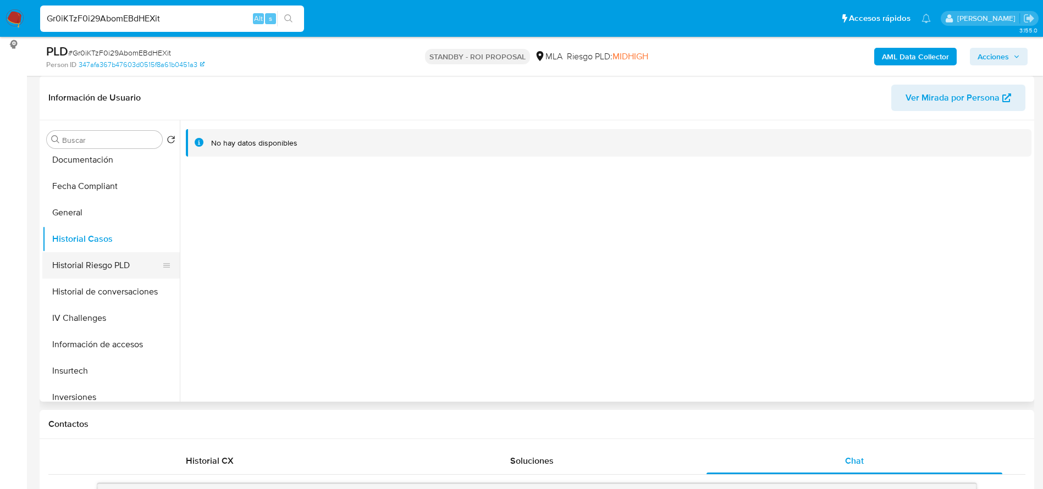
click at [67, 265] on button "Historial Riesgo PLD" at bounding box center [106, 265] width 129 height 26
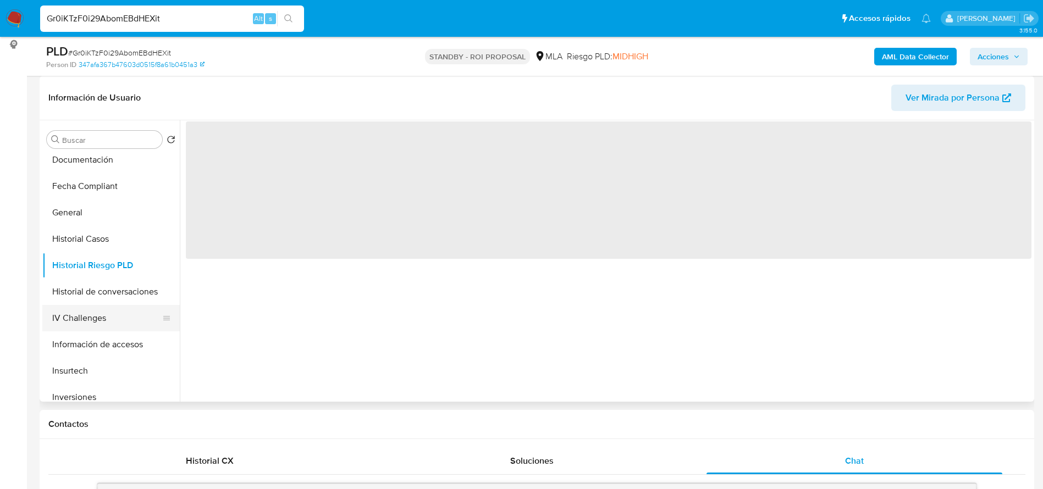
drag, startPoint x: 73, startPoint y: 230, endPoint x: 108, endPoint y: 306, distance: 83.9
click at [73, 231] on button "Historial Casos" at bounding box center [110, 239] width 137 height 26
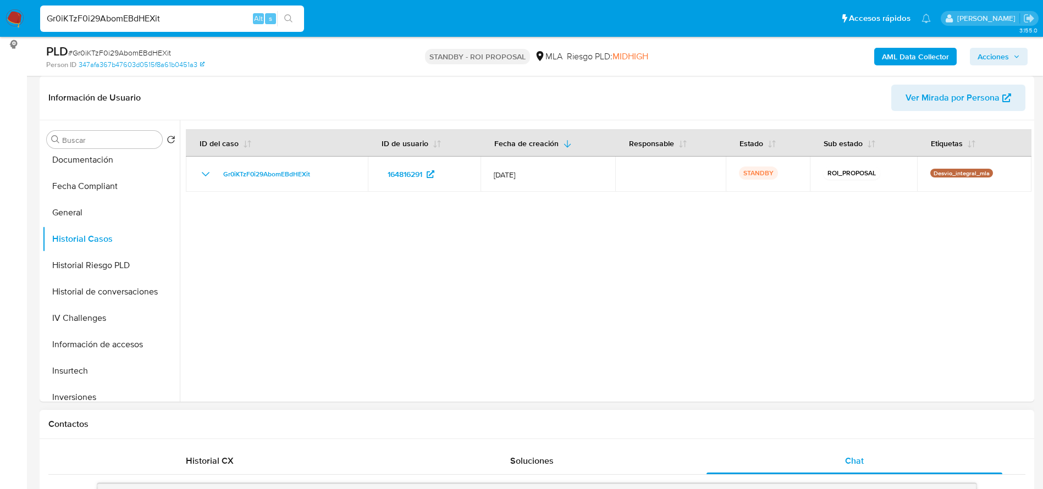
click at [306, 488] on div at bounding box center [537, 493] width 878 height 18
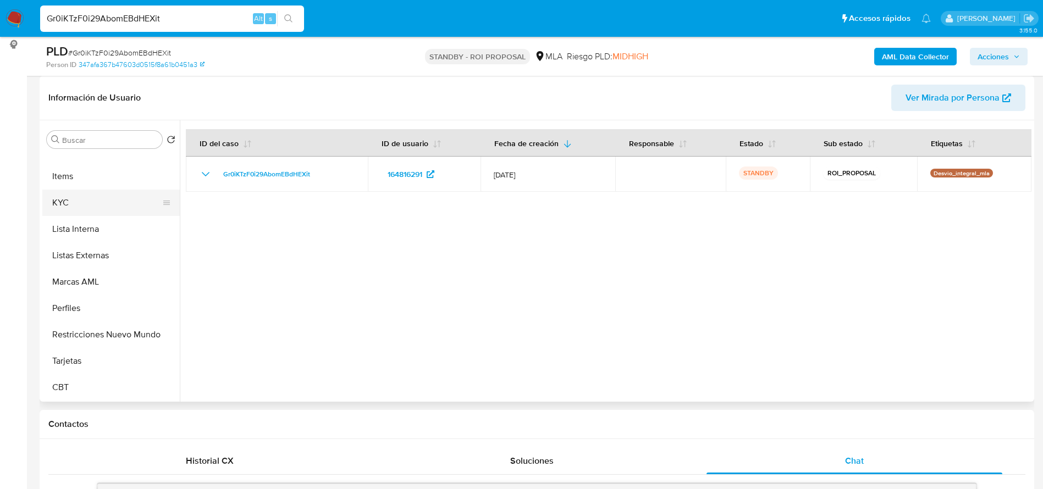
click at [78, 210] on button "KYC" at bounding box center [106, 203] width 129 height 26
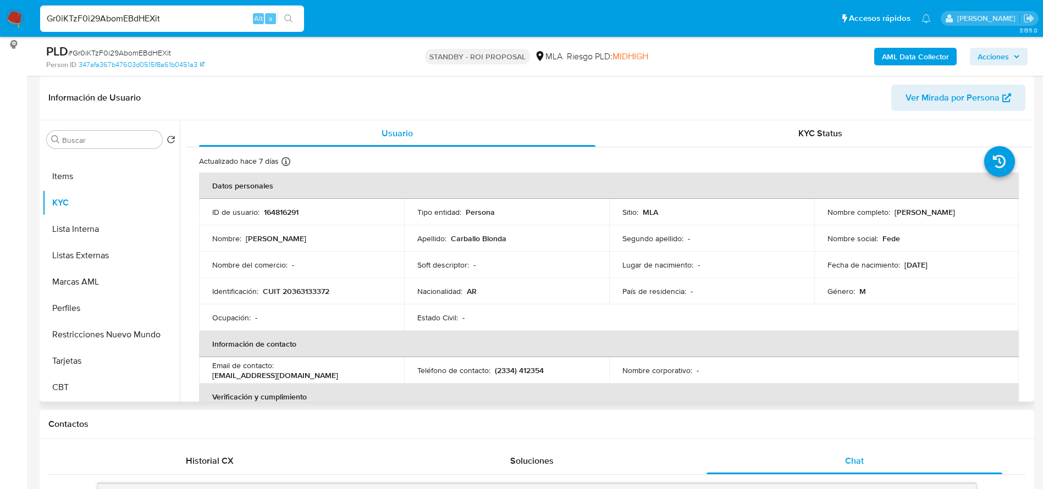
drag, startPoint x: 902, startPoint y: 213, endPoint x: 1004, endPoint y: 208, distance: 102.4
click at [1004, 208] on td "Nombre completo : Federico Luis Carballo Blonda" at bounding box center [916, 212] width 205 height 26
copy p "Federico Luis Carballo Blonda"
drag, startPoint x: 283, startPoint y: 372, endPoint x: 407, endPoint y: 362, distance: 124.1
click at [407, 362] on tr "Email de contacto : fedeblonda7722@gmail.com Teléfono de contacto : (2334) 4123…" at bounding box center [609, 370] width 820 height 26
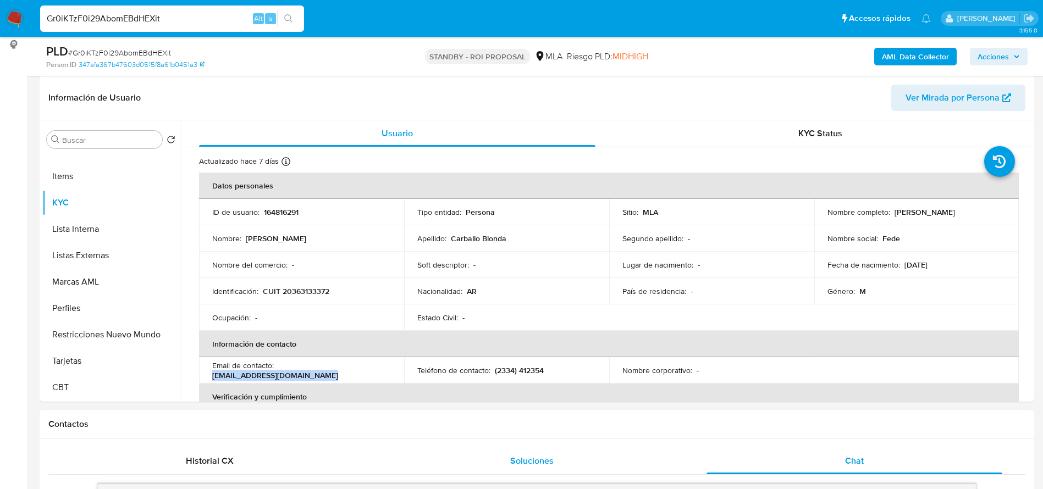
copy p "fedeblonda7722@gmail.com"
click at [284, 275] on td "Nombre del comercio : -" at bounding box center [301, 265] width 205 height 26
drag, startPoint x: 291, startPoint y: 293, endPoint x: 328, endPoint y: 289, distance: 37.0
click at [328, 289] on p "CUIT 20363133372" at bounding box center [296, 291] width 67 height 10
drag, startPoint x: 890, startPoint y: 210, endPoint x: 1006, endPoint y: 213, distance: 116.1
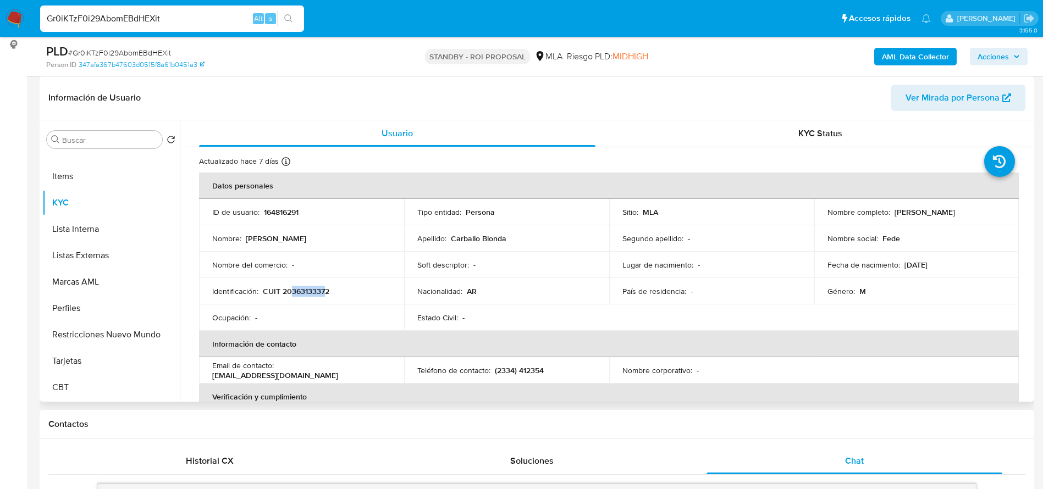
click at [1006, 213] on td "Nombre completo : Federico Luis Carballo Blonda" at bounding box center [916, 212] width 205 height 26
click at [272, 215] on p "164816291" at bounding box center [281, 212] width 35 height 10
click at [171, 16] on input "Gr0iKTzF0i29AbomEBdHEXit" at bounding box center [172, 19] width 264 height 14
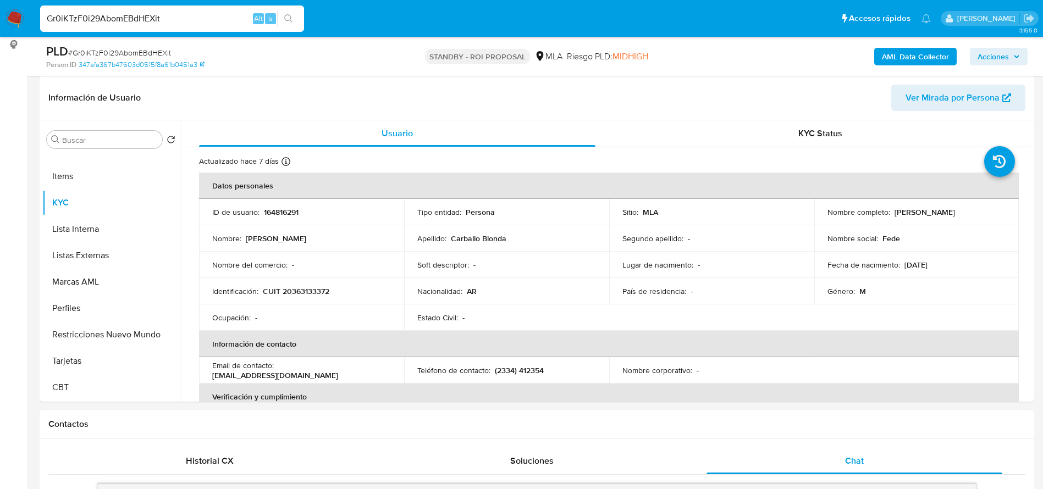
paste input "ugOYohXvc82dVhA0bhhksVhT"
type input "ugOYohXvc82dVhA0bhhksVhT"
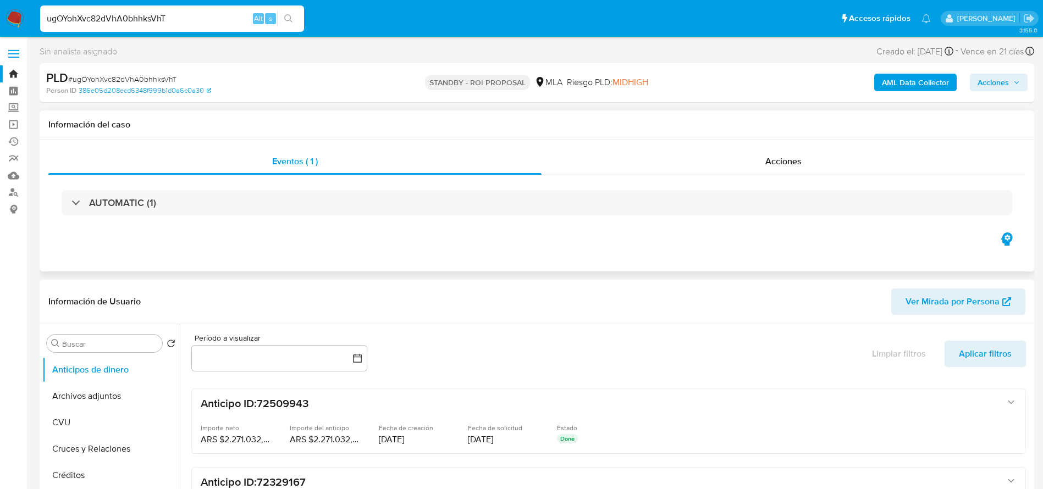
select select "10"
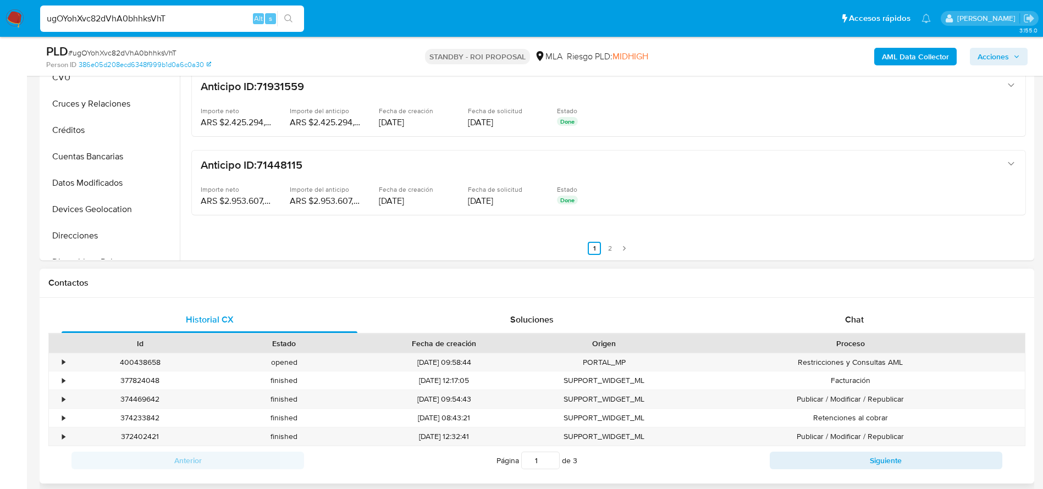
scroll to position [330, 0]
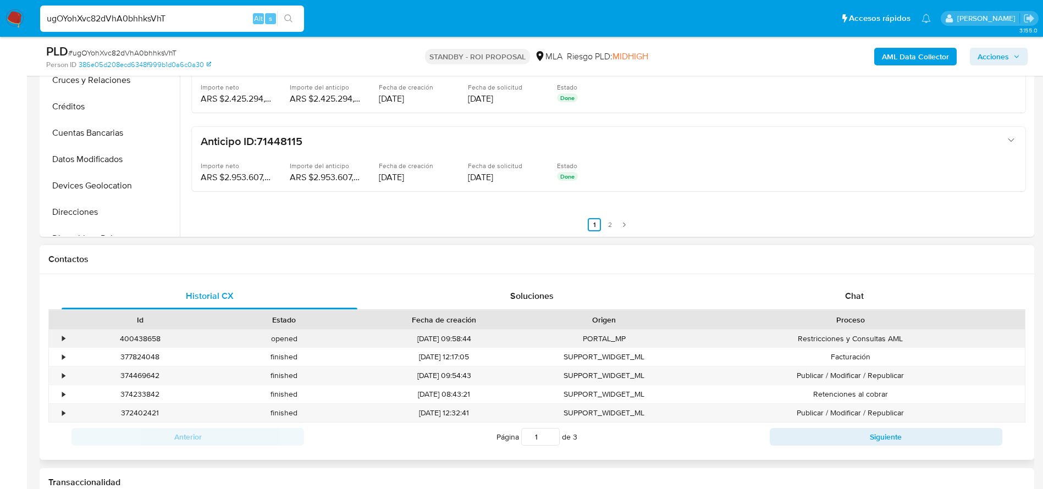
click at [141, 341] on div "400438658" at bounding box center [140, 339] width 144 height 18
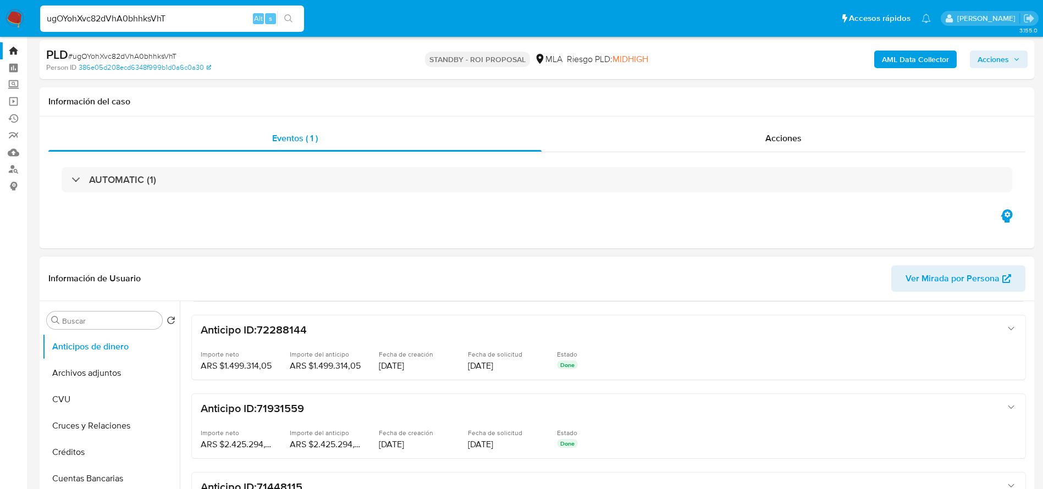
scroll to position [0, 0]
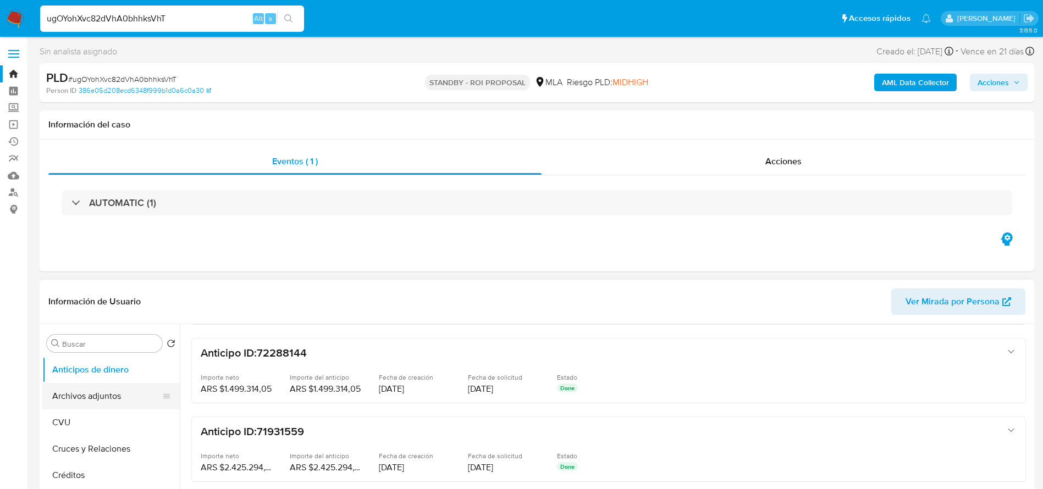
click at [85, 386] on button "Archivos adjuntos" at bounding box center [106, 396] width 129 height 26
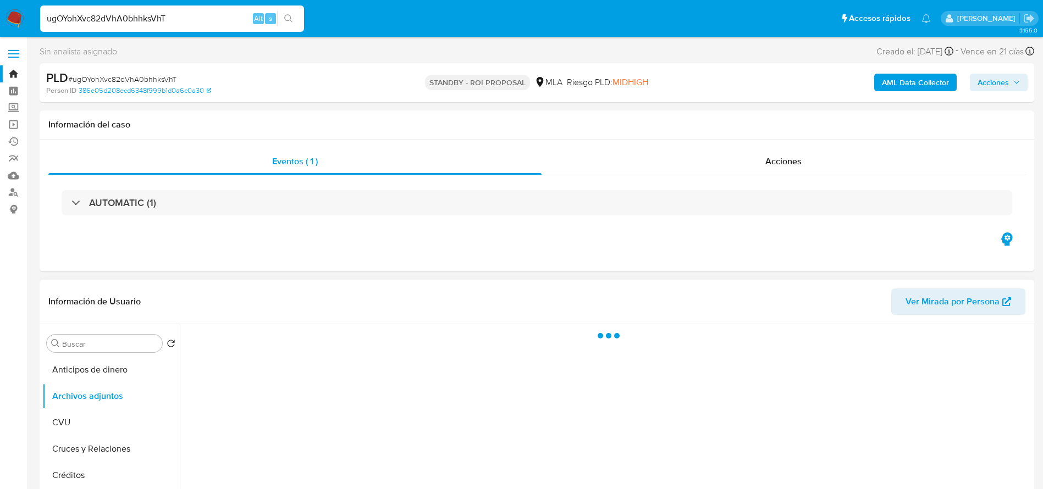
scroll to position [82, 0]
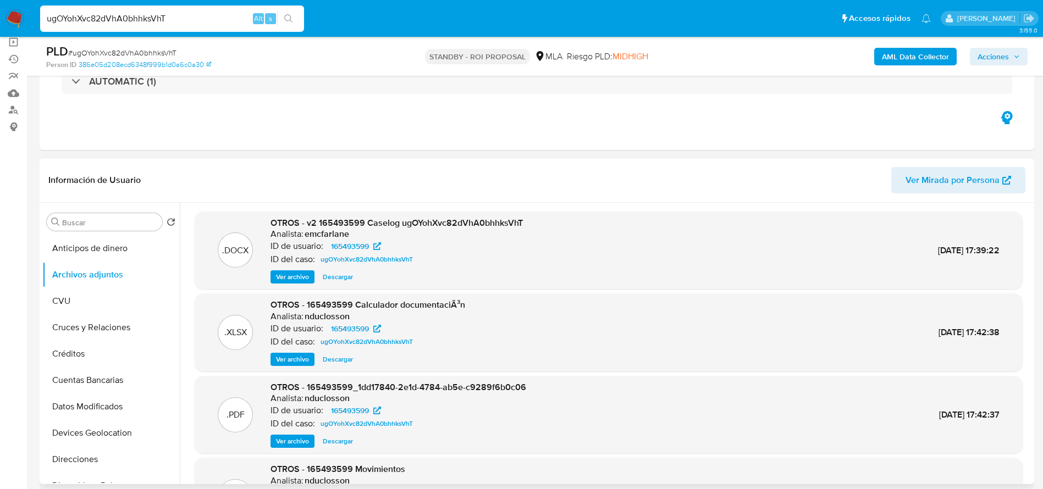
click at [331, 274] on span "Descargar" at bounding box center [338, 277] width 30 height 11
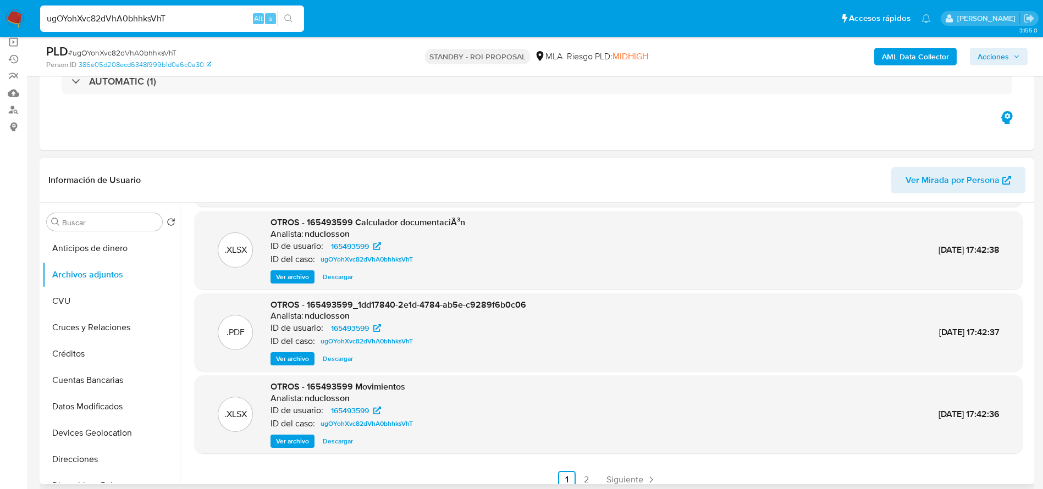
scroll to position [92, 0]
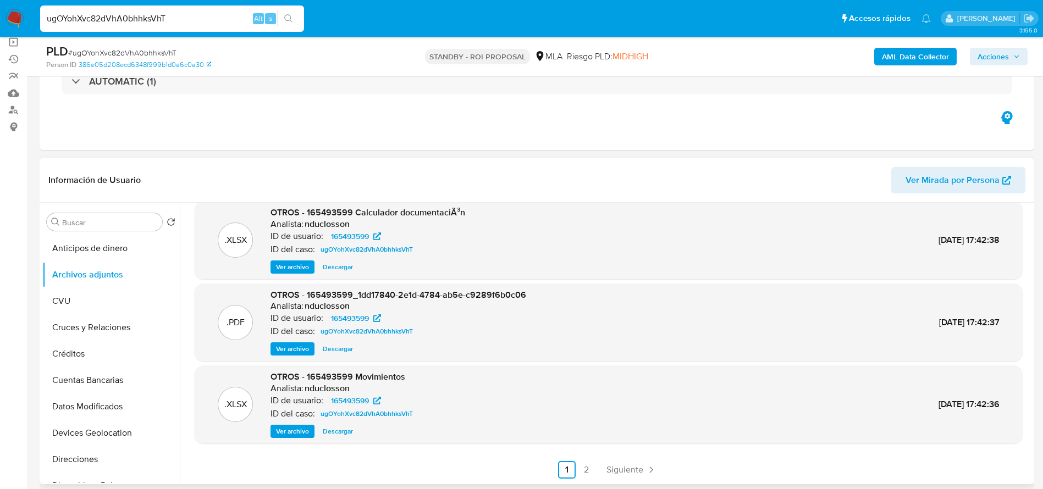
click at [336, 265] on span "Descargar" at bounding box center [338, 267] width 30 height 11
click at [338, 432] on span "Descargar" at bounding box center [338, 431] width 30 height 11
click at [617, 474] on span "Siguiente" at bounding box center [625, 470] width 37 height 9
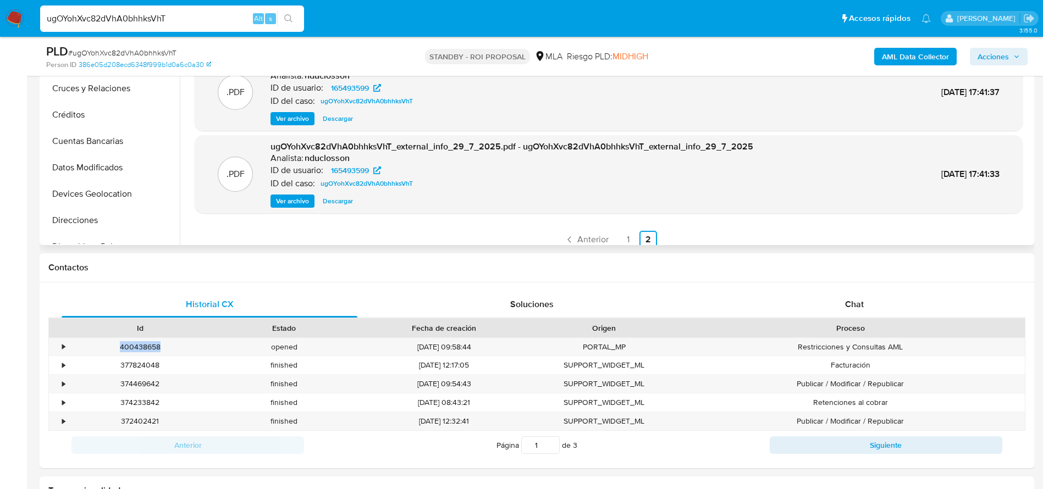
scroll to position [82, 0]
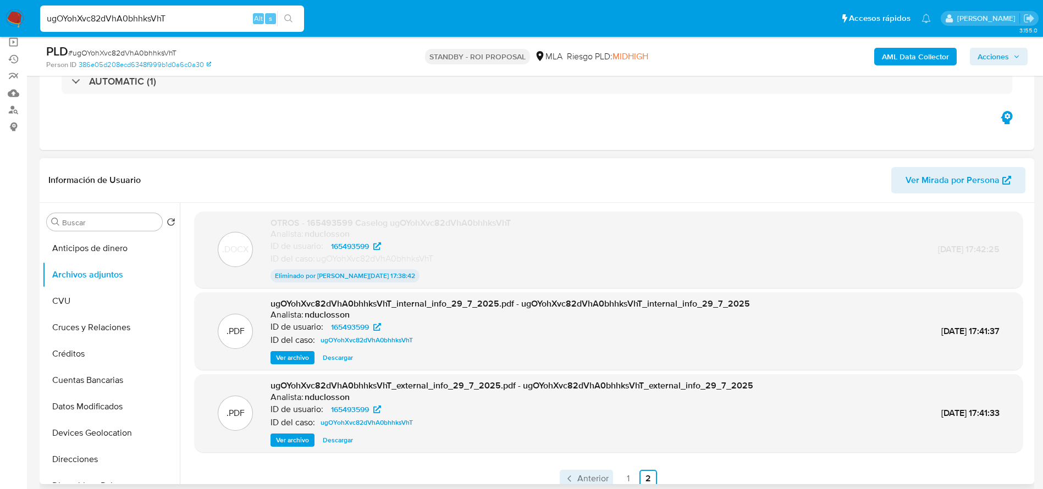
click at [579, 480] on span "Anterior" at bounding box center [592, 479] width 31 height 9
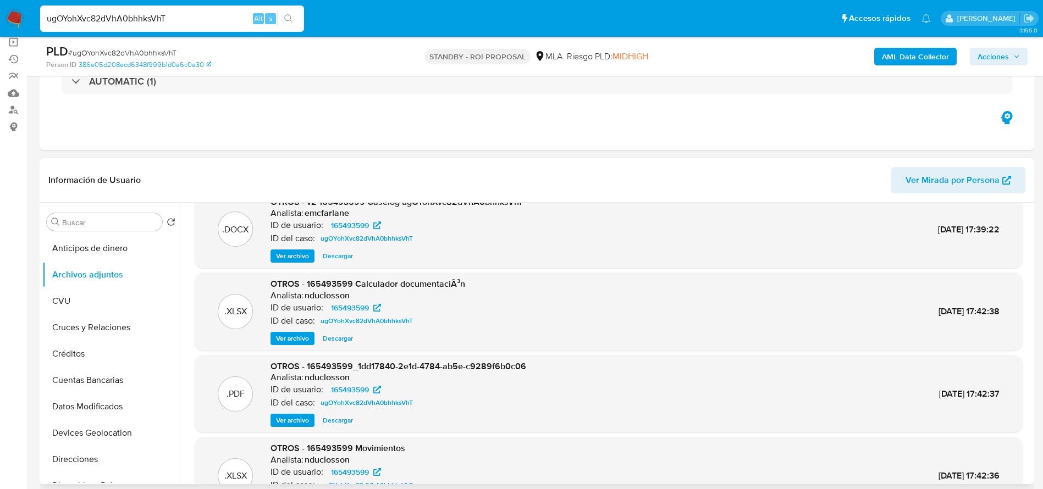
scroll to position [0, 0]
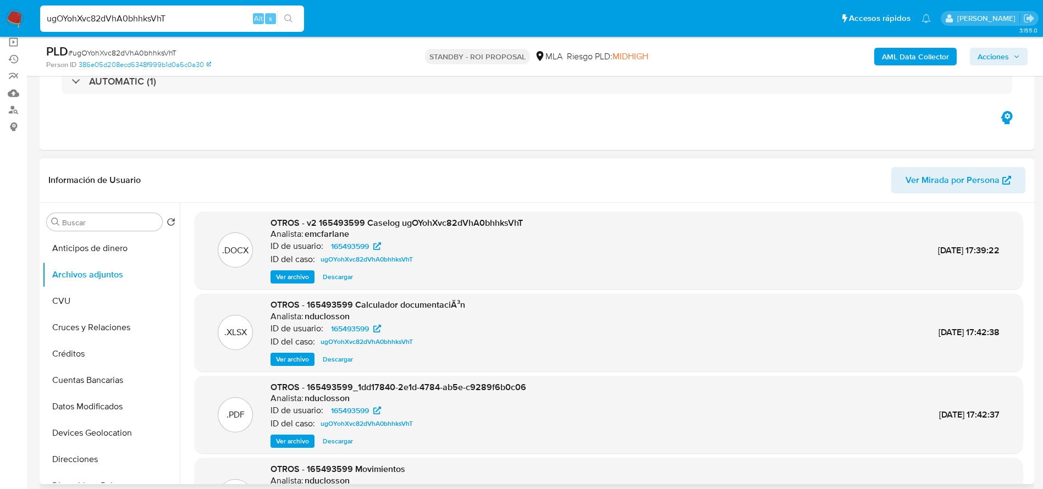
click at [340, 278] on span "Descargar" at bounding box center [338, 277] width 30 height 11
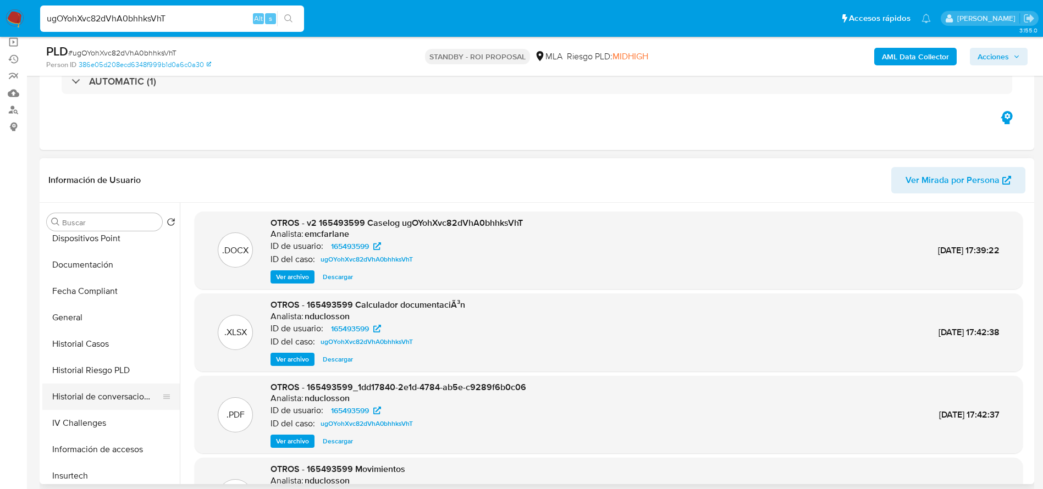
scroll to position [495, 0]
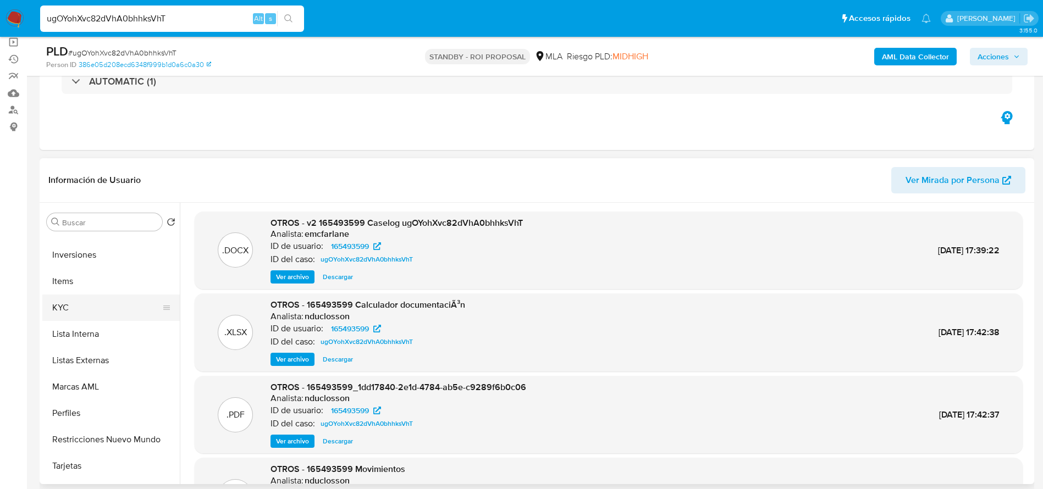
click at [60, 310] on button "KYC" at bounding box center [106, 308] width 129 height 26
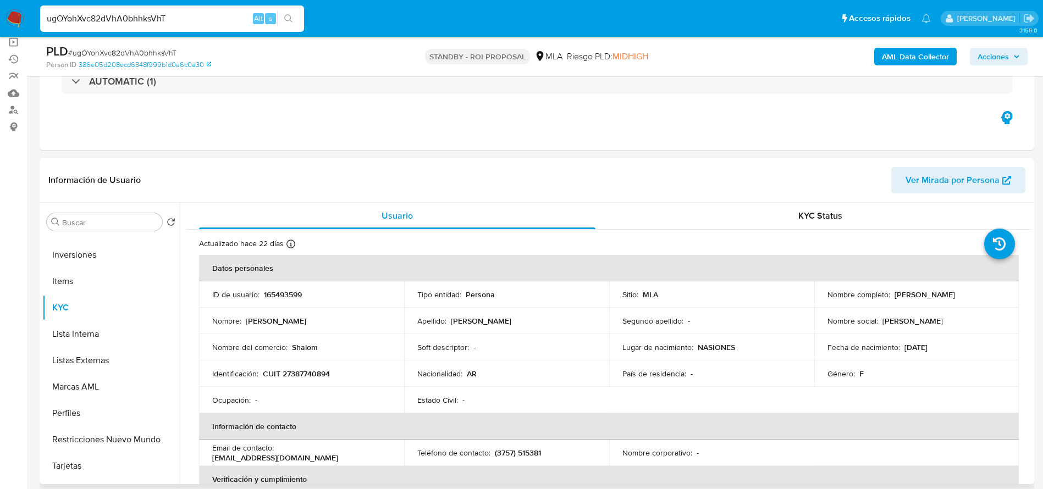
click at [305, 374] on p "CUIT 27387740894" at bounding box center [296, 374] width 67 height 10
click at [190, 21] on input "ugOYohXvc82dVhA0bhhksVhT" at bounding box center [172, 19] width 264 height 14
paste input "0RxJTGB6CV4ScS7WmBdRrr8y"
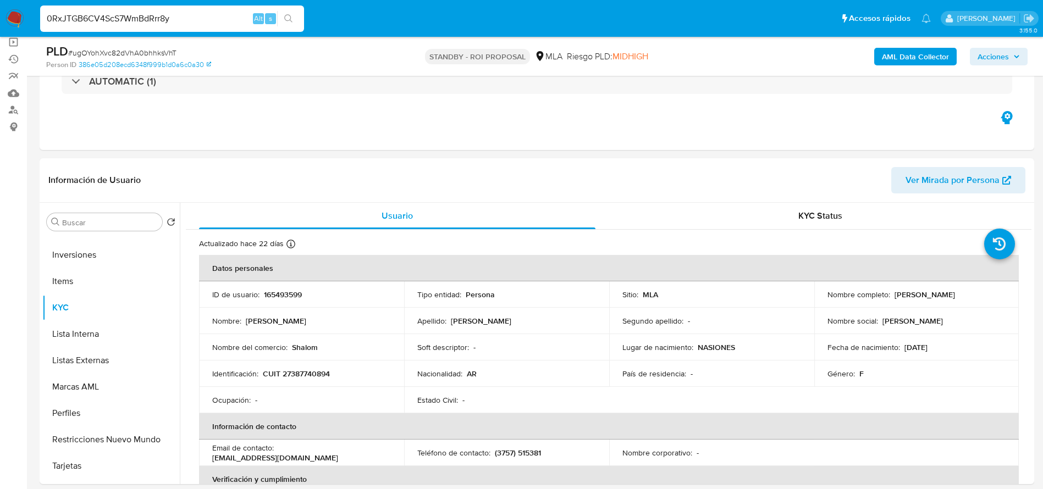
type input "0RxJTGB6CV4ScS7WmBdRrr8y"
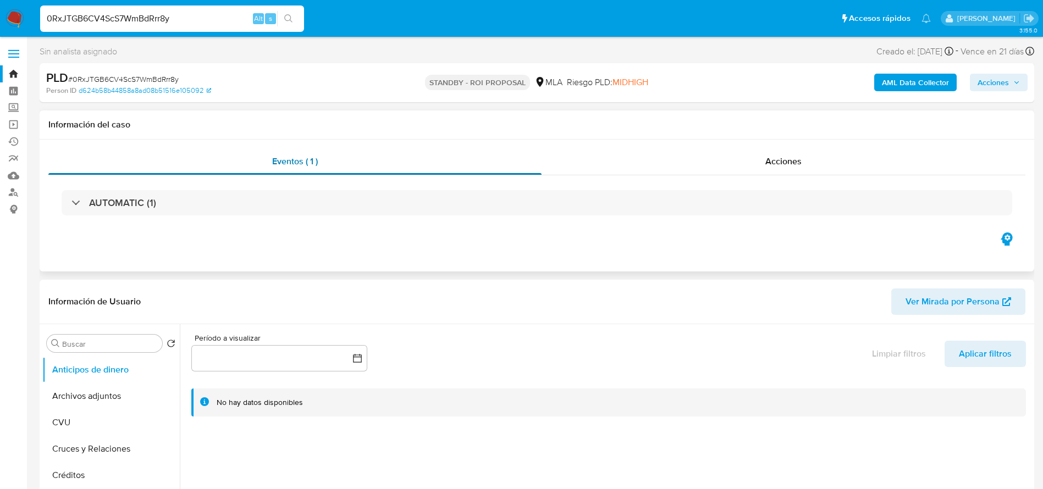
select select "10"
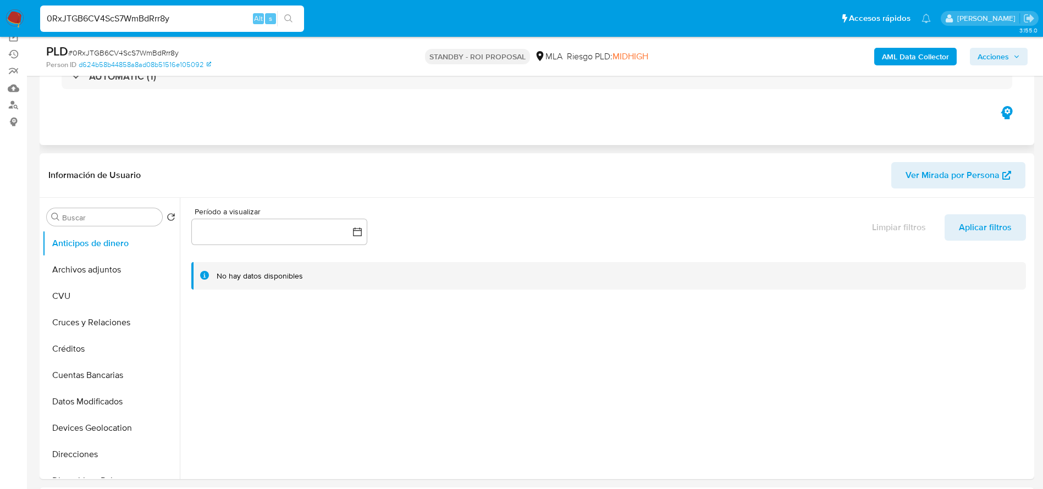
scroll to position [577, 0]
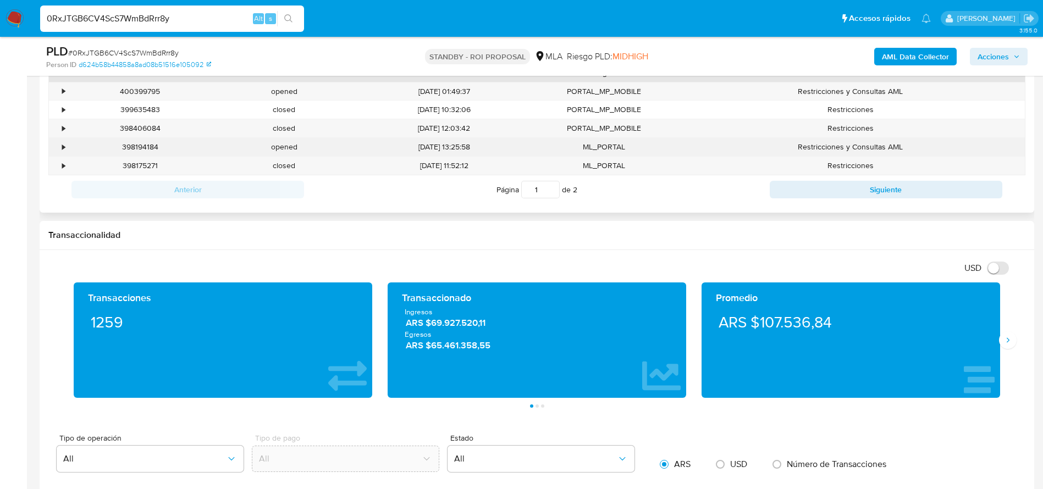
click at [135, 141] on div "398194184" at bounding box center [140, 147] width 144 height 18
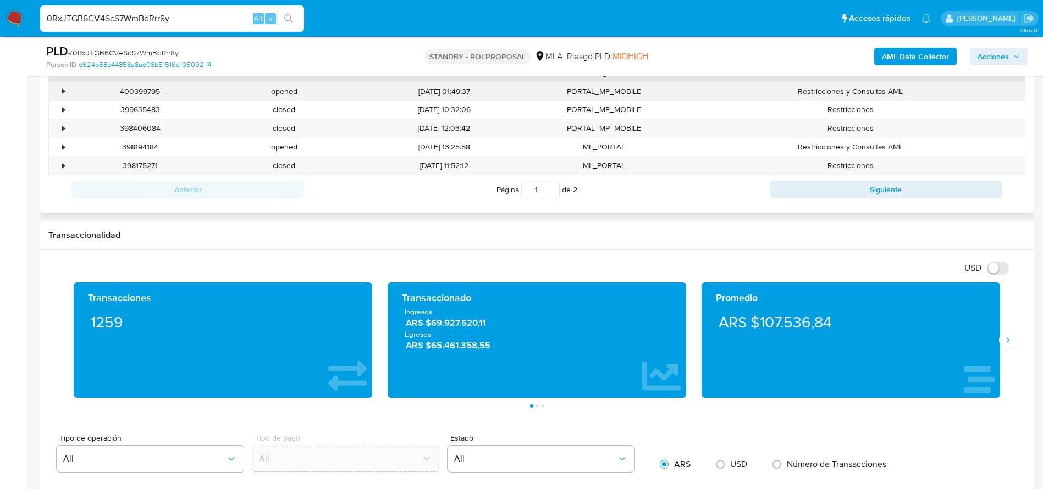
click at [150, 89] on div "400399795" at bounding box center [140, 91] width 144 height 18
click at [150, 88] on div "400399795" at bounding box center [140, 91] width 144 height 18
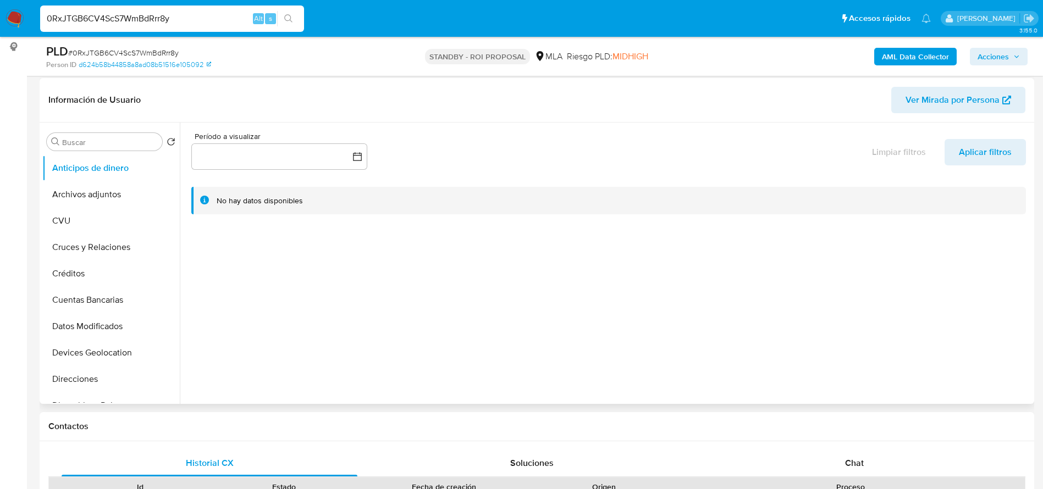
scroll to position [0, 0]
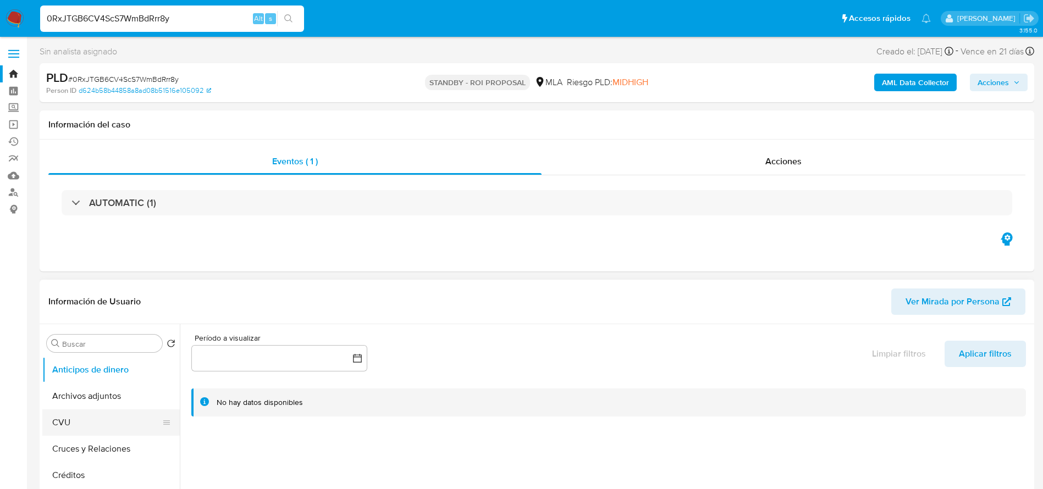
click at [100, 416] on button "CVU" at bounding box center [106, 423] width 129 height 26
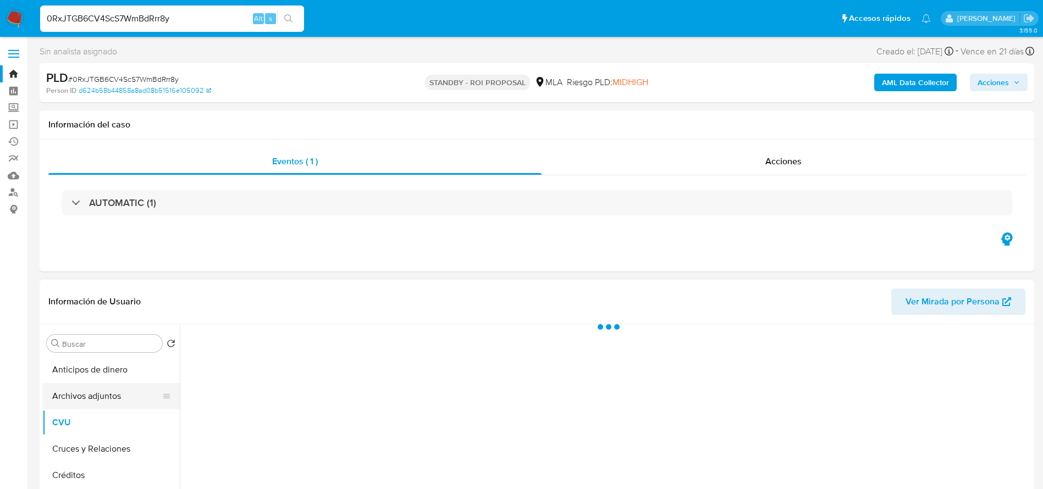
click at [96, 404] on button "Archivos adjuntos" at bounding box center [106, 396] width 129 height 26
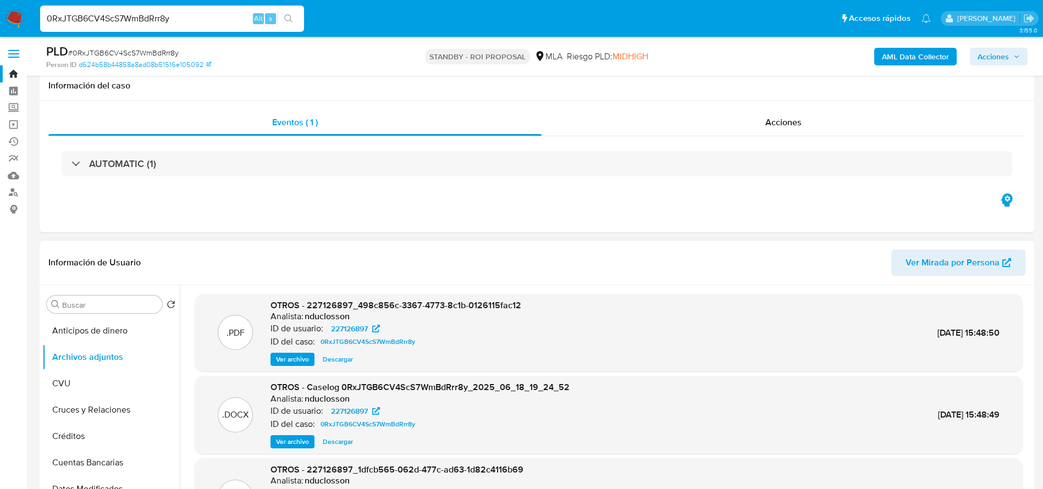
scroll to position [82, 0]
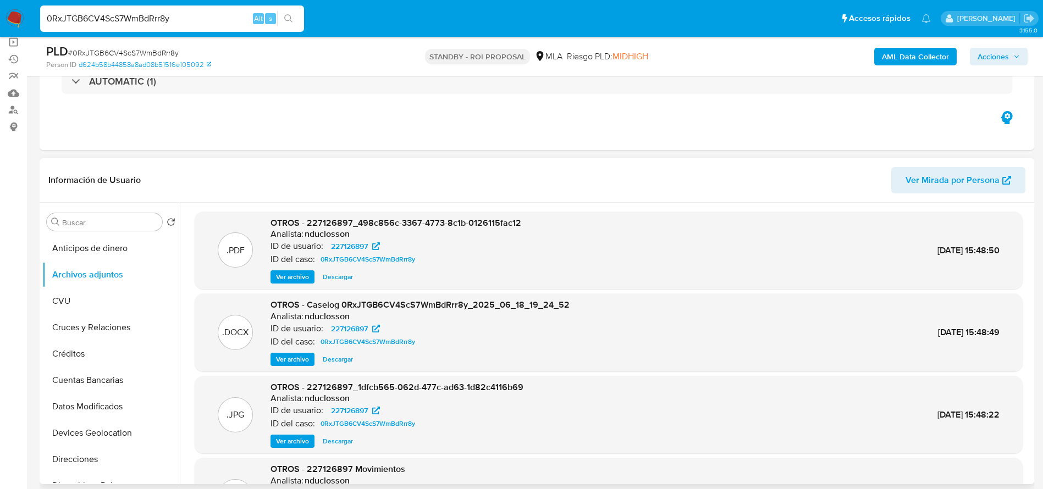
click at [295, 274] on span "Ver archivo" at bounding box center [292, 277] width 33 height 11
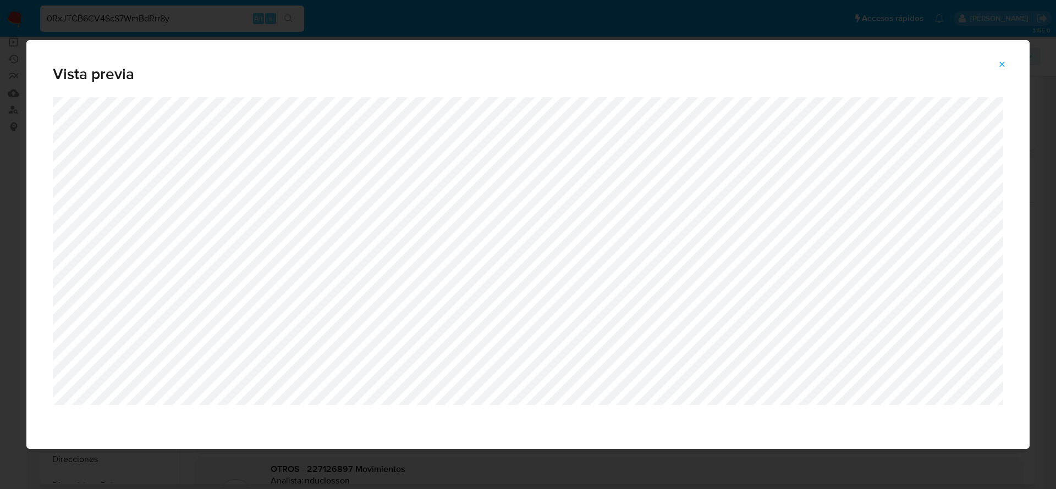
click at [1001, 63] on icon "Attachment preview" at bounding box center [1002, 64] width 9 height 9
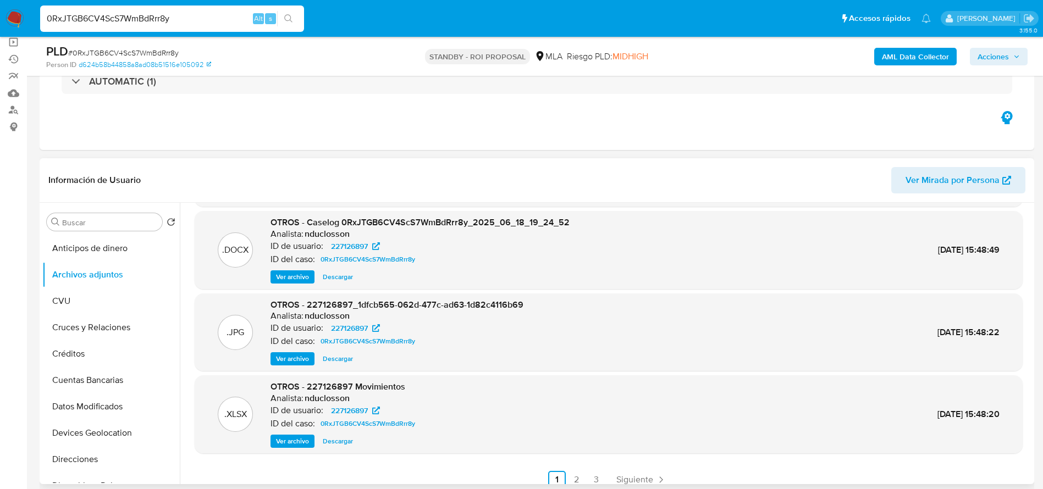
click at [282, 355] on span "Ver archivo" at bounding box center [292, 359] width 33 height 11
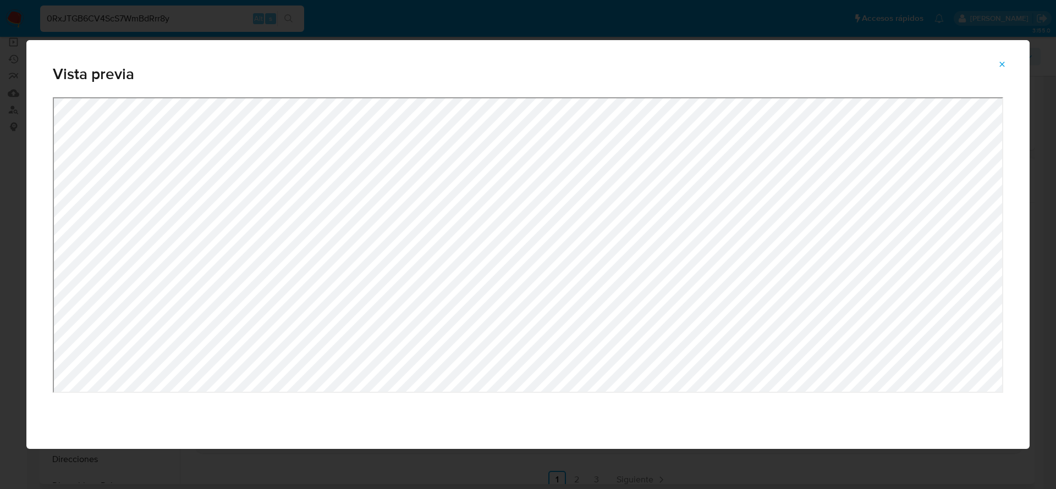
click at [1005, 57] on span "Attachment preview" at bounding box center [1002, 64] width 9 height 15
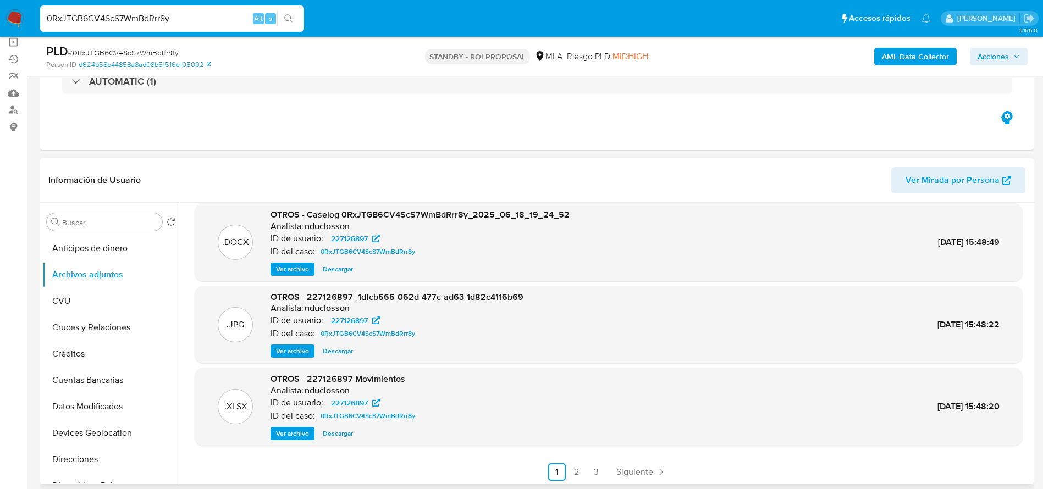
scroll to position [92, 0]
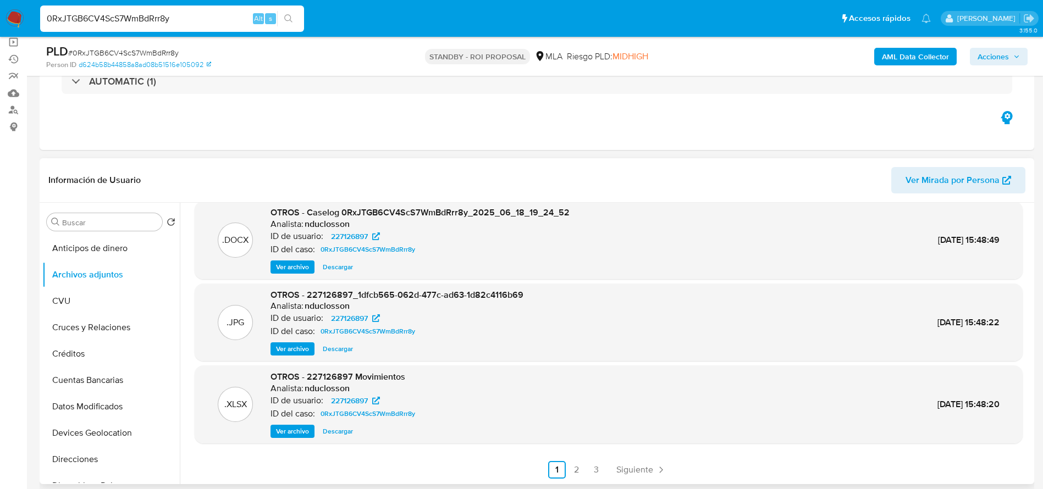
click at [346, 437] on span "Descargar" at bounding box center [338, 431] width 30 height 11
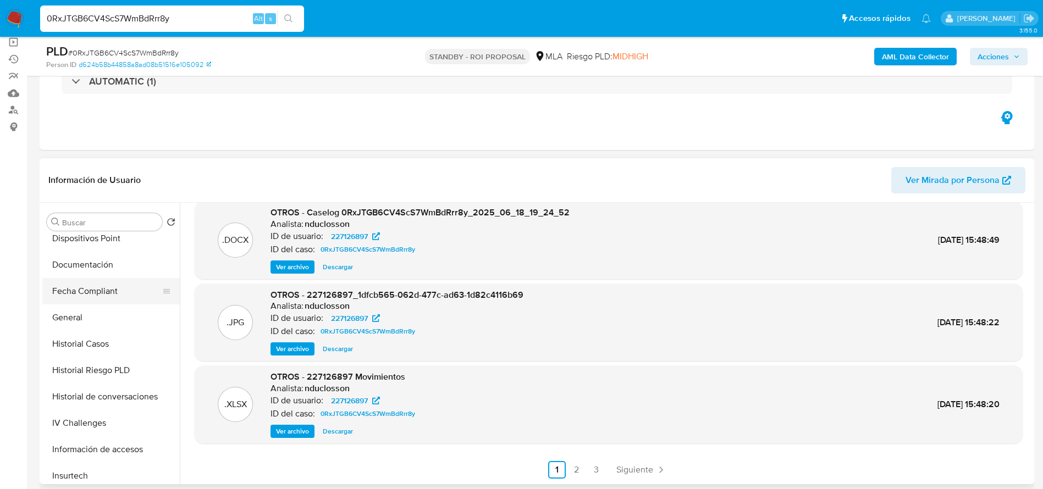
click at [79, 311] on button "General" at bounding box center [110, 318] width 137 height 26
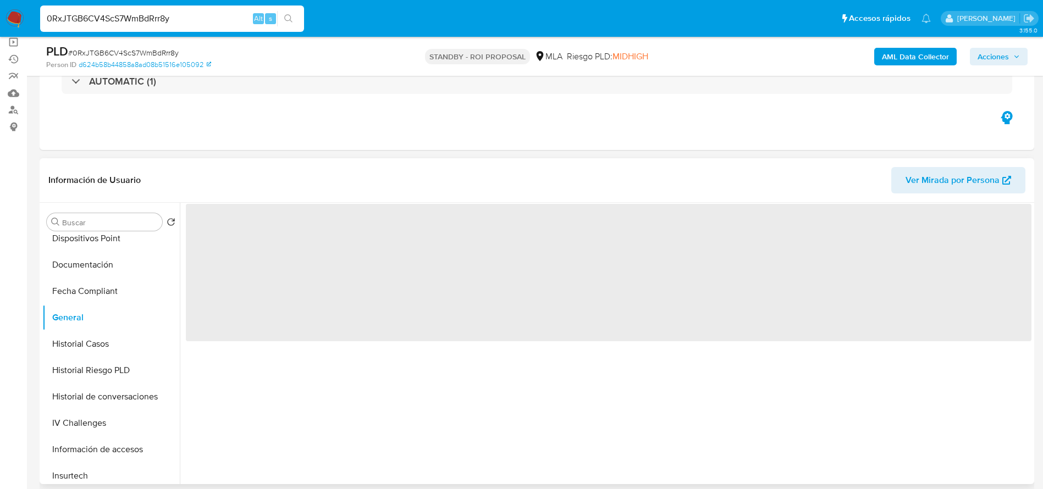
scroll to position [0, 0]
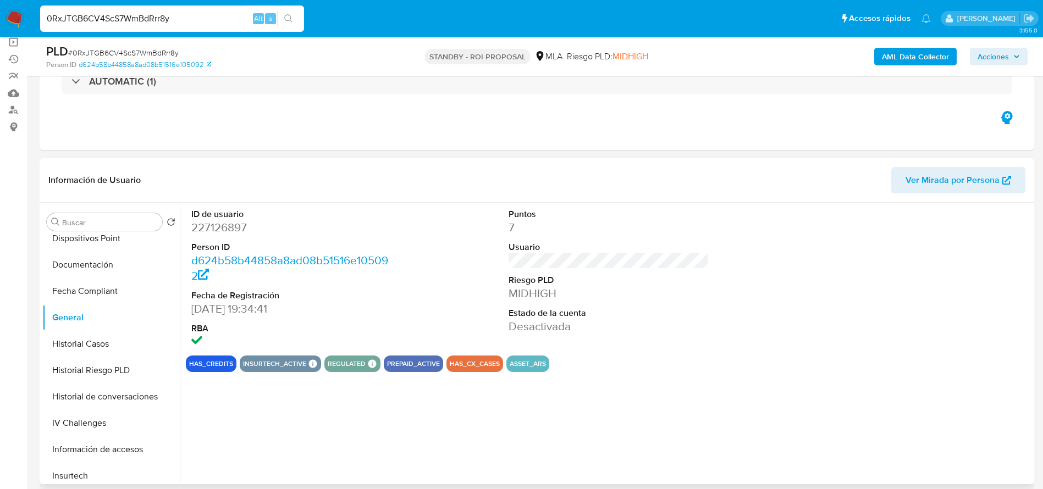
click at [221, 222] on dd "227126897" at bounding box center [291, 227] width 201 height 15
click at [221, 221] on dd "227126897" at bounding box center [291, 227] width 201 height 15
click at [178, 15] on input "0RxJTGB6CV4ScS7WmBdRrr8y" at bounding box center [172, 19] width 264 height 14
paste input "G7ZaoVb0kefFNkcduRcvLgIJ"
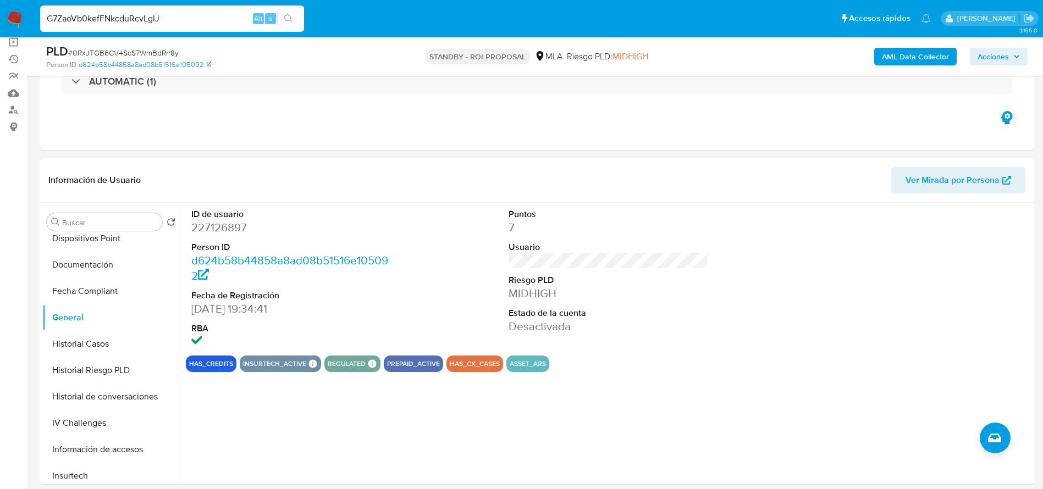
type input "G7ZaoVb0kefFNkcduRcvLgIJ"
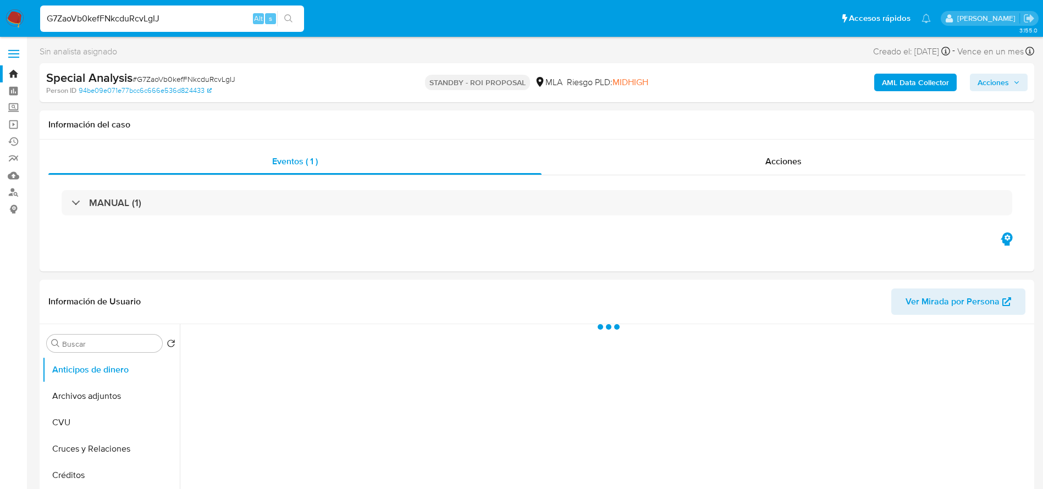
select select "10"
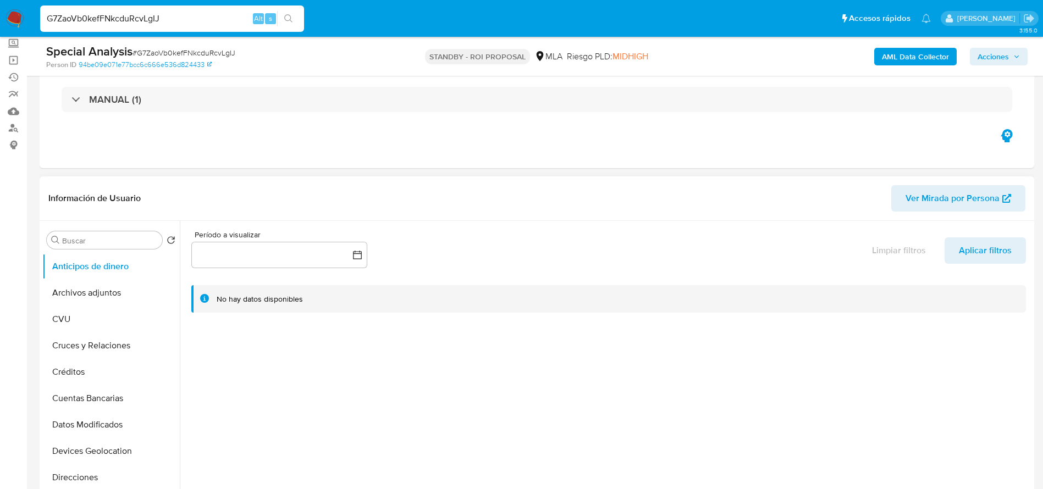
scroll to position [165, 0]
